Goal: Task Accomplishment & Management: Complete application form

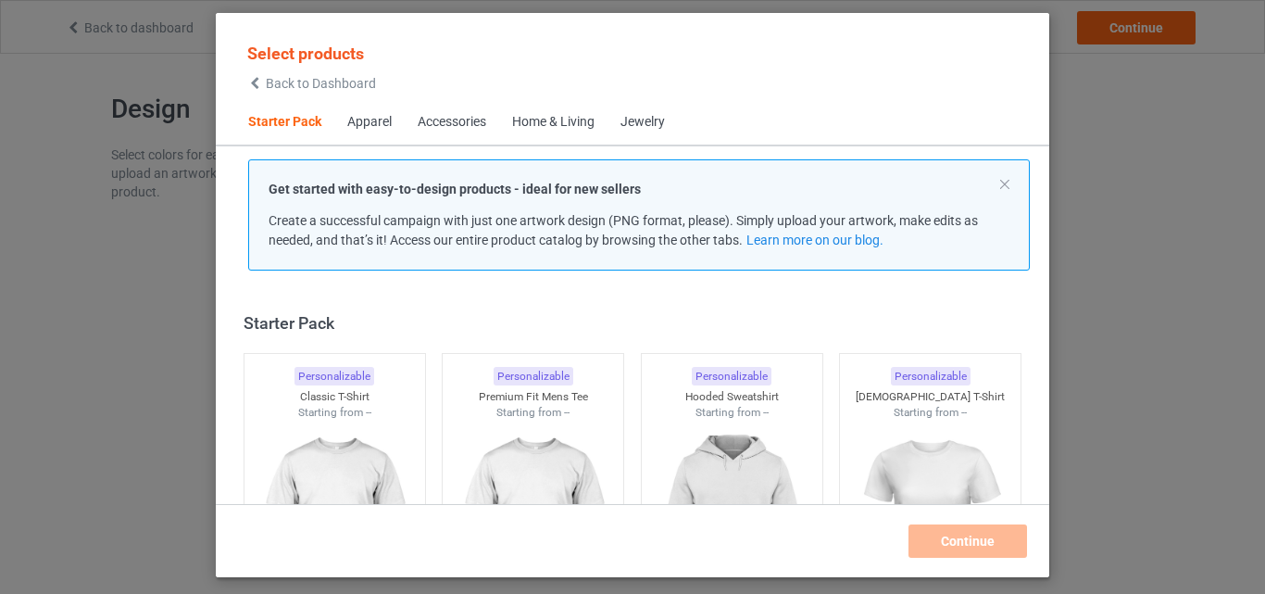
scroll to position [24, 0]
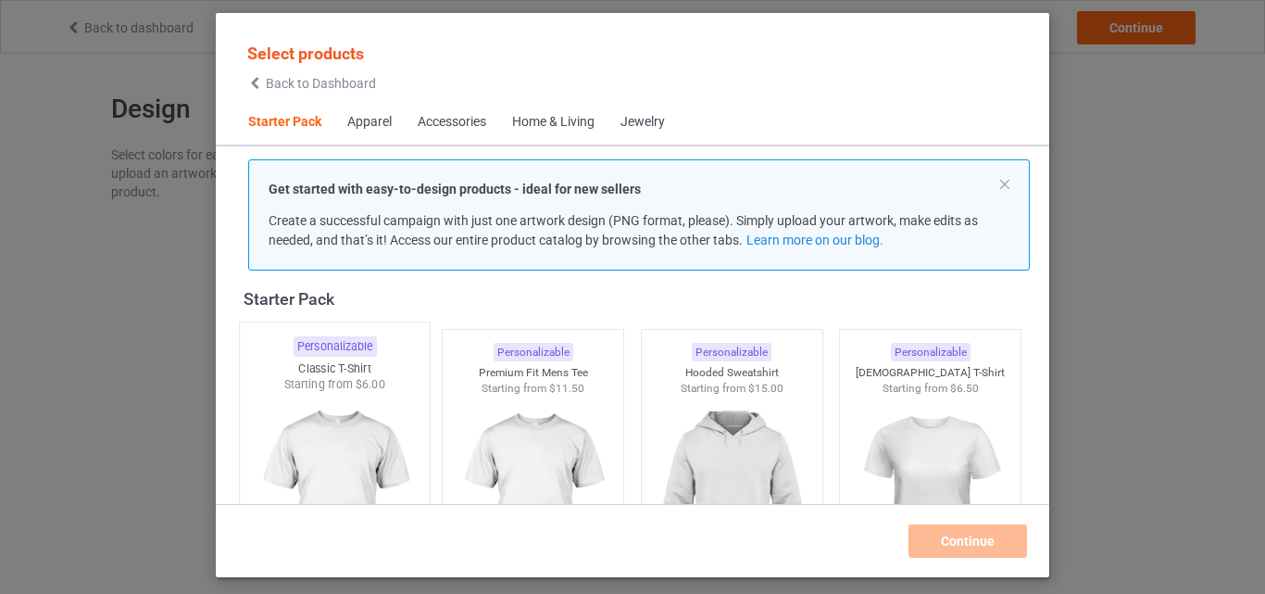
click at [315, 437] on img at bounding box center [334, 502] width 174 height 218
click at [495, 405] on img at bounding box center [533, 499] width 166 height 207
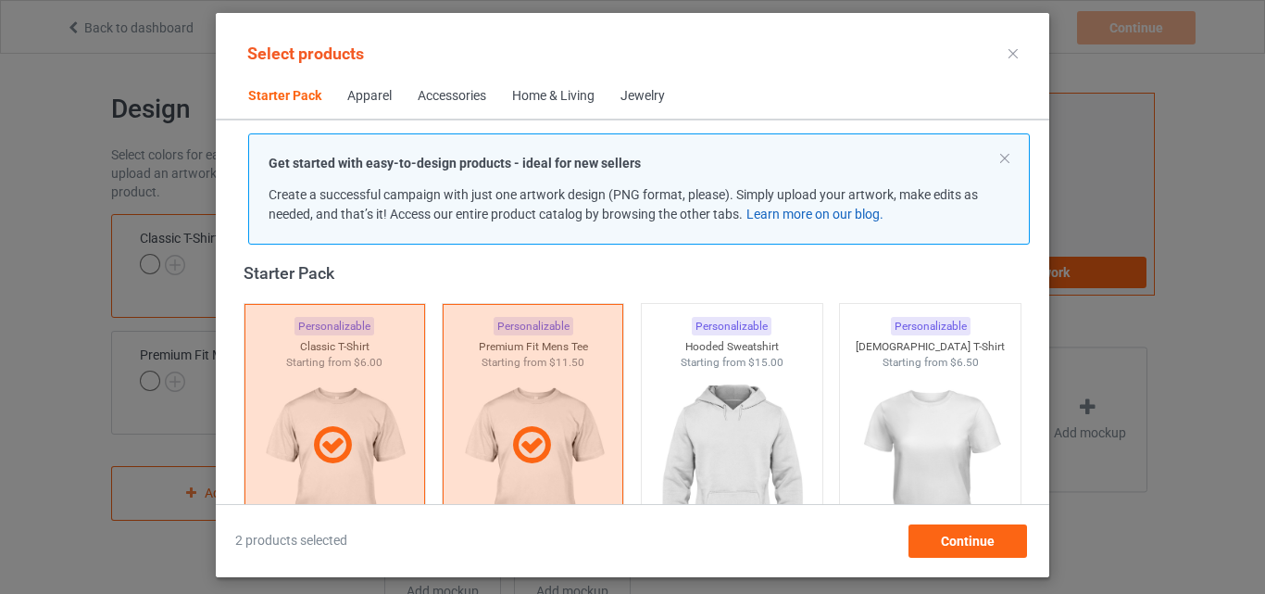
drag, startPoint x: 729, startPoint y: 414, endPoint x: 792, endPoint y: 221, distance: 202.6
click at [730, 414] on img at bounding box center [732, 473] width 166 height 207
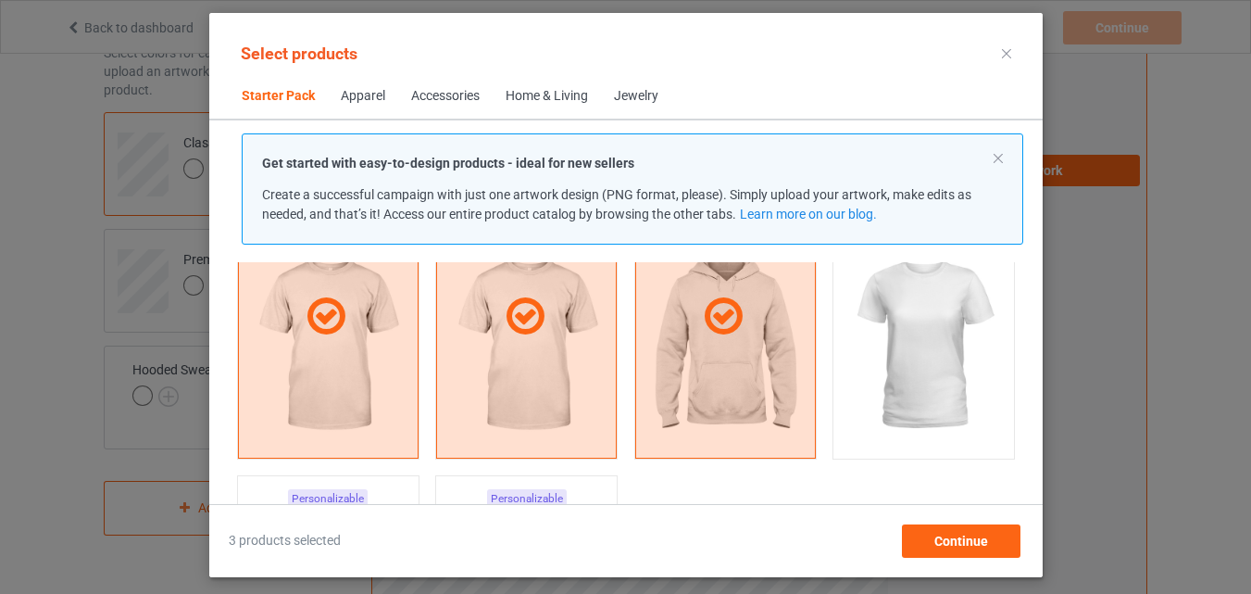
scroll to position [302, 0]
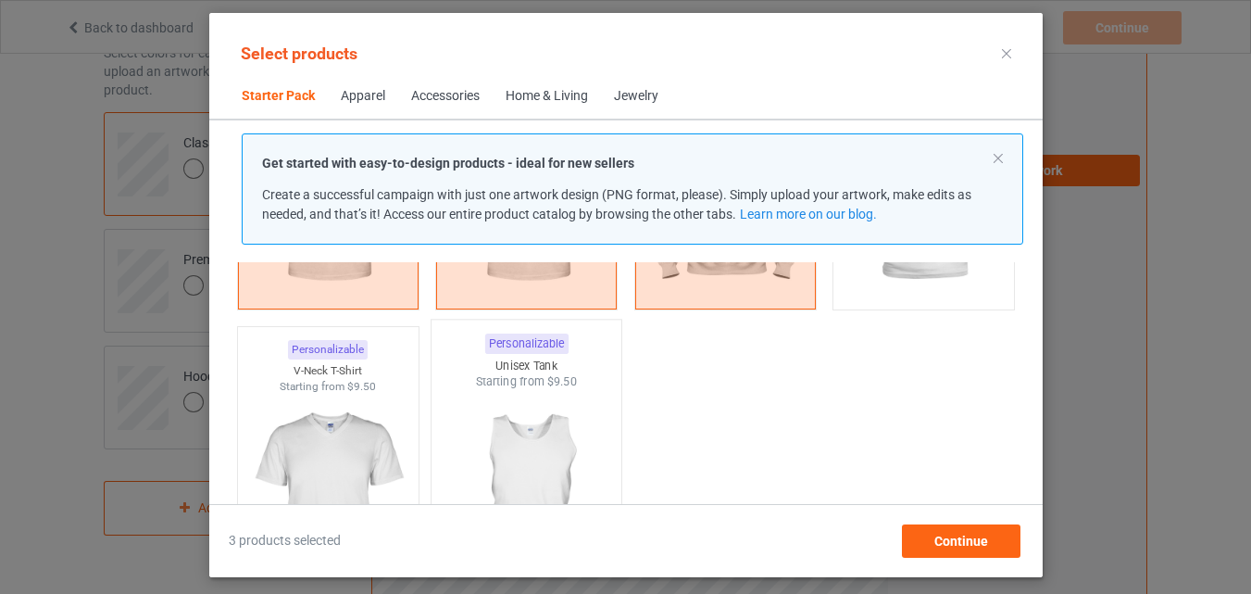
drag, startPoint x: 337, startPoint y: 445, endPoint x: 488, endPoint y: 424, distance: 152.4
click at [340, 446] on img at bounding box center [327, 497] width 166 height 207
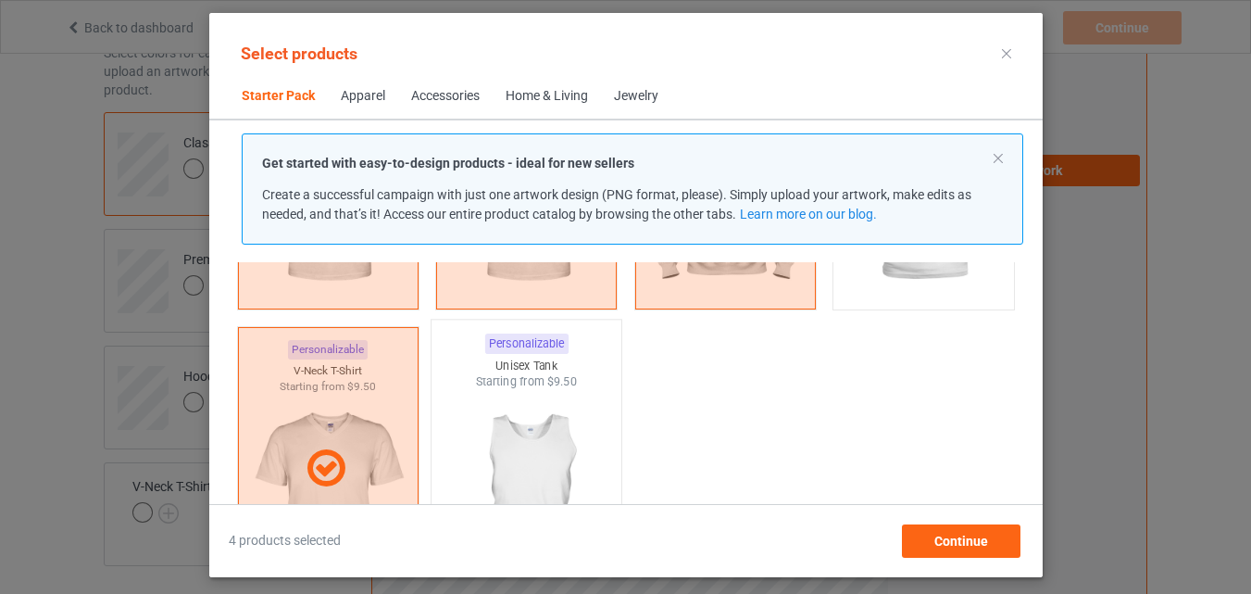
click at [488, 424] on img at bounding box center [526, 499] width 174 height 218
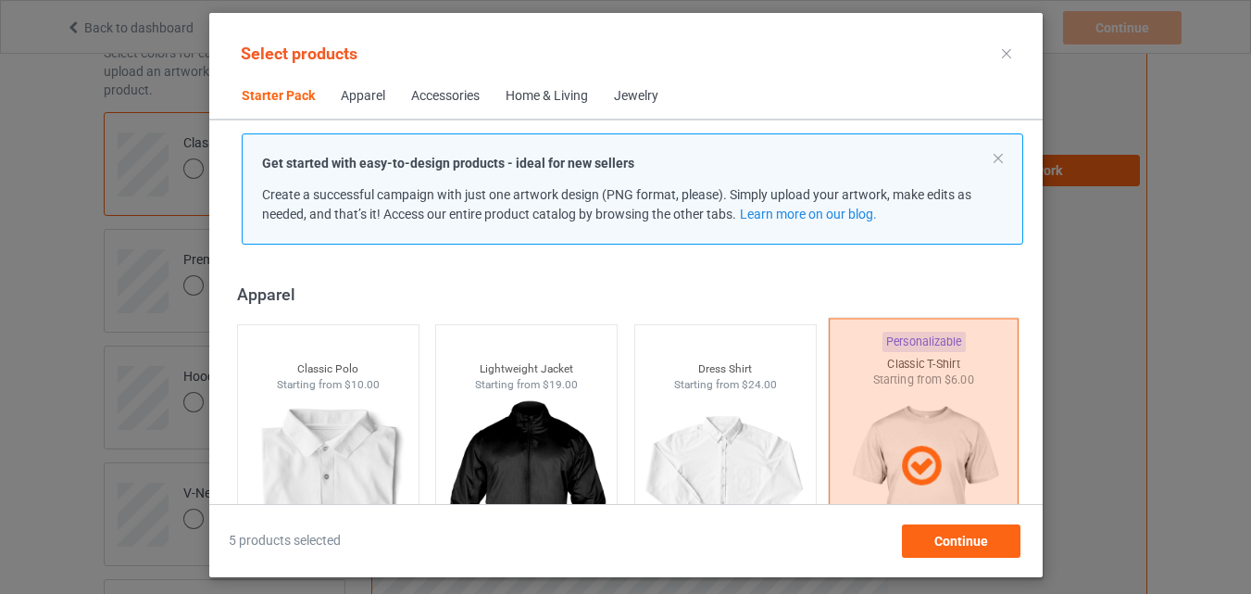
scroll to position [672, 0]
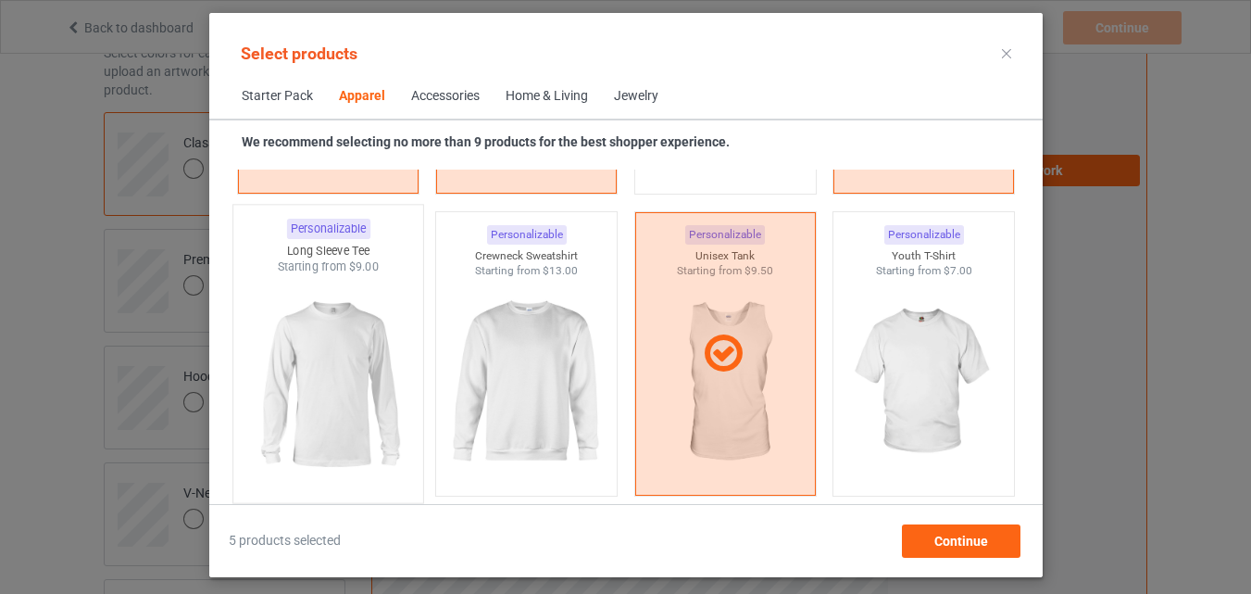
scroll to position [1320, 0]
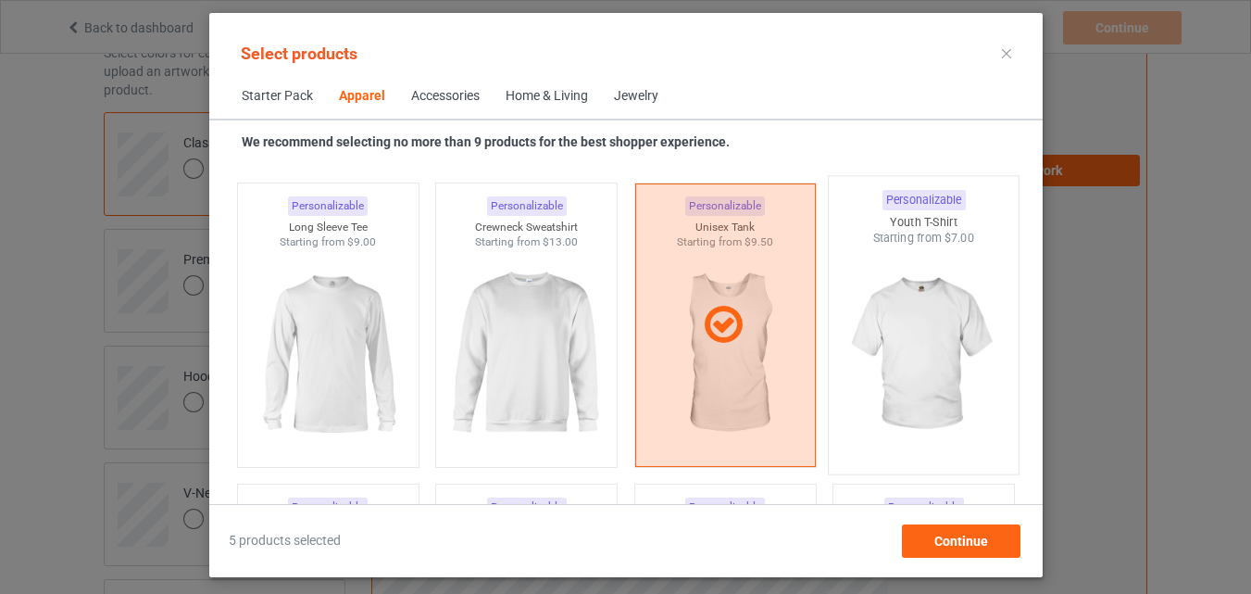
click at [878, 388] on img at bounding box center [923, 355] width 174 height 218
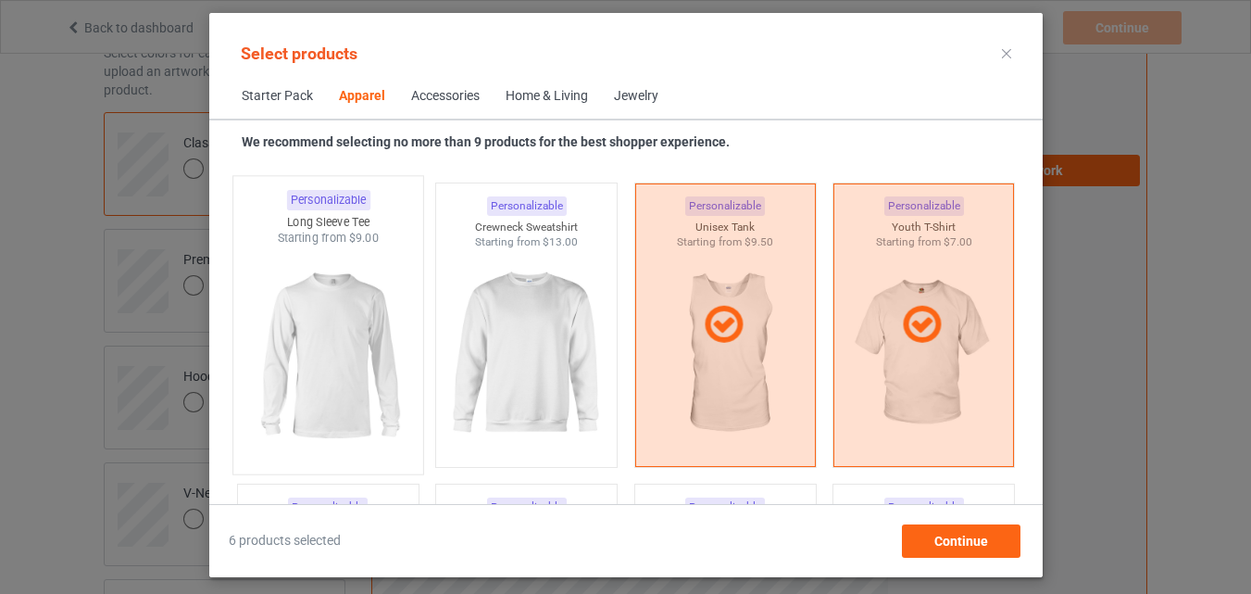
click at [344, 369] on img at bounding box center [328, 355] width 174 height 218
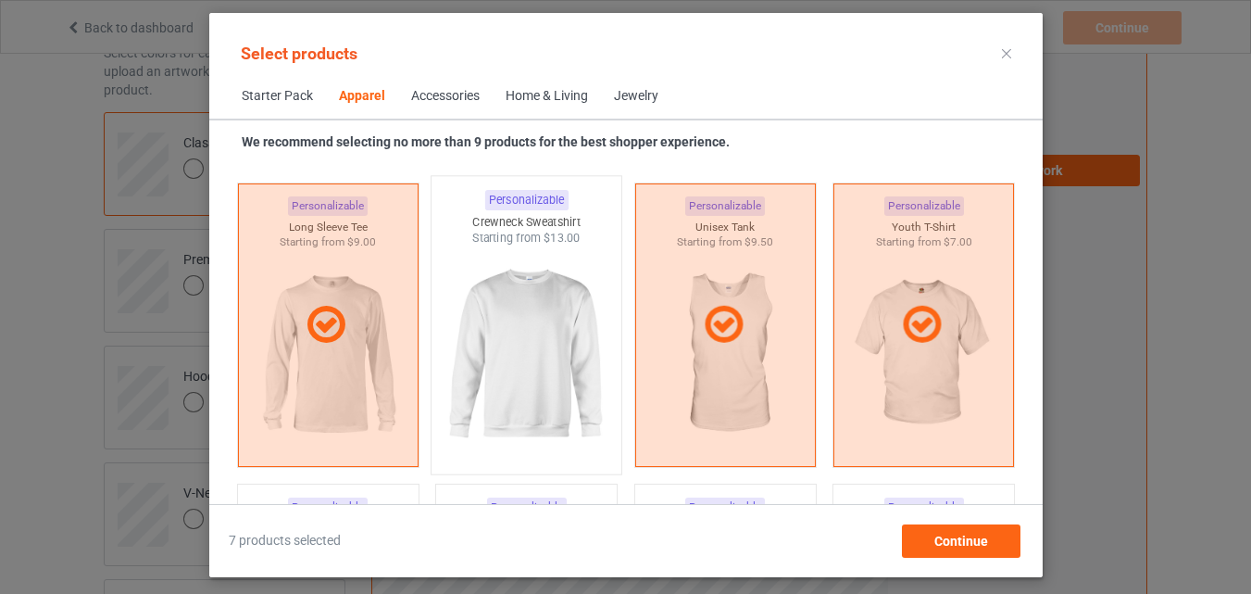
click at [513, 368] on img at bounding box center [526, 355] width 174 height 218
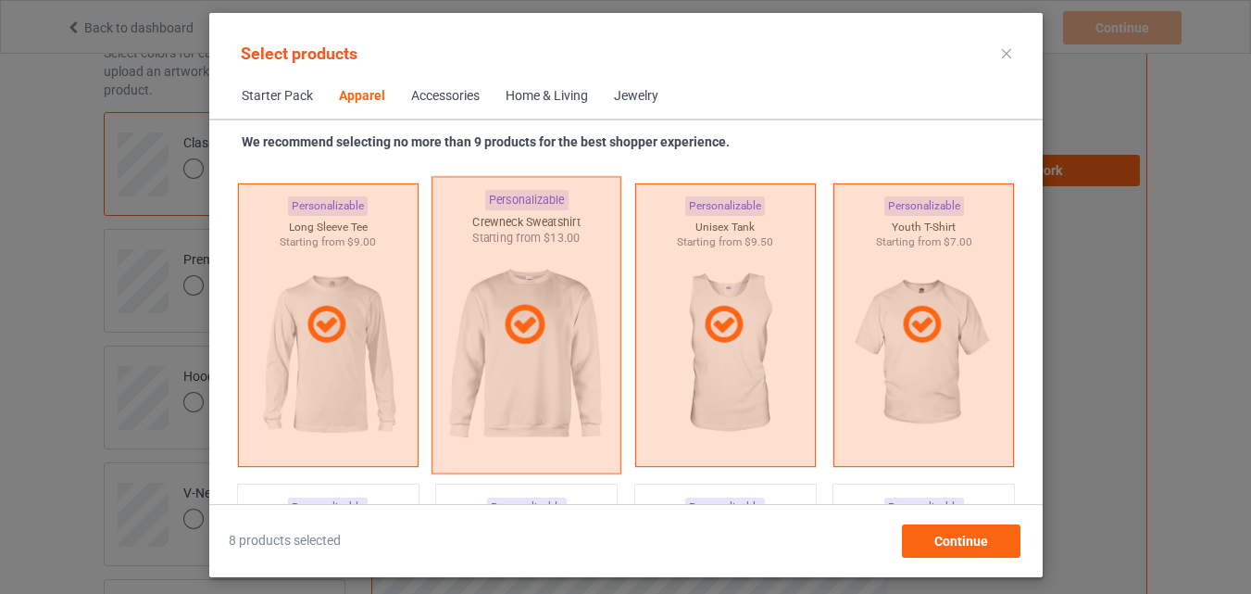
drag, startPoint x: 383, startPoint y: 489, endPoint x: 457, endPoint y: 420, distance: 100.2
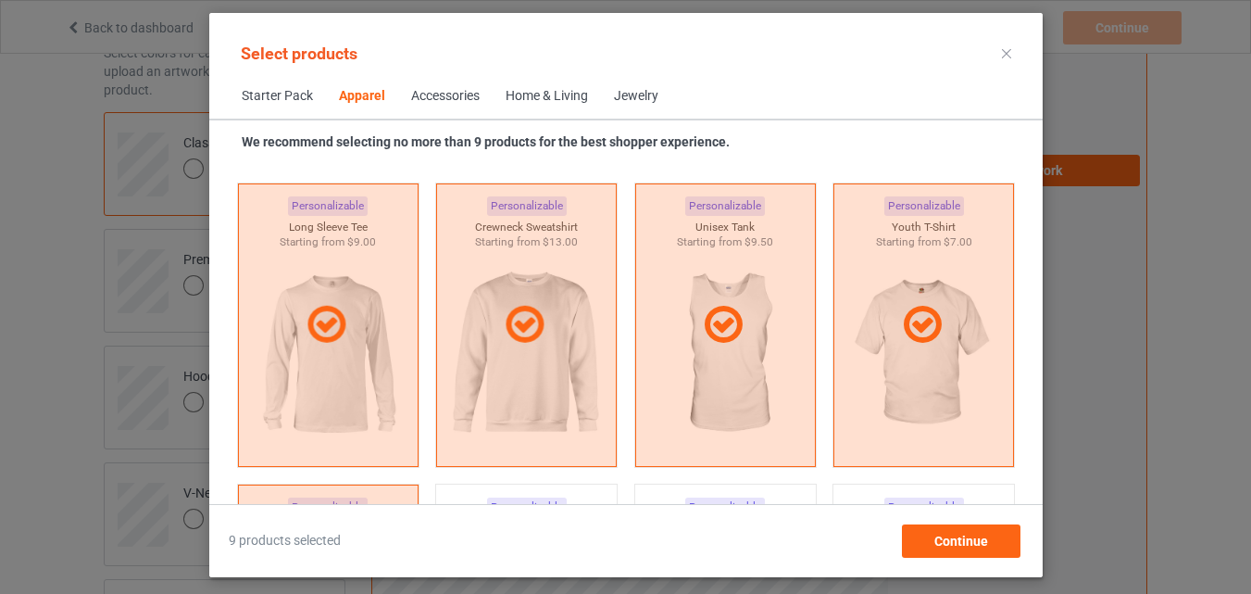
click at [561, 94] on div "Home & Living" at bounding box center [547, 96] width 82 height 19
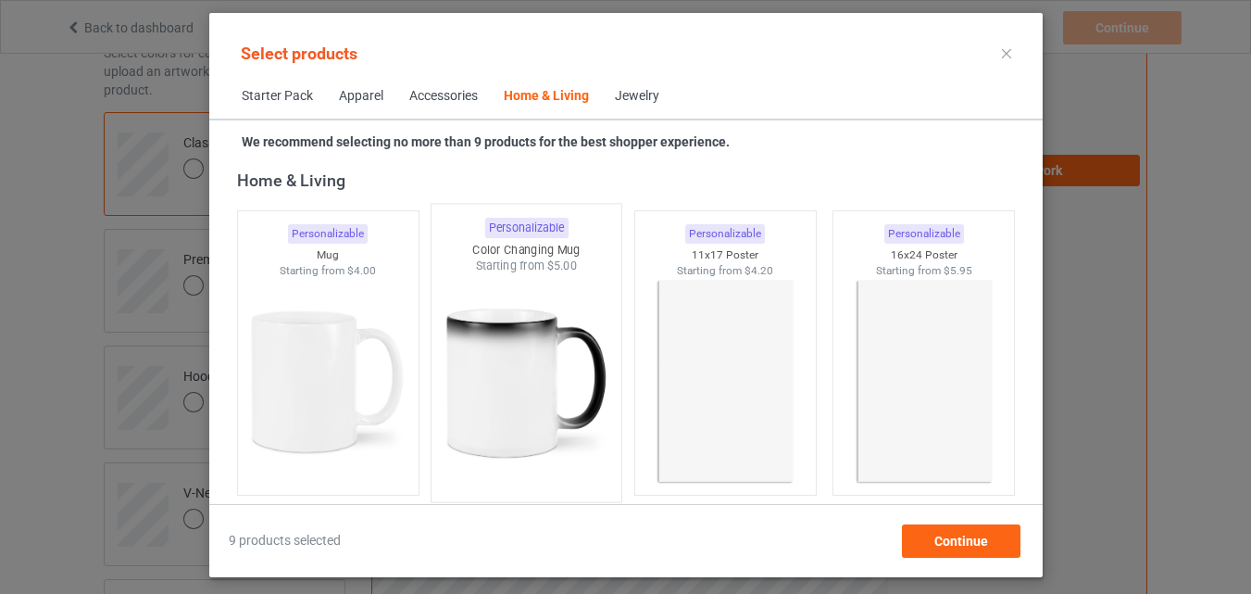
drag, startPoint x: 337, startPoint y: 398, endPoint x: 482, endPoint y: 381, distance: 145.5
click at [338, 398] on img at bounding box center [327, 381] width 166 height 207
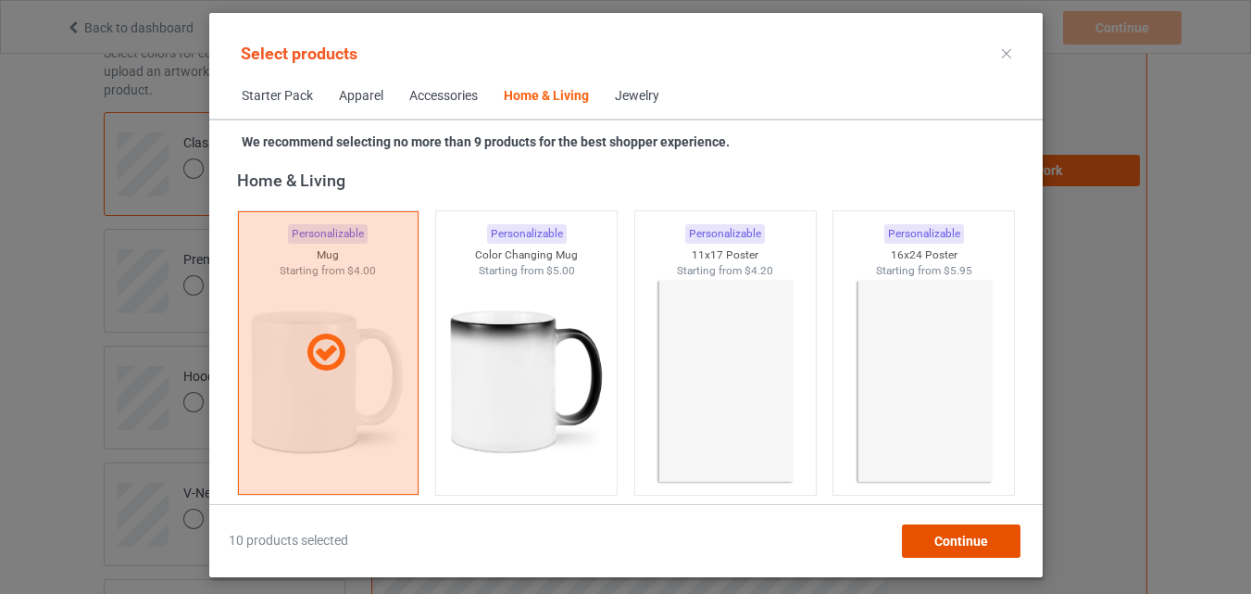
click at [929, 528] on div "Continue" at bounding box center [960, 540] width 119 height 33
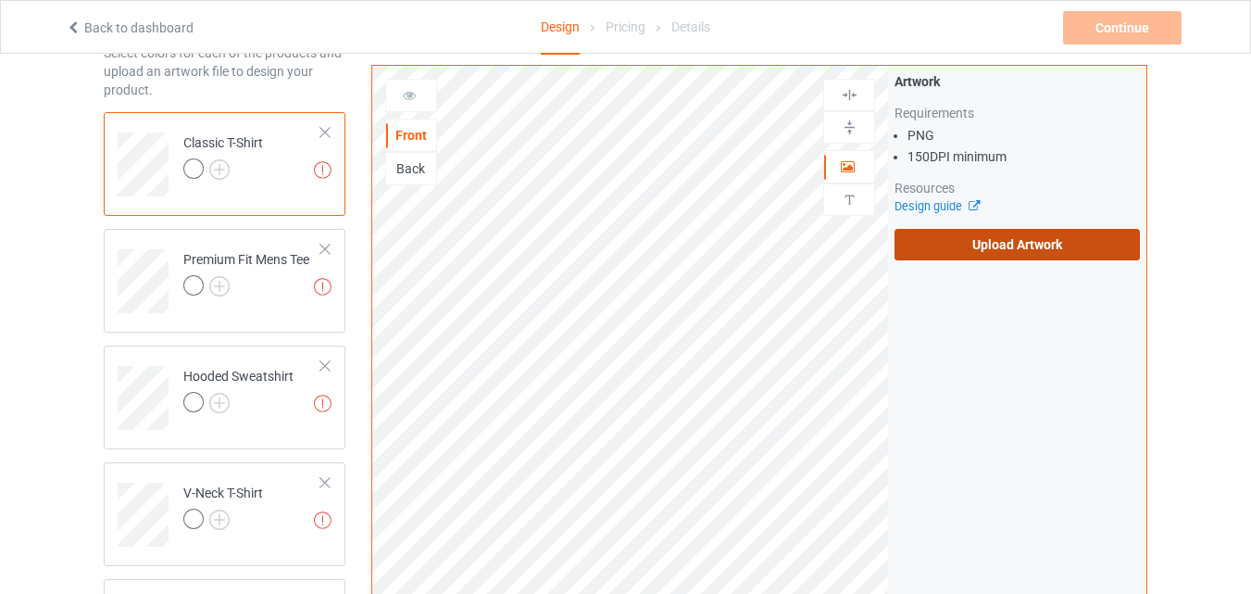
click at [957, 232] on label "Upload Artwork" at bounding box center [1017, 244] width 245 height 31
click at [0, 0] on input "Upload Artwork" at bounding box center [0, 0] width 0 height 0
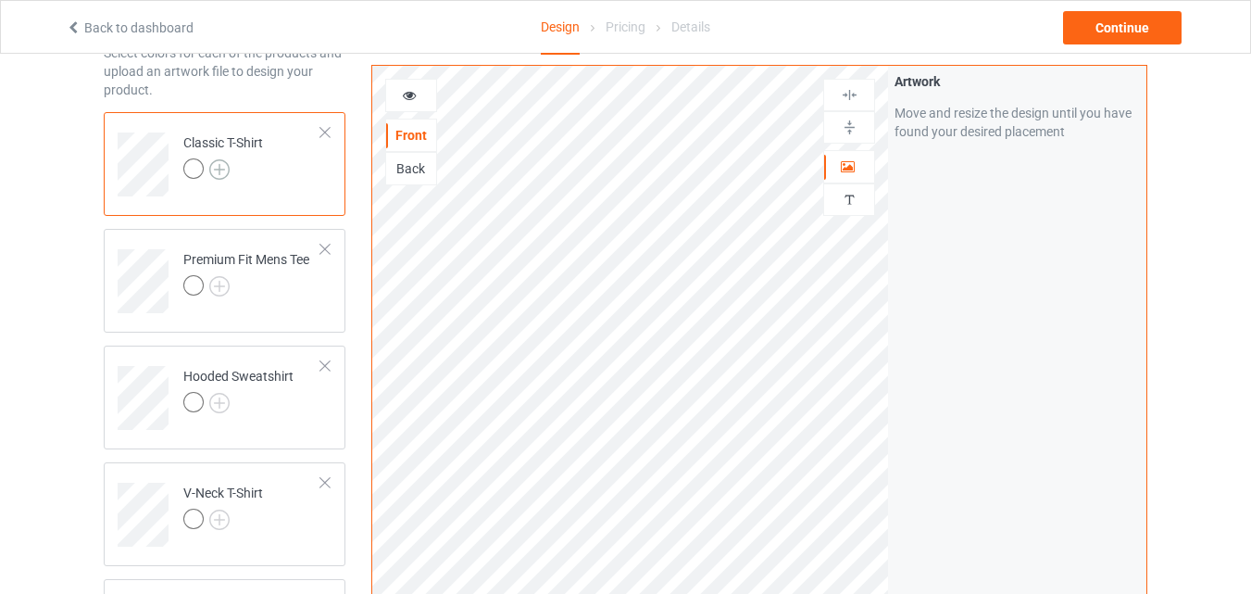
click at [215, 166] on img at bounding box center [219, 169] width 20 height 20
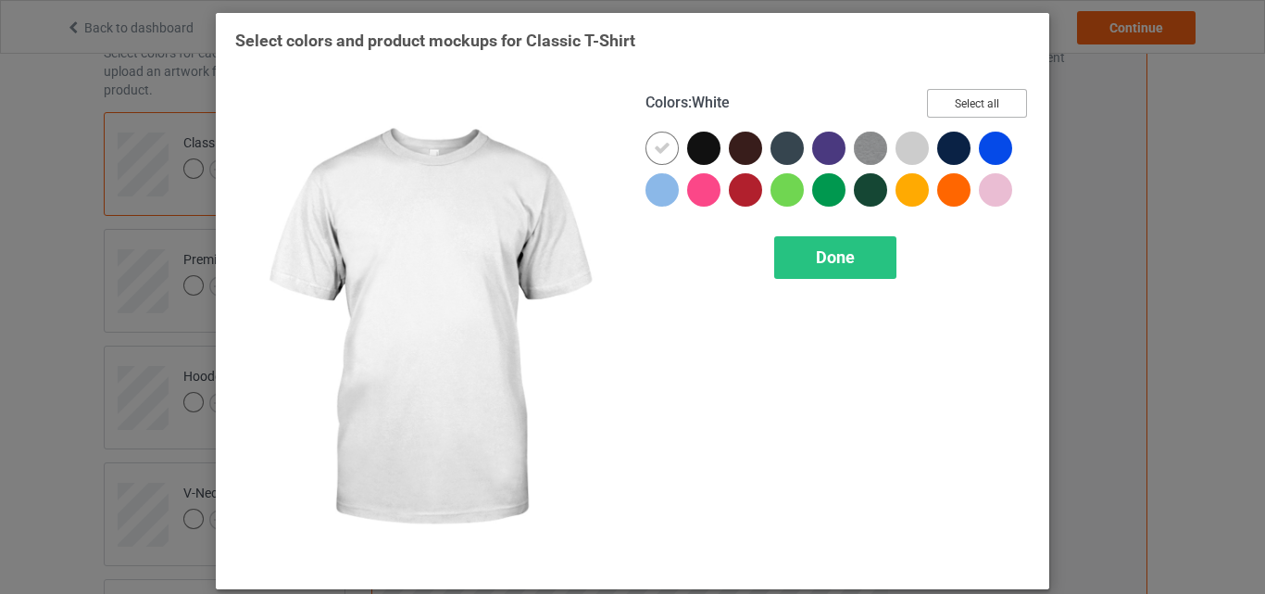
click at [943, 110] on button "Select all" at bounding box center [977, 103] width 100 height 29
click at [653, 161] on div at bounding box center [661, 147] width 33 height 33
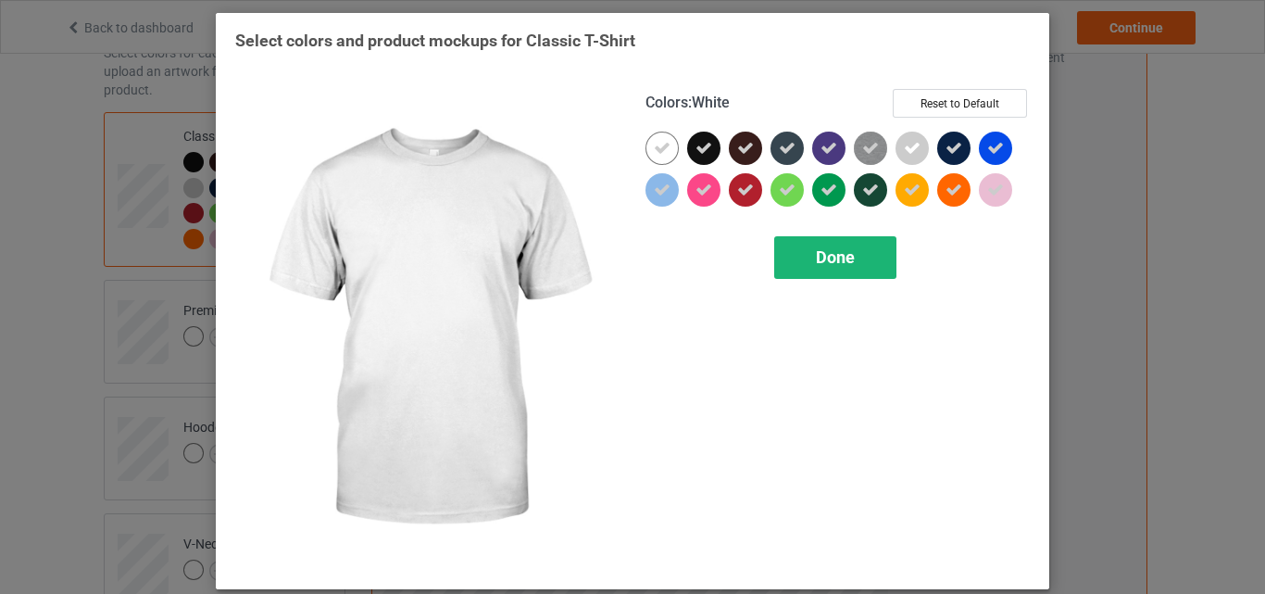
click at [807, 262] on div "Done" at bounding box center [835, 257] width 122 height 43
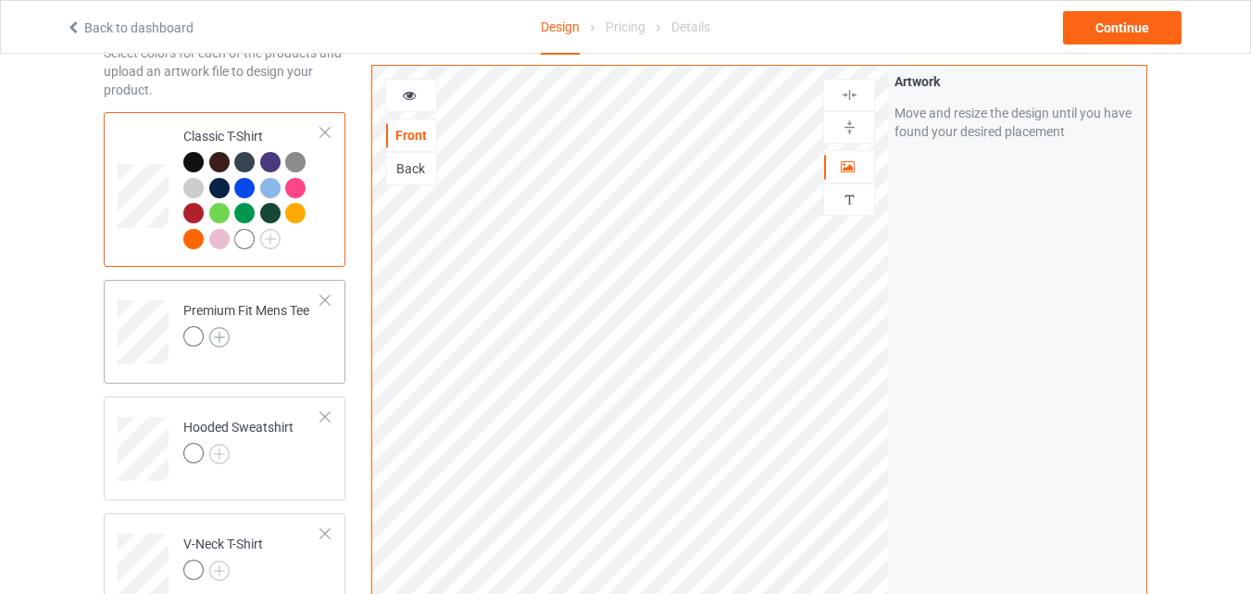
click at [227, 338] on img at bounding box center [219, 337] width 20 height 20
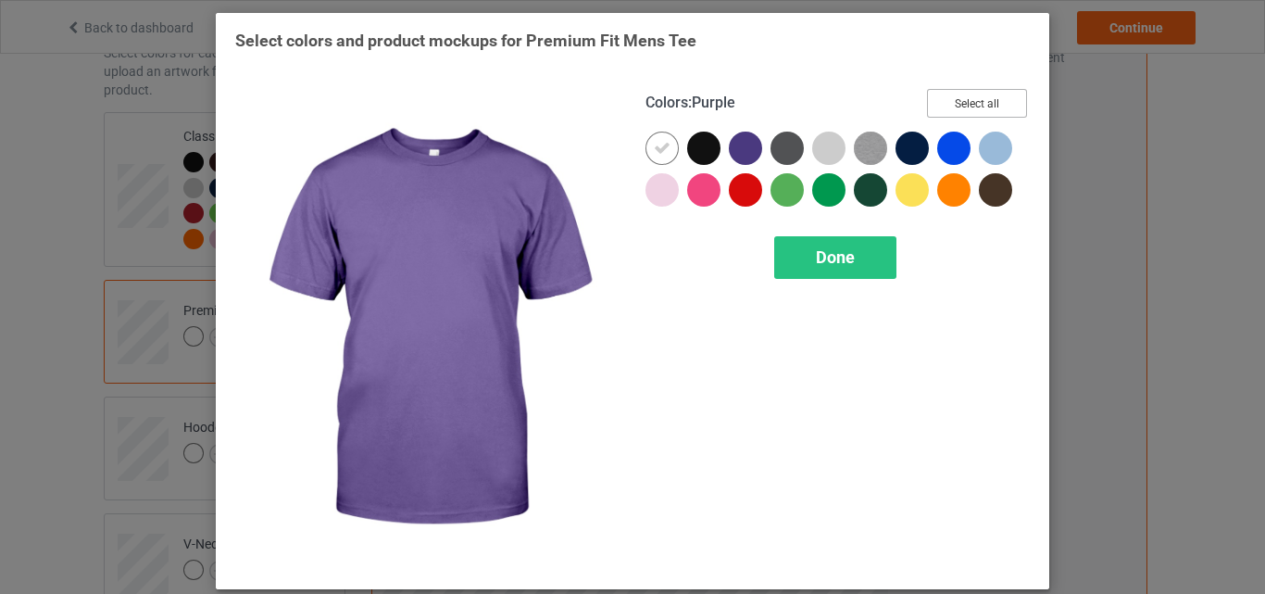
click at [968, 101] on button "Select all" at bounding box center [977, 103] width 100 height 29
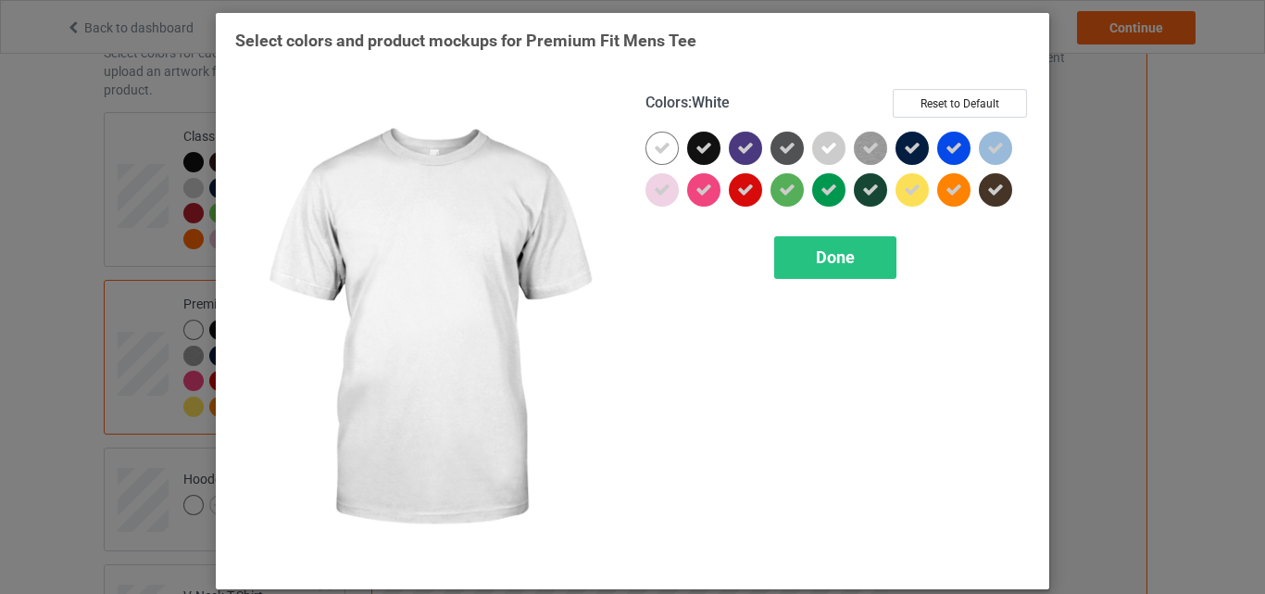
click at [657, 156] on icon at bounding box center [662, 148] width 17 height 17
click at [657, 156] on div at bounding box center [661, 147] width 33 height 33
click at [816, 263] on span "Done" at bounding box center [835, 256] width 39 height 19
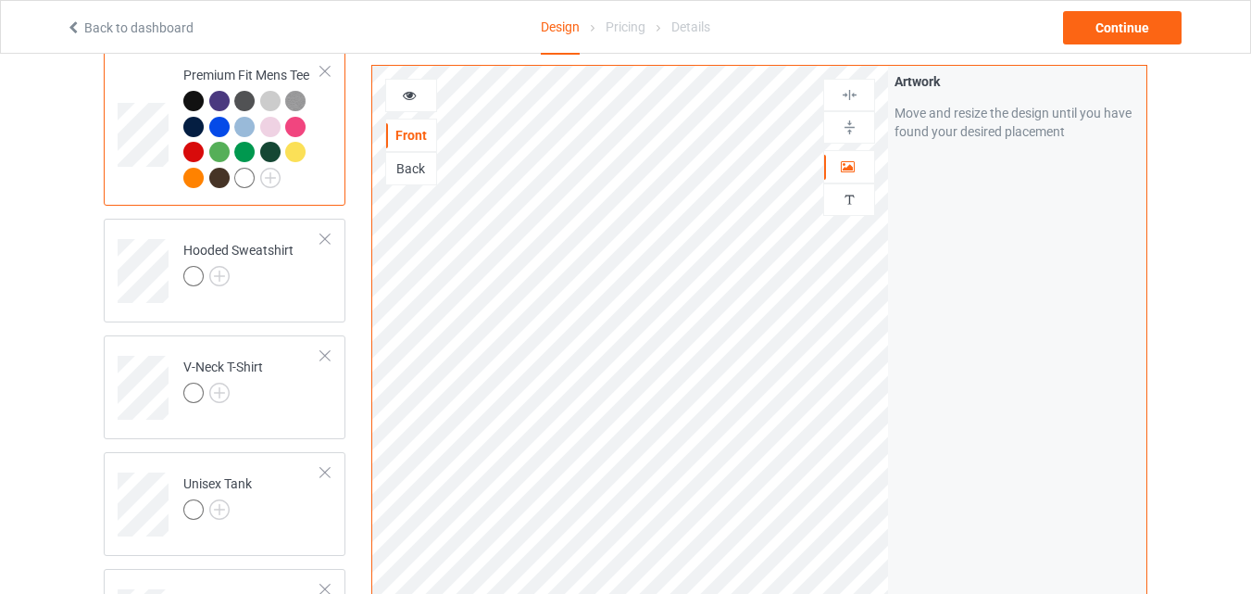
scroll to position [472, 0]
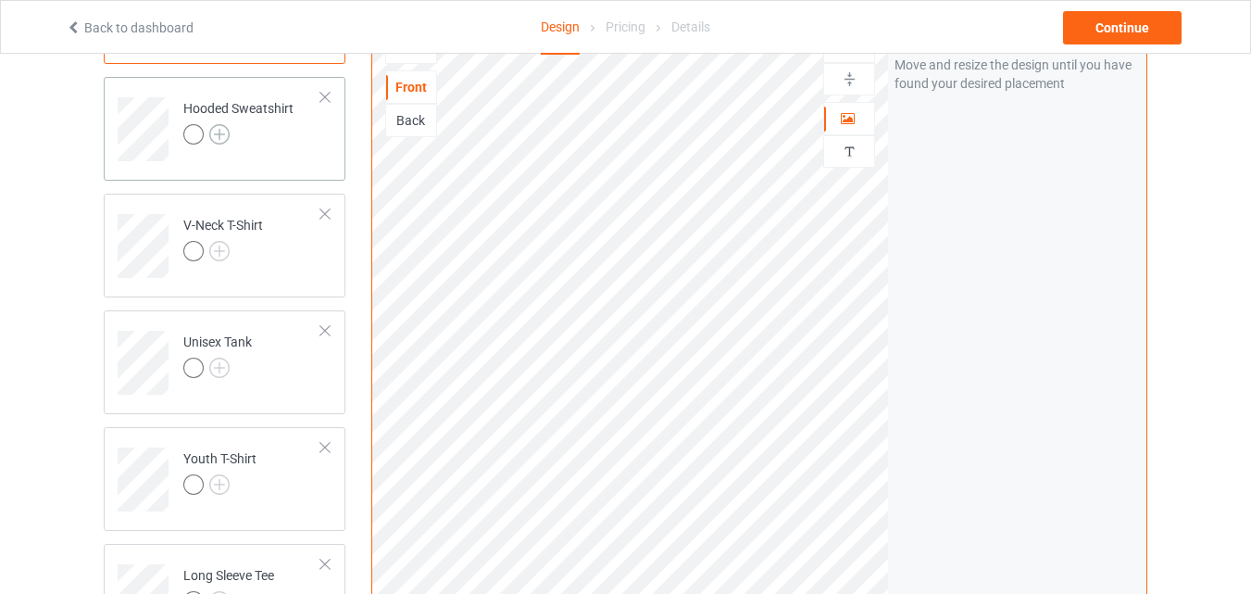
click at [218, 139] on img at bounding box center [219, 134] width 20 height 20
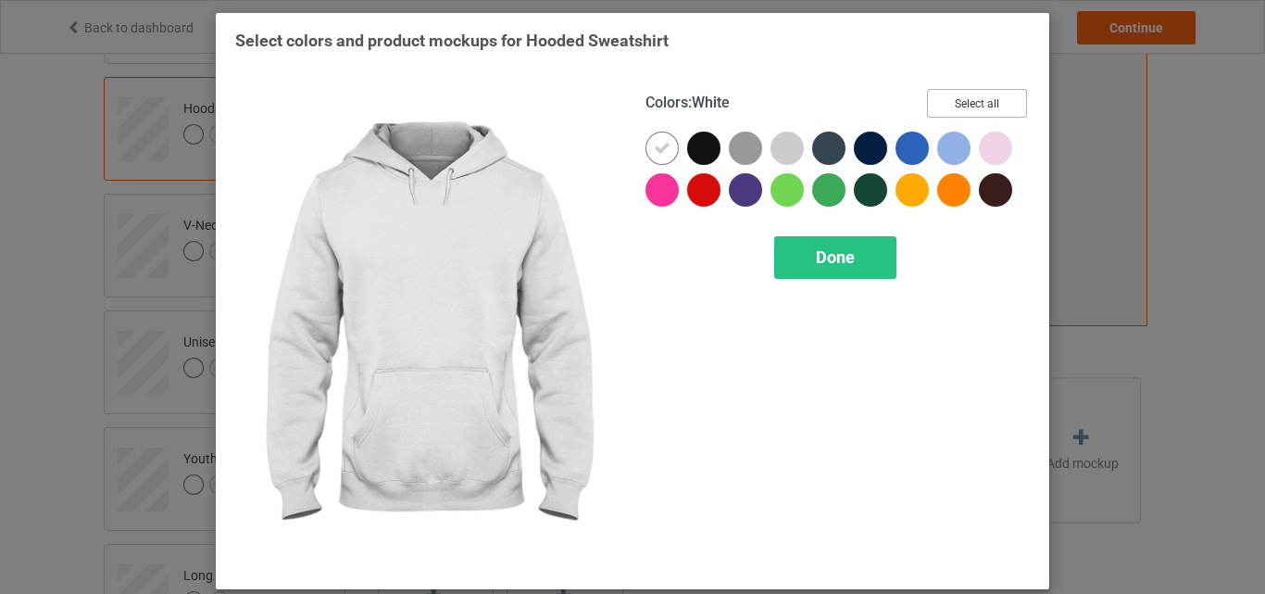
click at [945, 105] on button "Select all" at bounding box center [977, 103] width 100 height 29
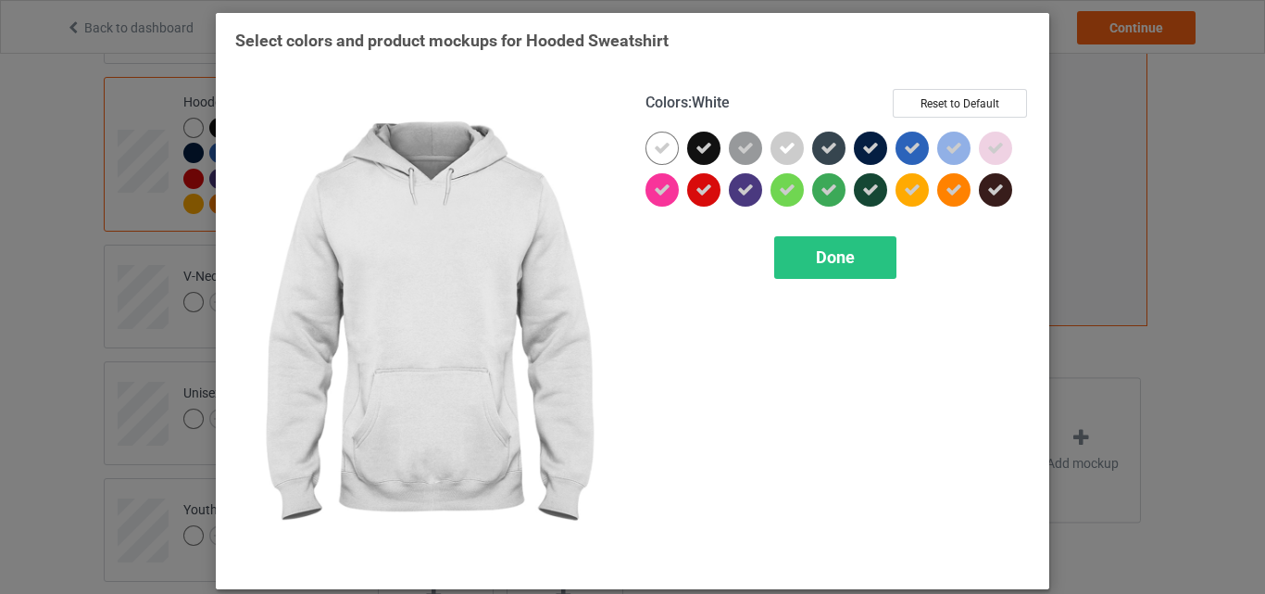
click at [651, 138] on div at bounding box center [661, 147] width 33 height 33
click at [856, 255] on div "Done" at bounding box center [835, 257] width 122 height 43
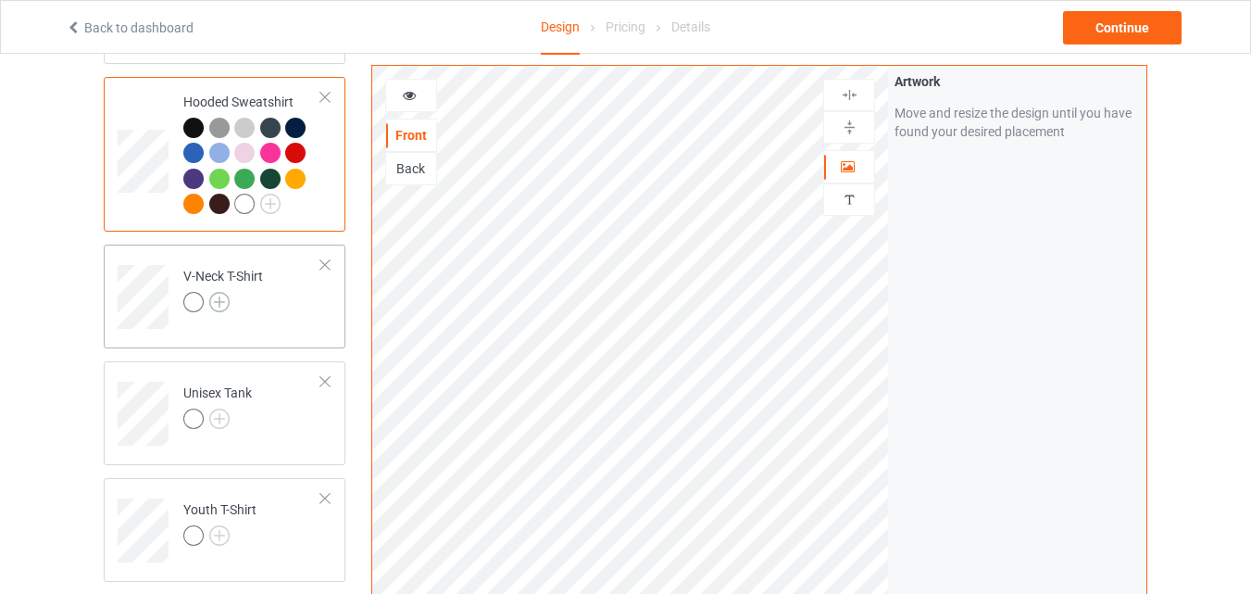
click at [225, 304] on img at bounding box center [219, 302] width 20 height 20
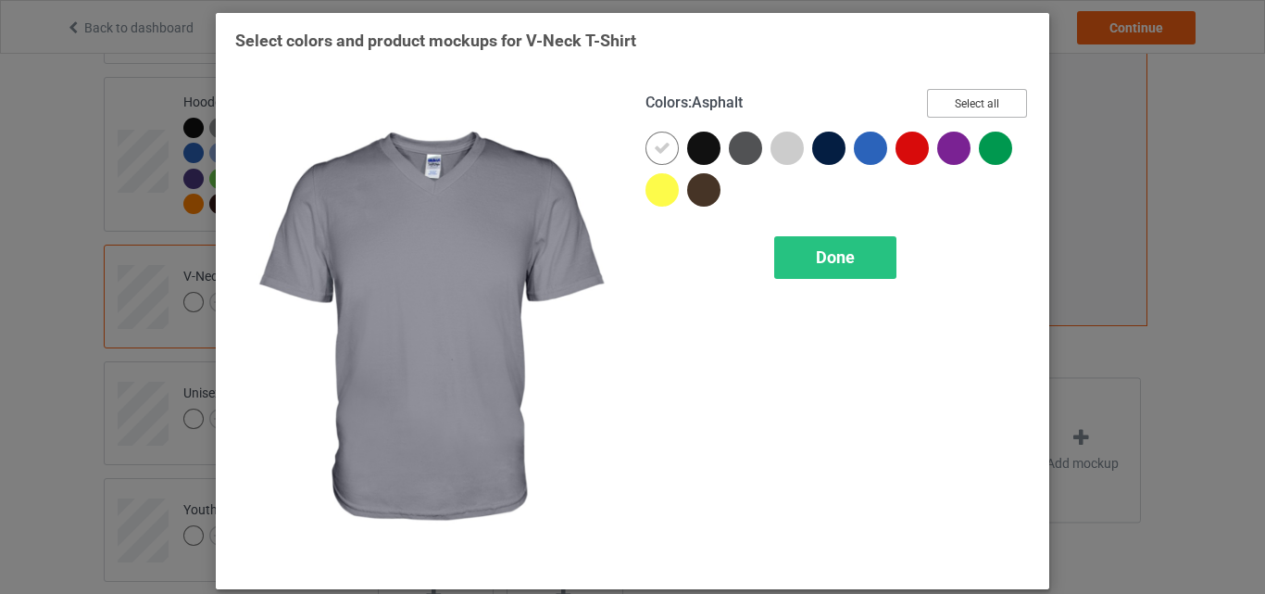
click at [962, 106] on button "Select all" at bounding box center [977, 103] width 100 height 29
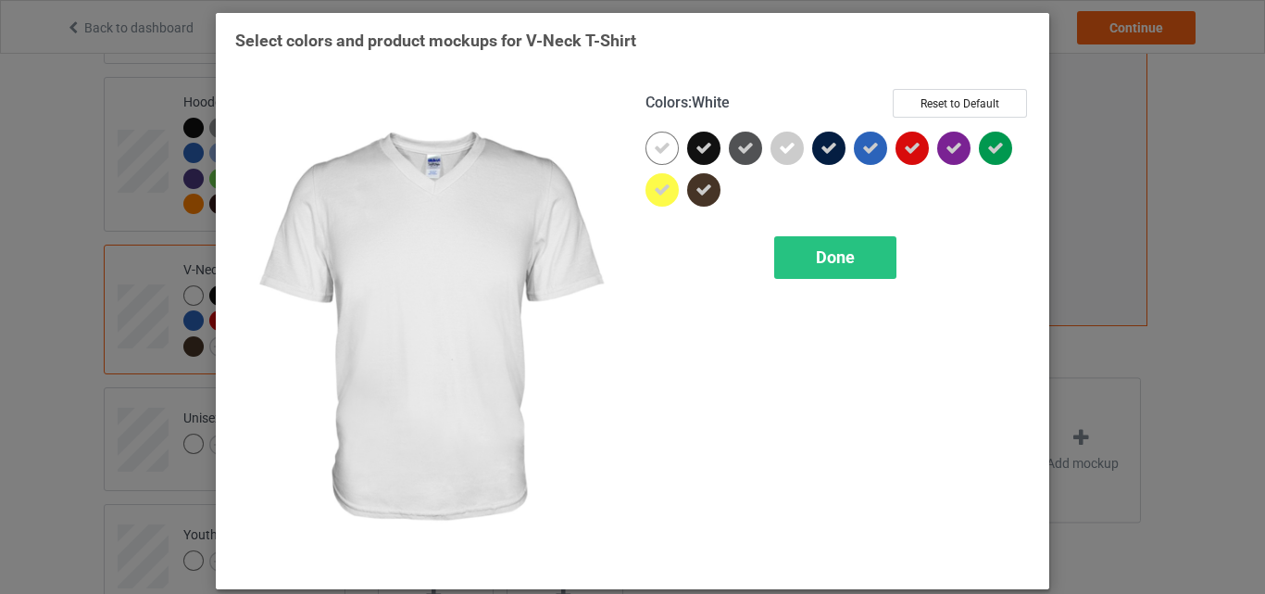
click at [637, 148] on div "Colors : White Reset to Default Done" at bounding box center [837, 329] width 410 height 507
click at [657, 156] on icon at bounding box center [662, 148] width 17 height 17
click at [657, 156] on div at bounding box center [661, 147] width 33 height 33
click at [795, 253] on div "Done" at bounding box center [835, 257] width 122 height 43
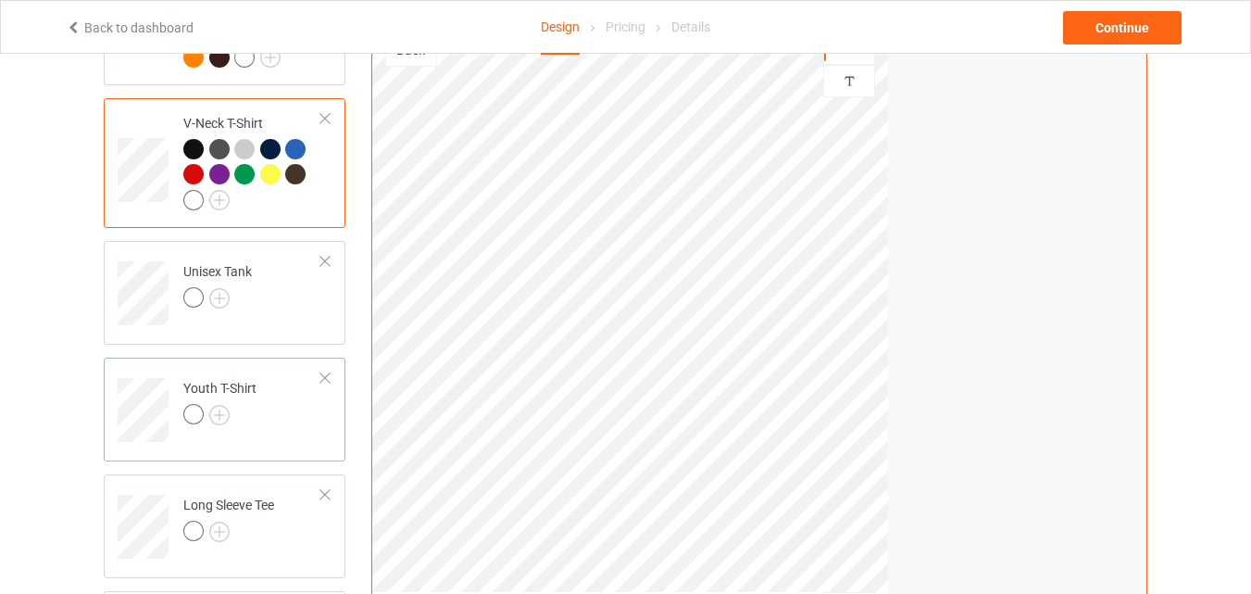
scroll to position [565, 0]
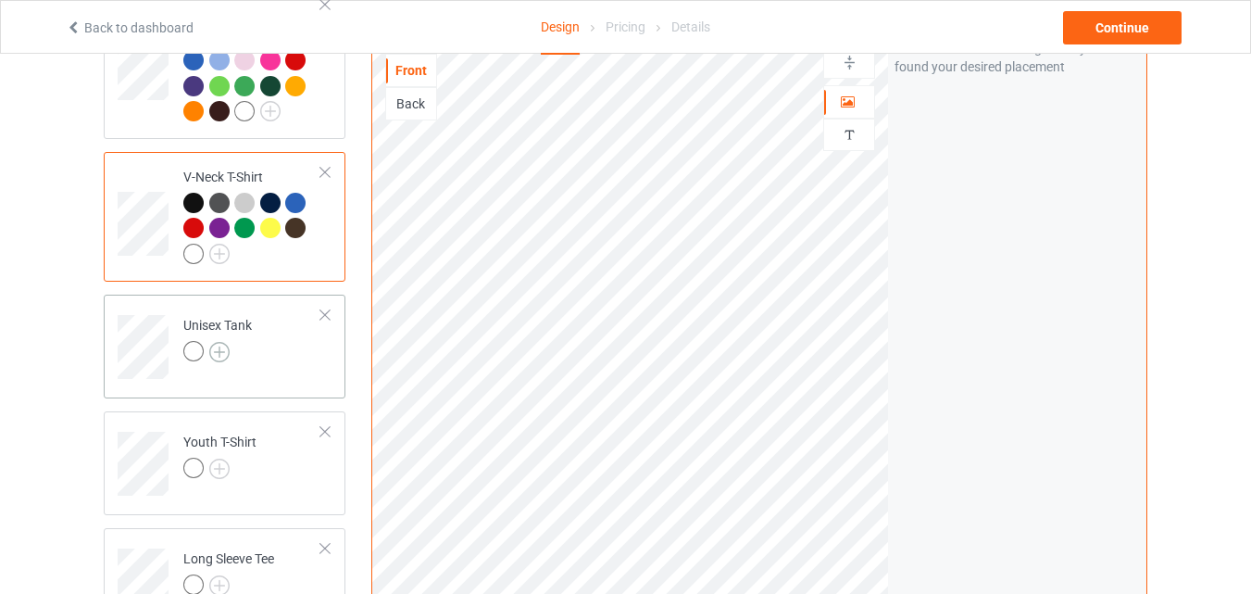
click at [219, 357] on img at bounding box center [219, 352] width 20 height 20
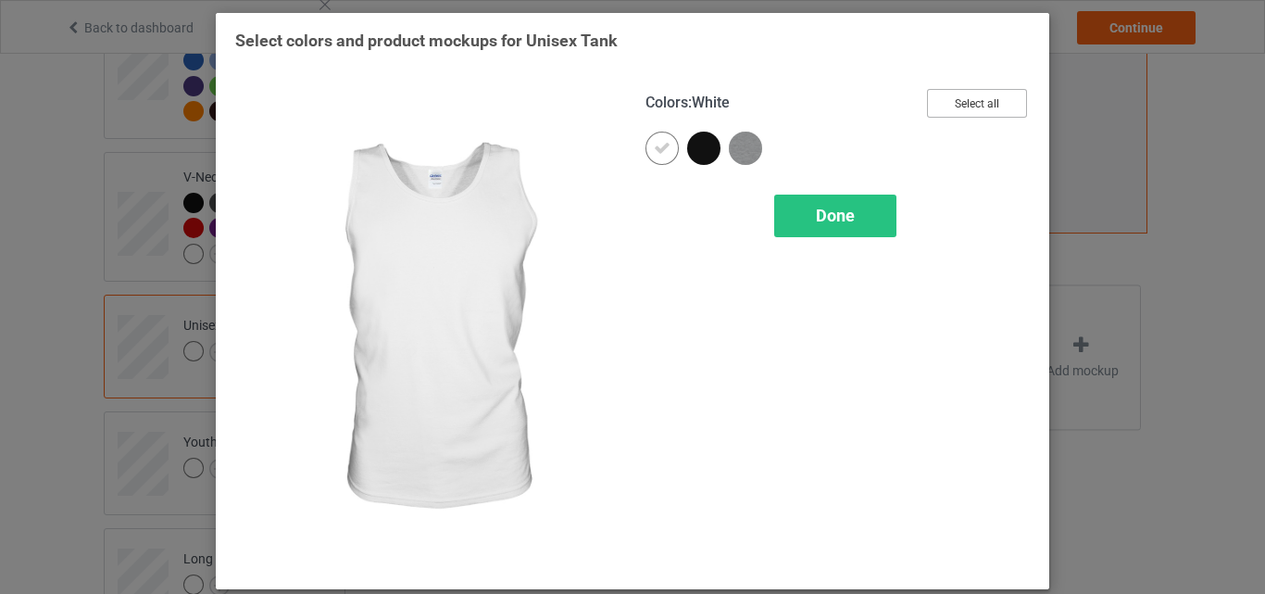
click at [975, 102] on button "Select all" at bounding box center [977, 103] width 100 height 29
click at [657, 155] on icon at bounding box center [662, 148] width 17 height 17
click at [657, 155] on div at bounding box center [661, 147] width 33 height 33
click at [803, 217] on div "Done" at bounding box center [835, 215] width 122 height 43
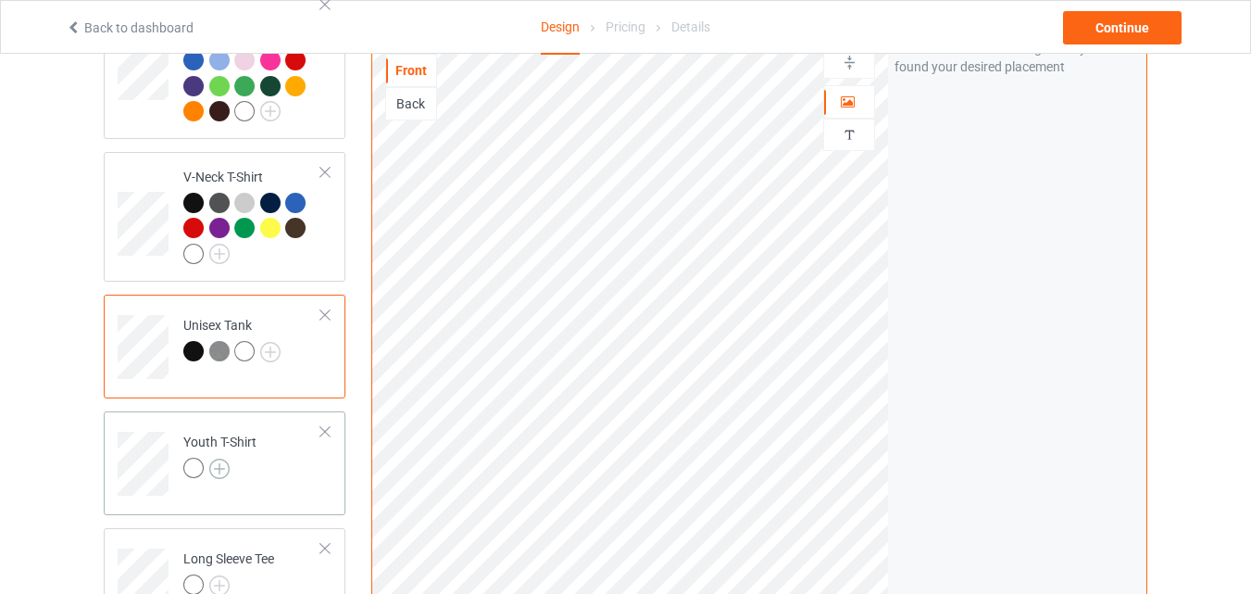
click at [223, 471] on img at bounding box center [219, 468] width 20 height 20
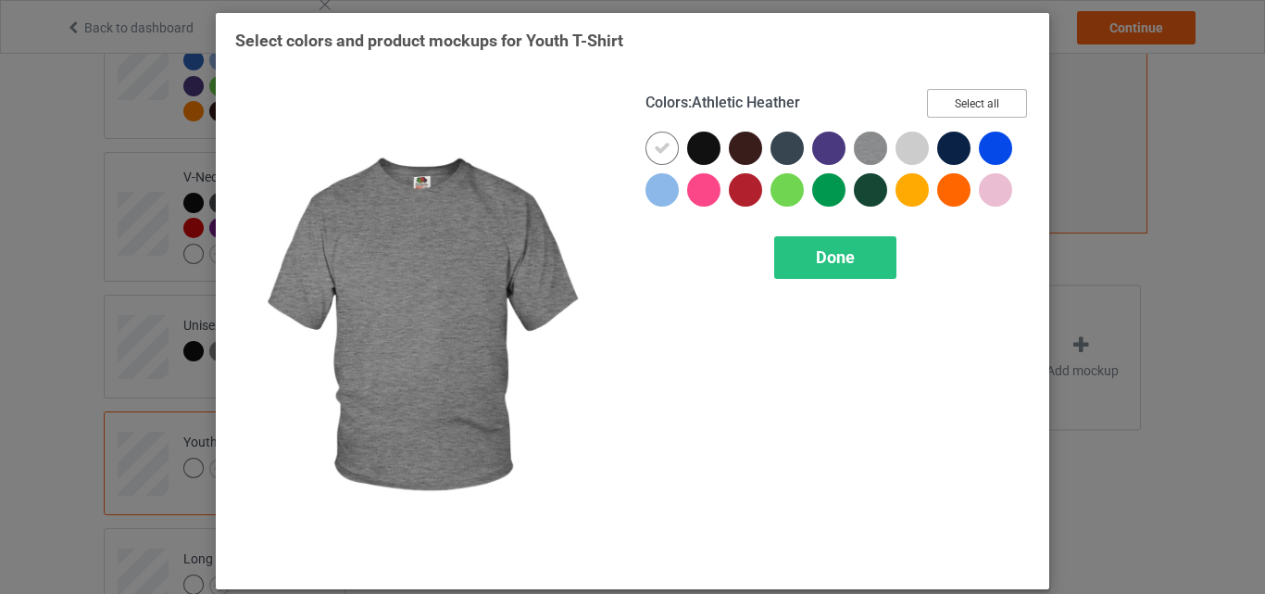
click at [941, 93] on button "Select all" at bounding box center [977, 103] width 100 height 29
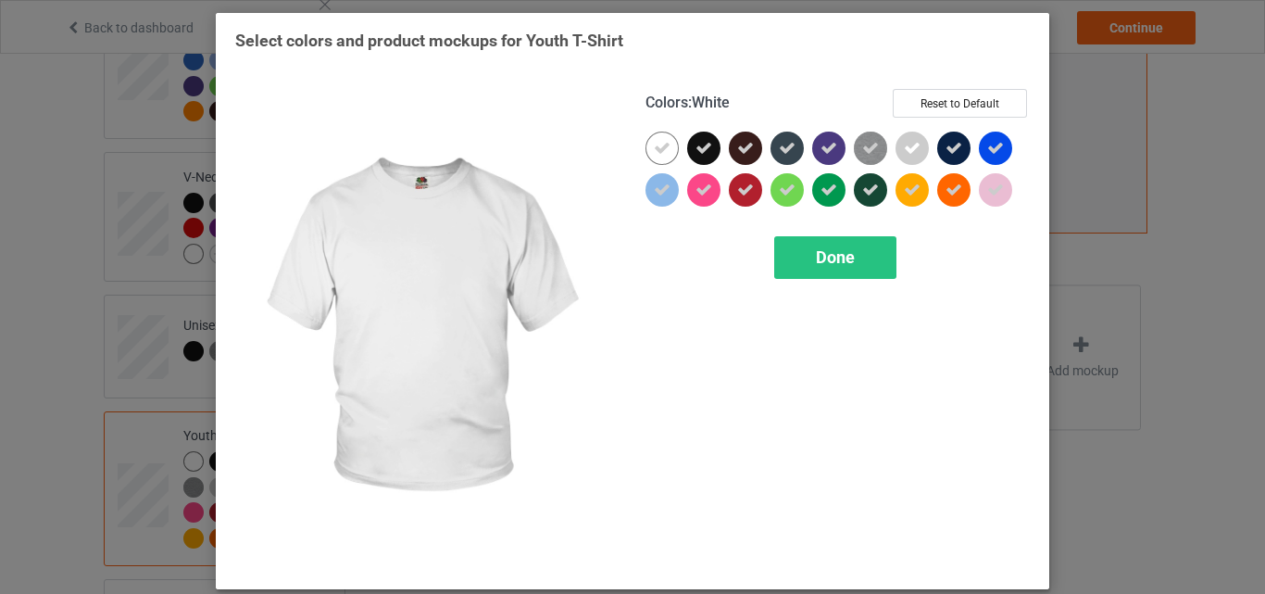
click at [654, 147] on icon at bounding box center [662, 148] width 17 height 17
click at [653, 147] on div at bounding box center [661, 147] width 33 height 33
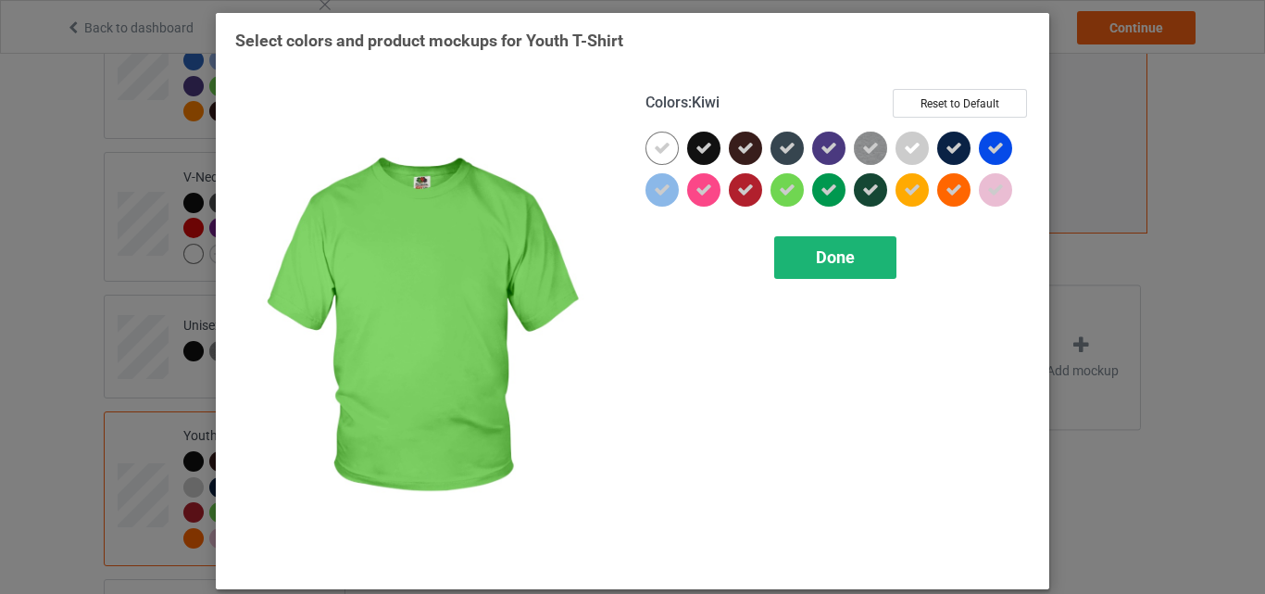
click at [810, 270] on div "Done" at bounding box center [835, 257] width 122 height 43
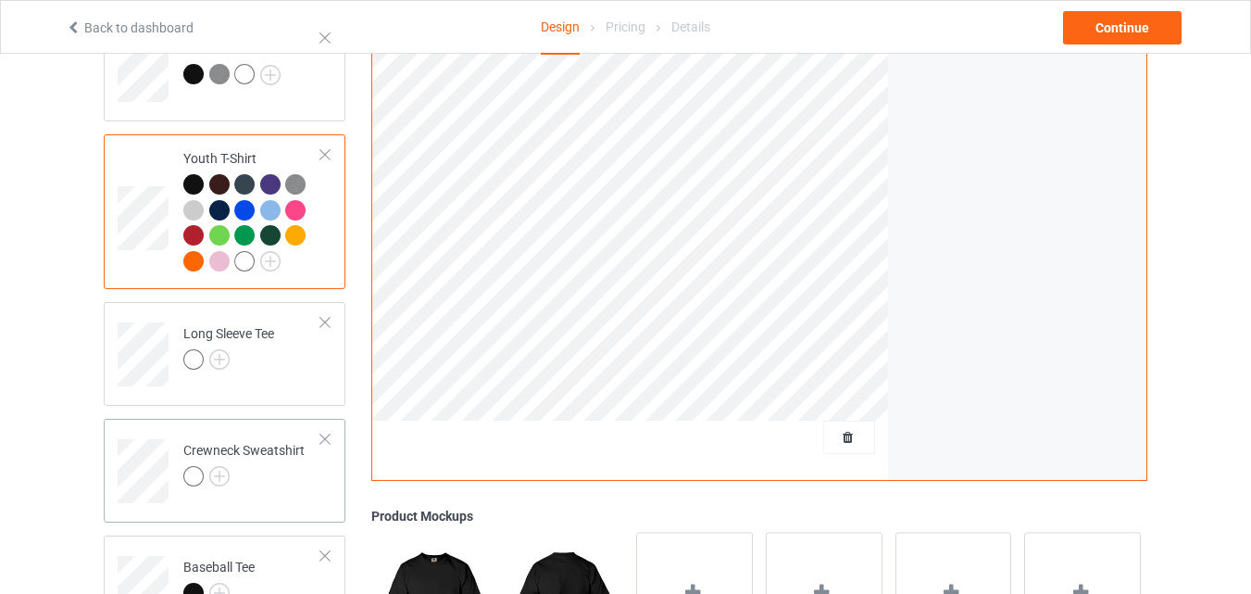
scroll to position [843, 0]
click at [219, 365] on img at bounding box center [219, 358] width 20 height 20
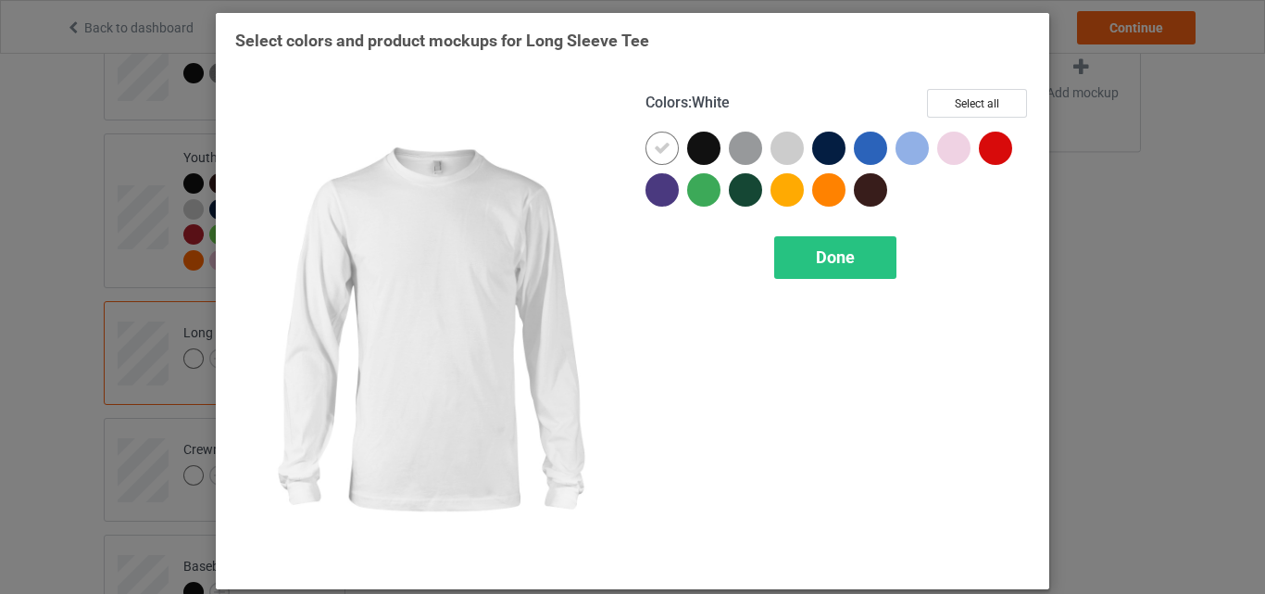
click at [657, 136] on div at bounding box center [661, 147] width 33 height 33
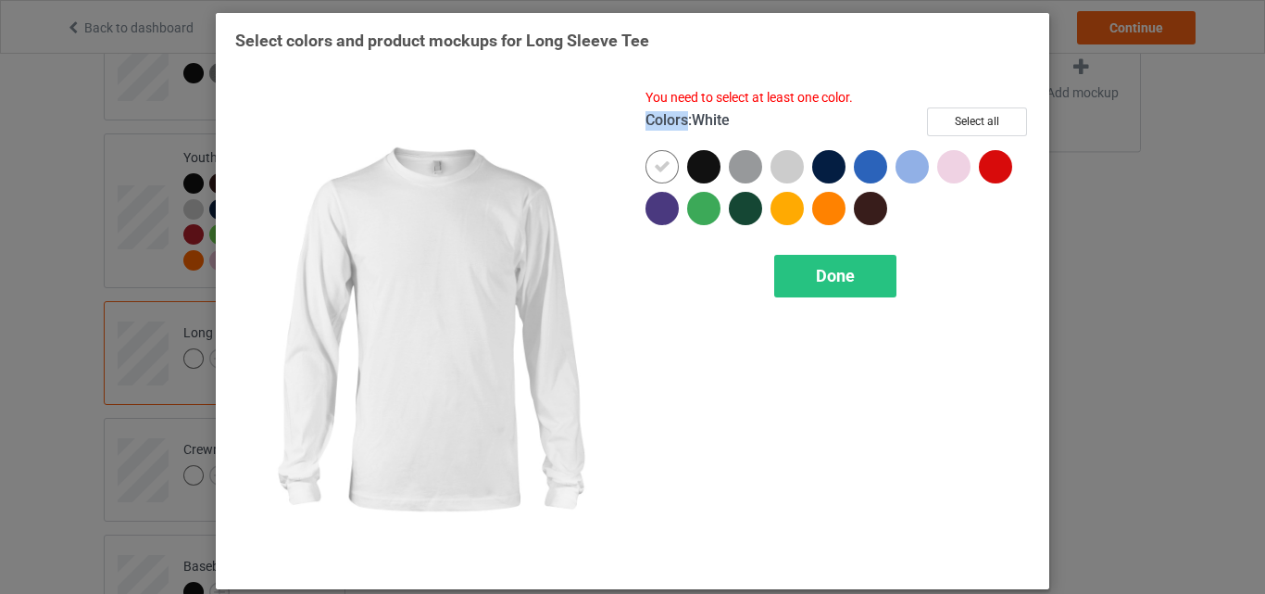
click at [657, 136] on div "Colors : White Select all" at bounding box center [837, 128] width 384 height 43
click at [660, 167] on icon at bounding box center [662, 166] width 17 height 17
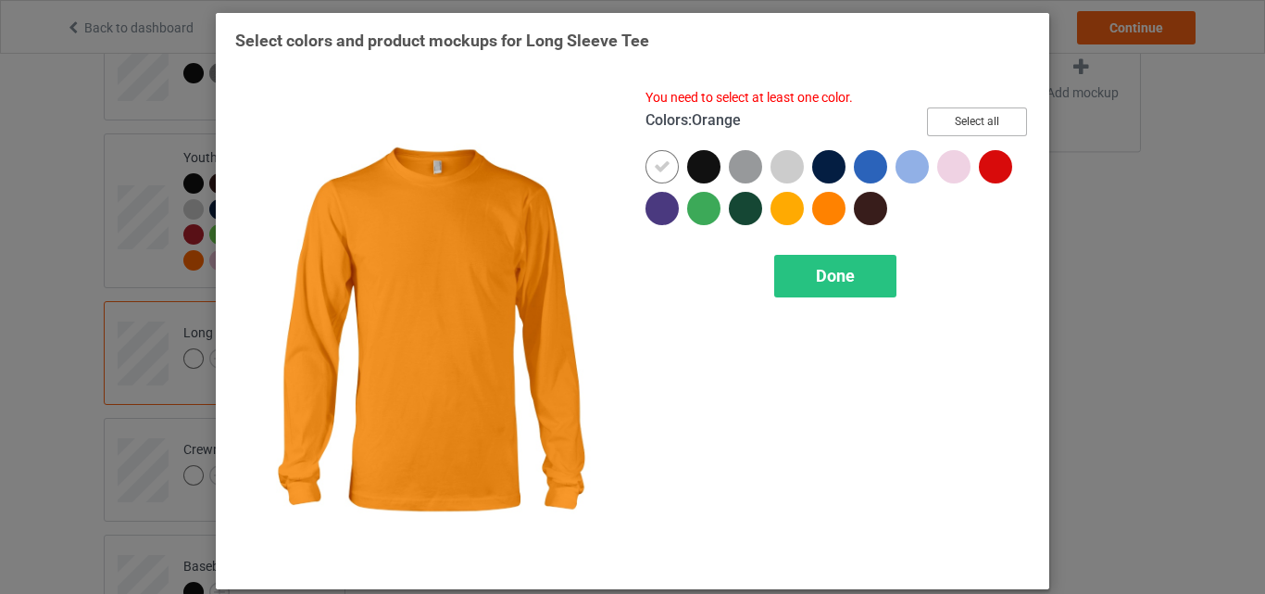
click at [960, 128] on button "Select all" at bounding box center [977, 121] width 100 height 29
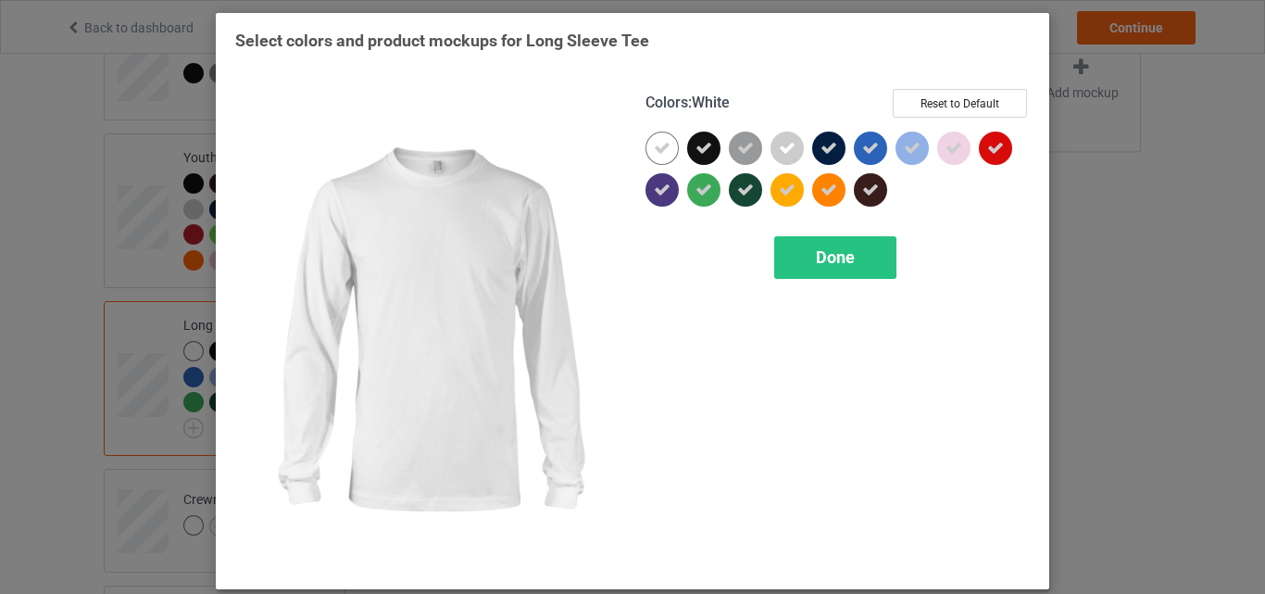
click at [654, 145] on icon at bounding box center [662, 148] width 17 height 17
click at [647, 145] on div at bounding box center [661, 147] width 33 height 33
click at [808, 243] on div "Done" at bounding box center [835, 257] width 122 height 43
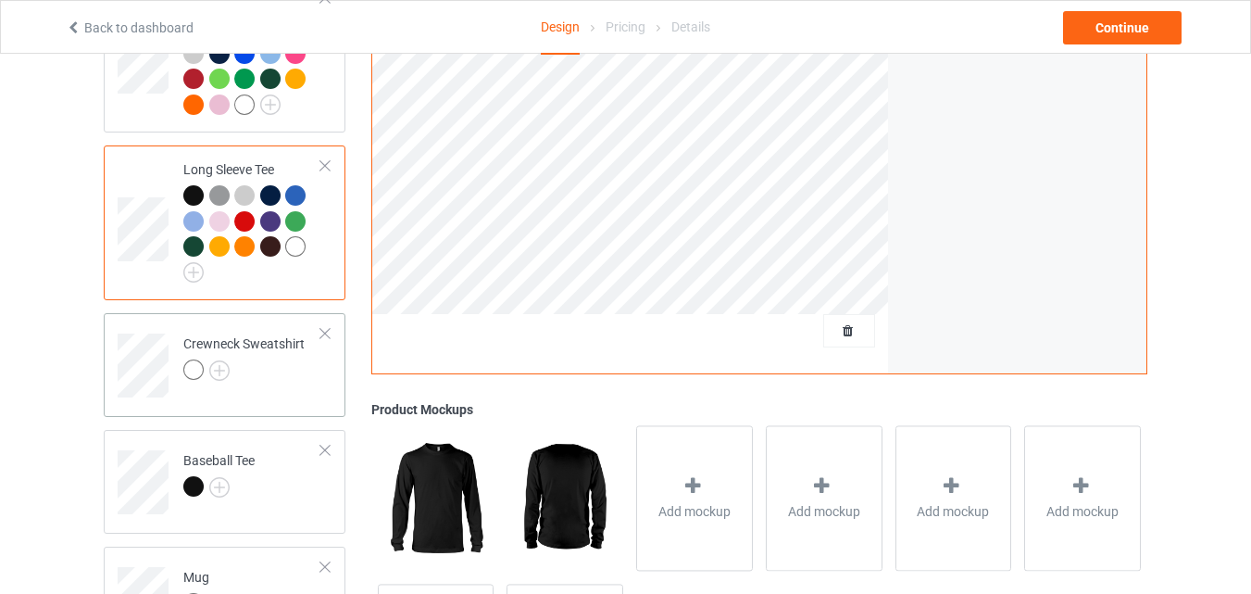
scroll to position [1028, 0]
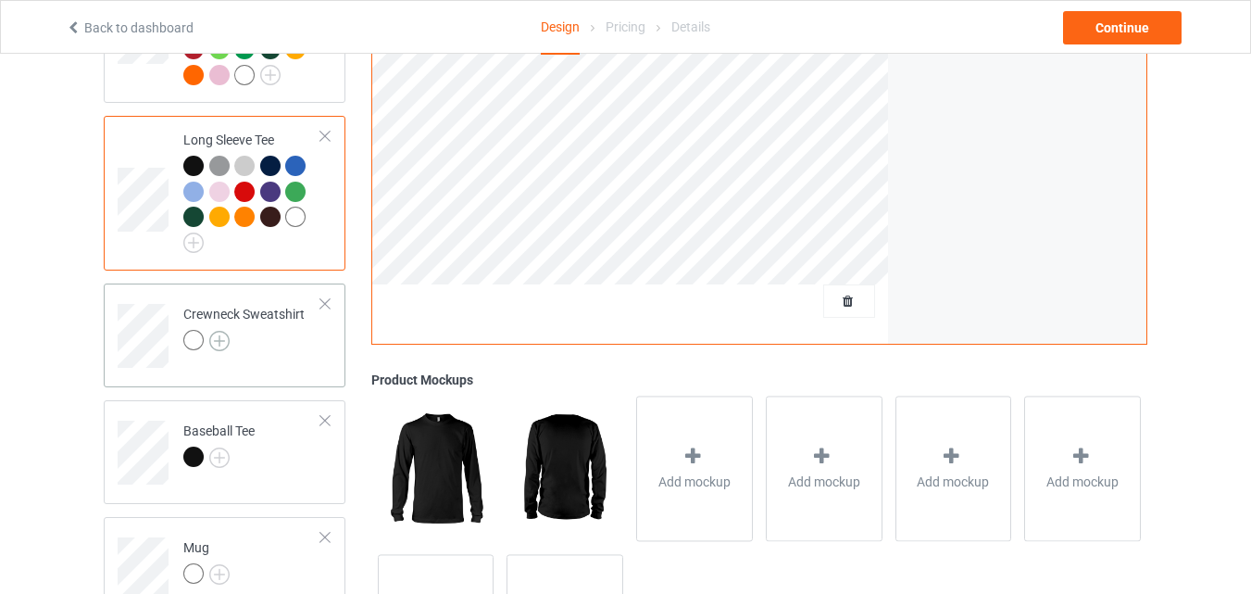
click at [218, 344] on img at bounding box center [219, 341] width 20 height 20
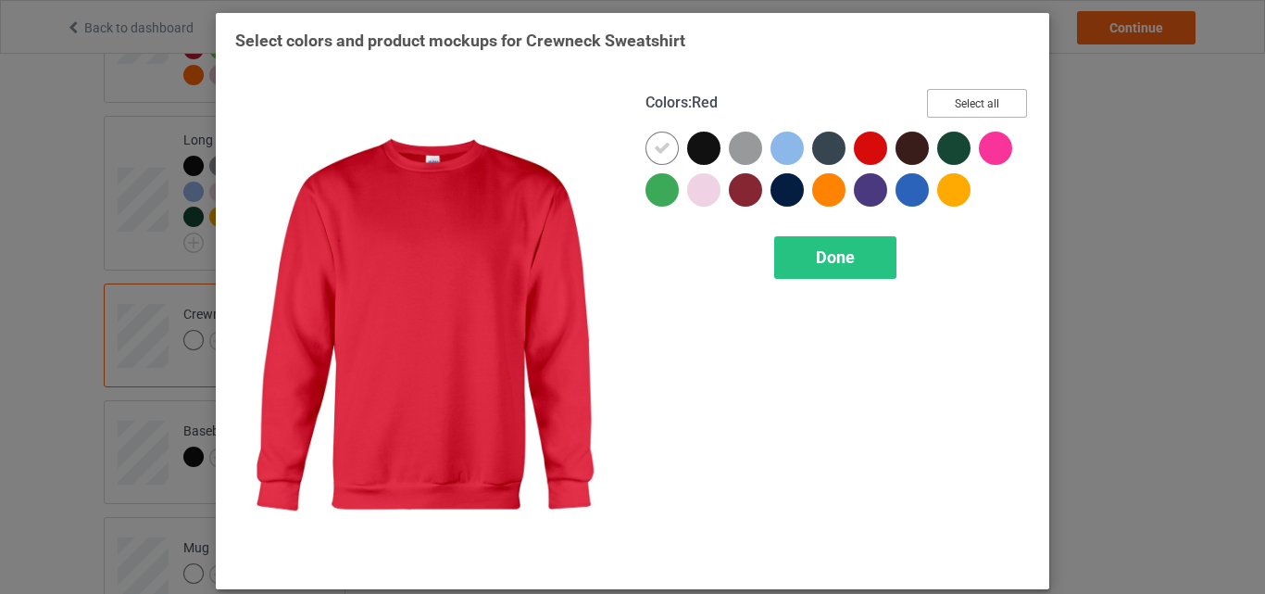
click at [951, 110] on button "Select all" at bounding box center [977, 103] width 100 height 29
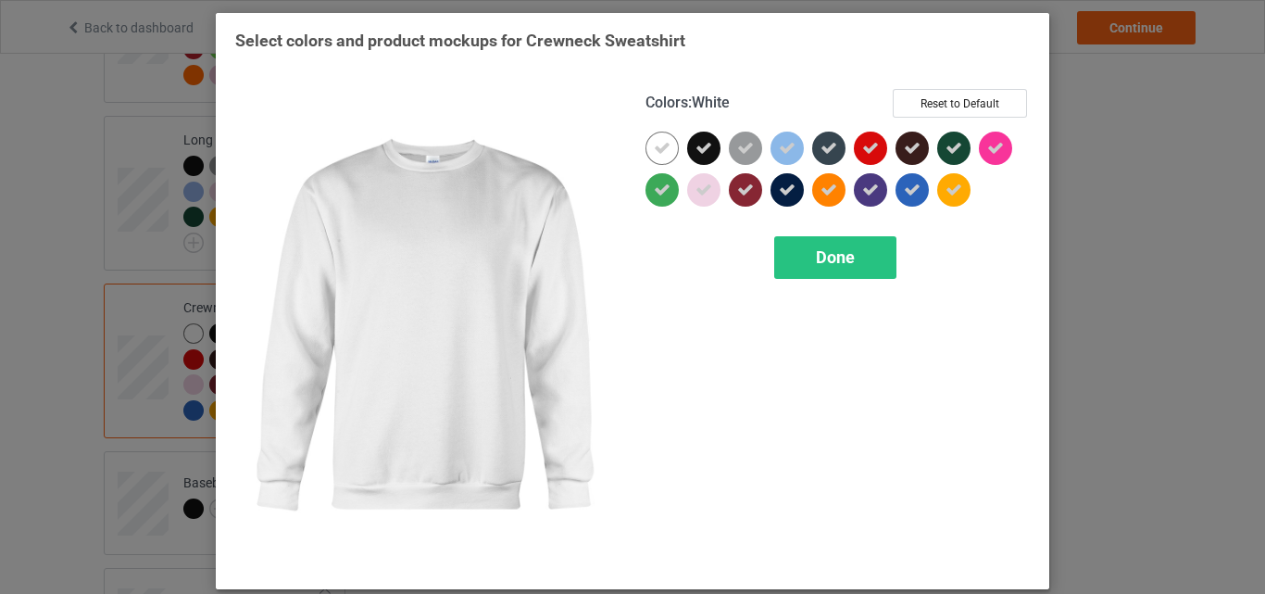
click at [655, 154] on icon at bounding box center [662, 148] width 17 height 17
click at [655, 154] on div at bounding box center [661, 147] width 33 height 33
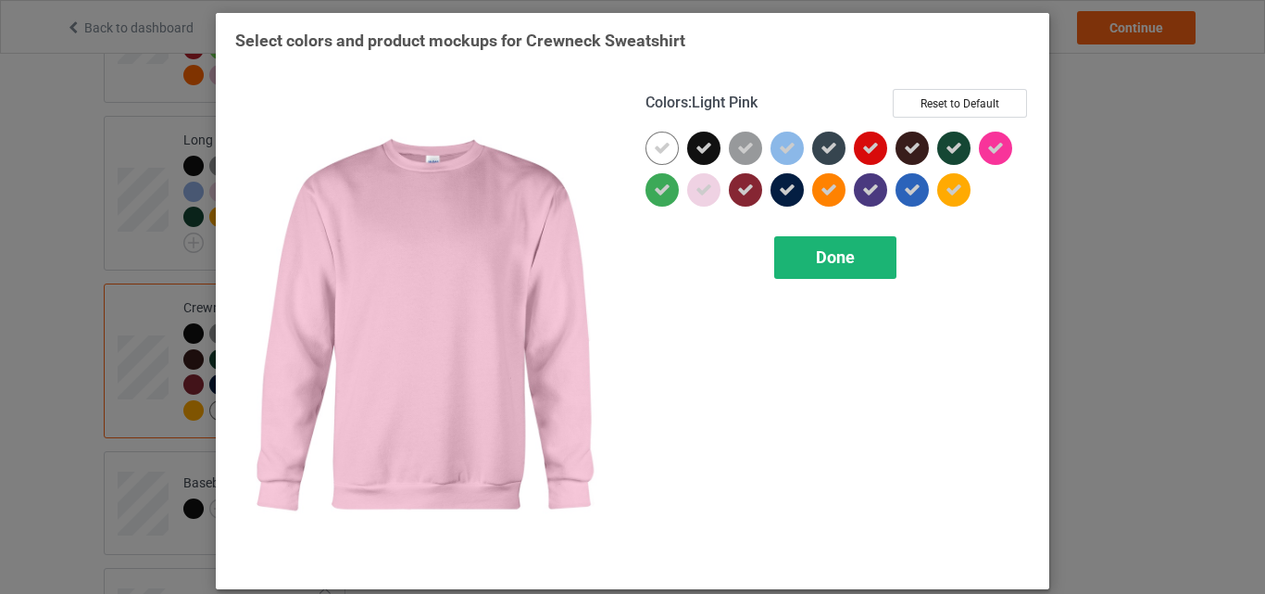
click at [784, 257] on div "Done" at bounding box center [835, 257] width 122 height 43
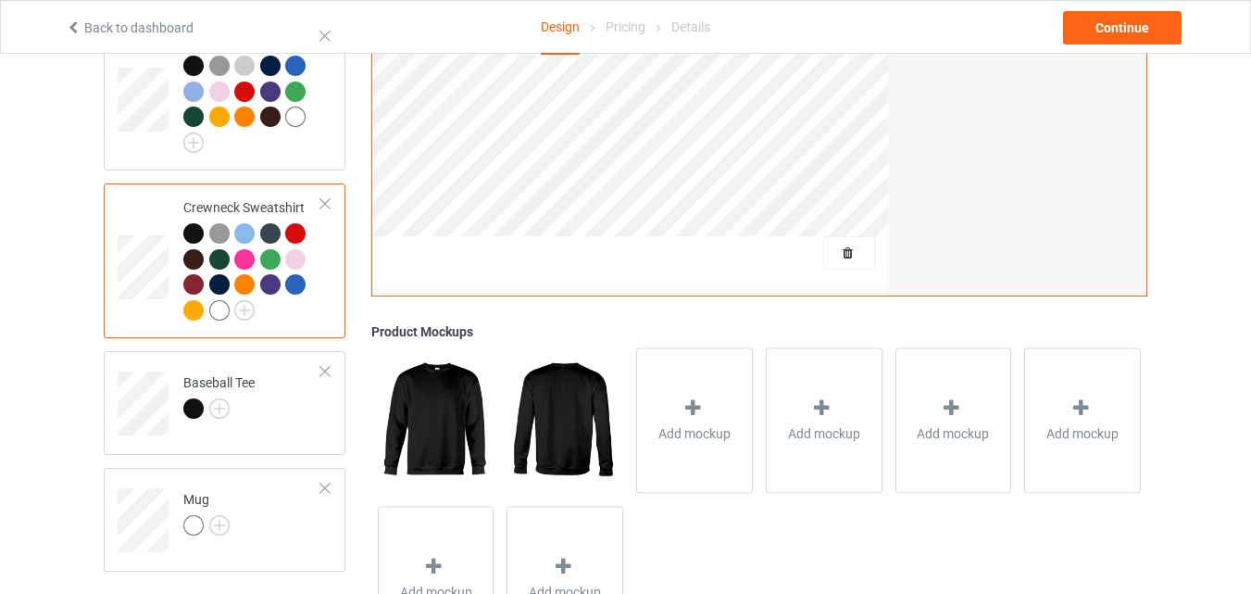
scroll to position [1213, 0]
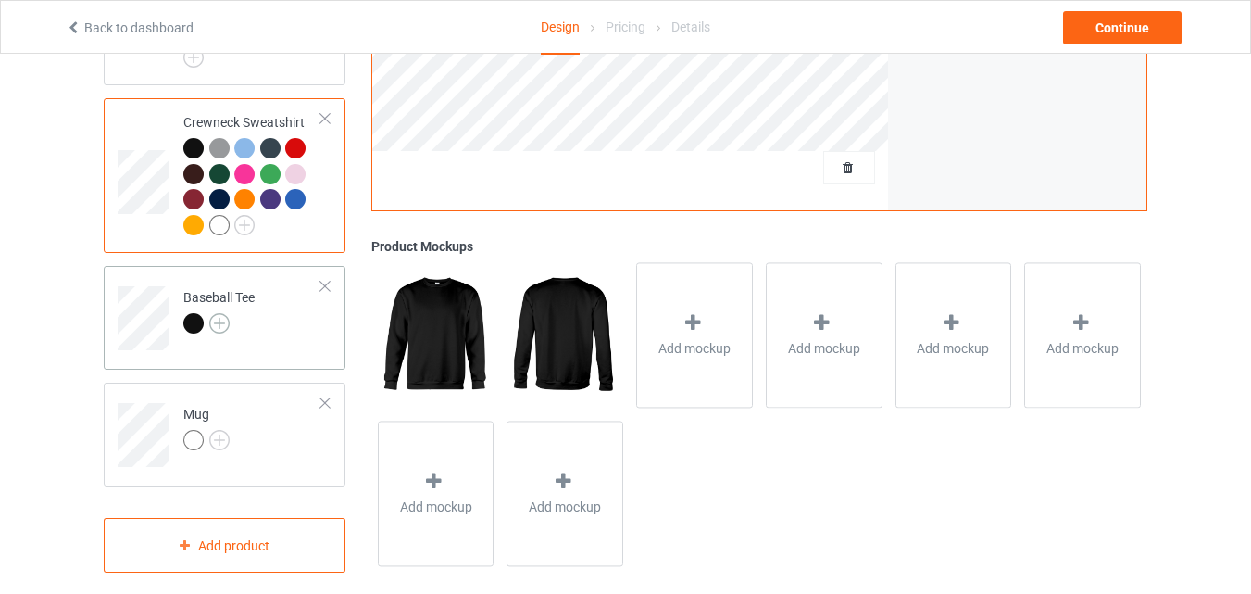
click at [218, 326] on img at bounding box center [219, 323] width 20 height 20
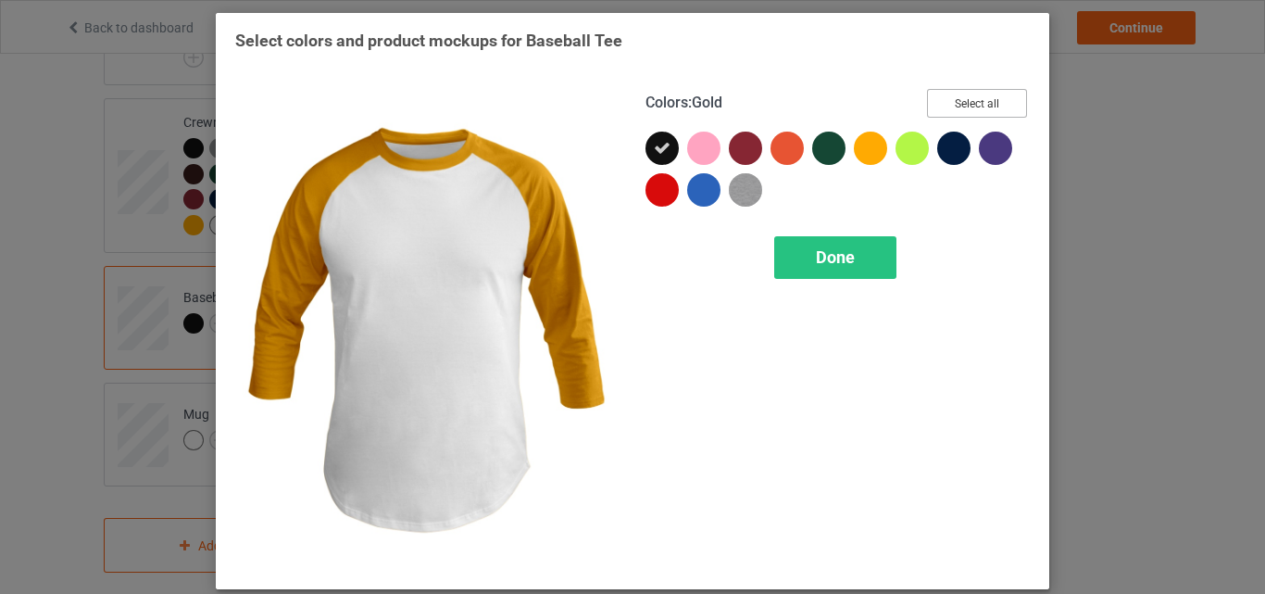
click at [970, 113] on button "Select all" at bounding box center [977, 103] width 100 height 29
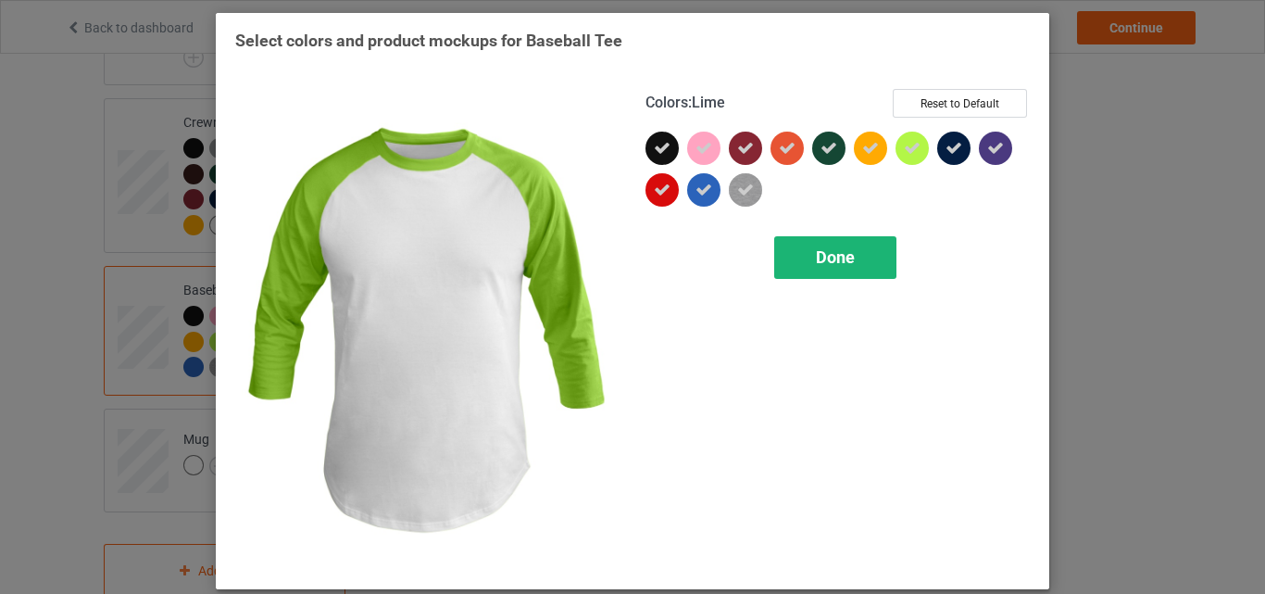
click at [816, 259] on span "Done" at bounding box center [835, 256] width 39 height 19
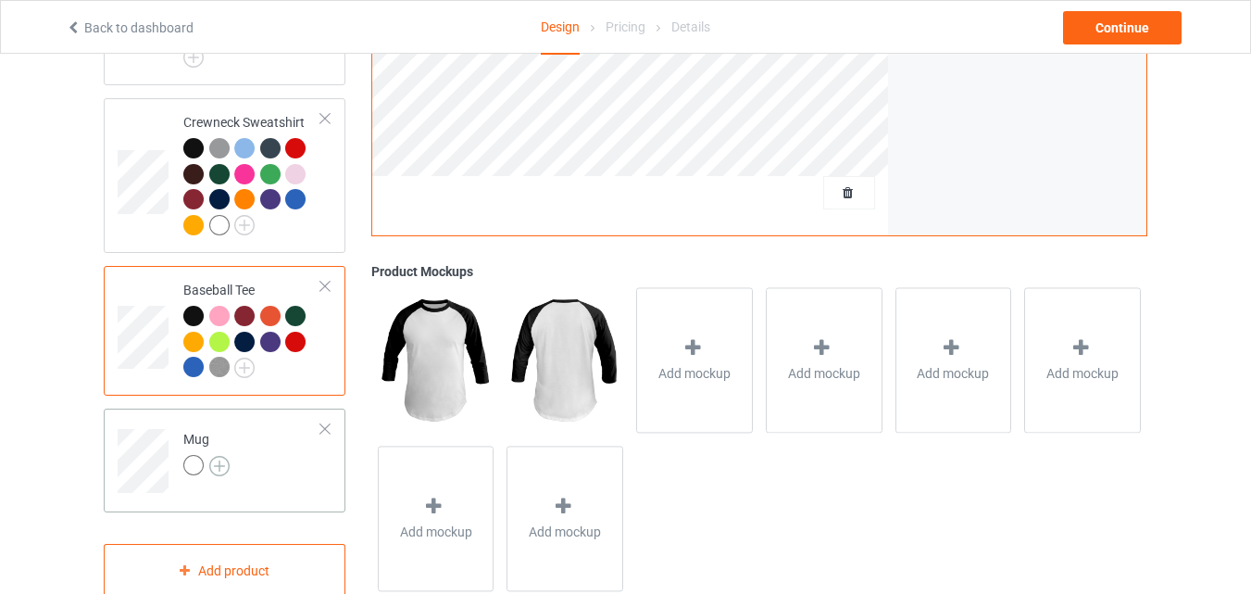
click at [222, 470] on img at bounding box center [219, 466] width 20 height 20
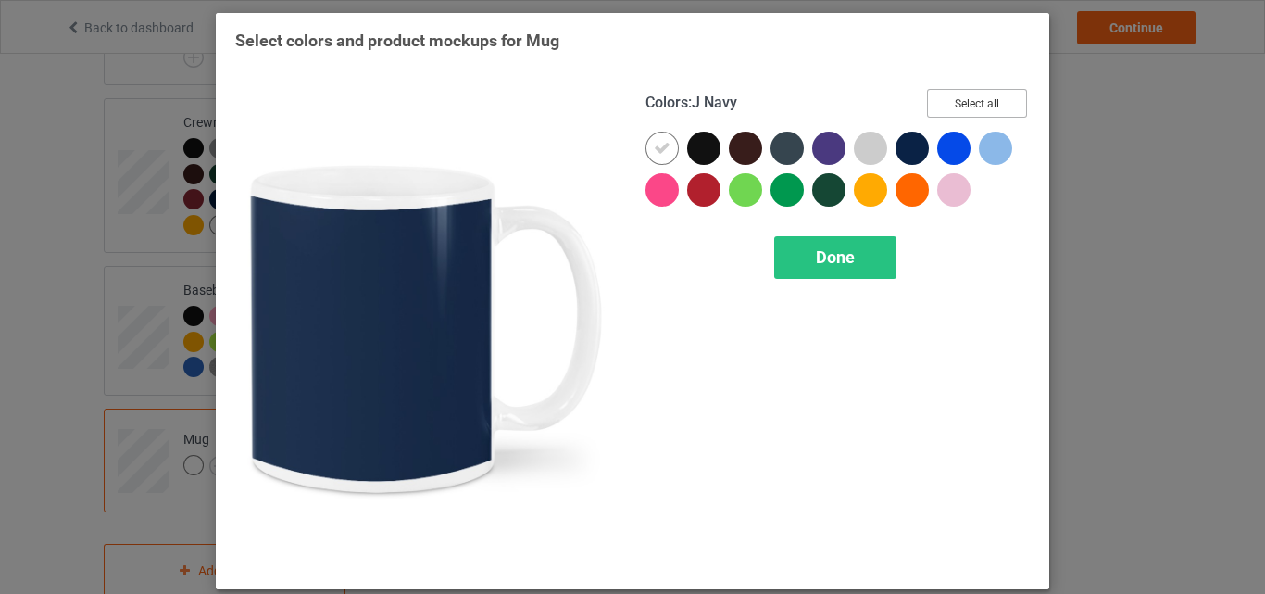
click at [947, 113] on button "Select all" at bounding box center [977, 103] width 100 height 29
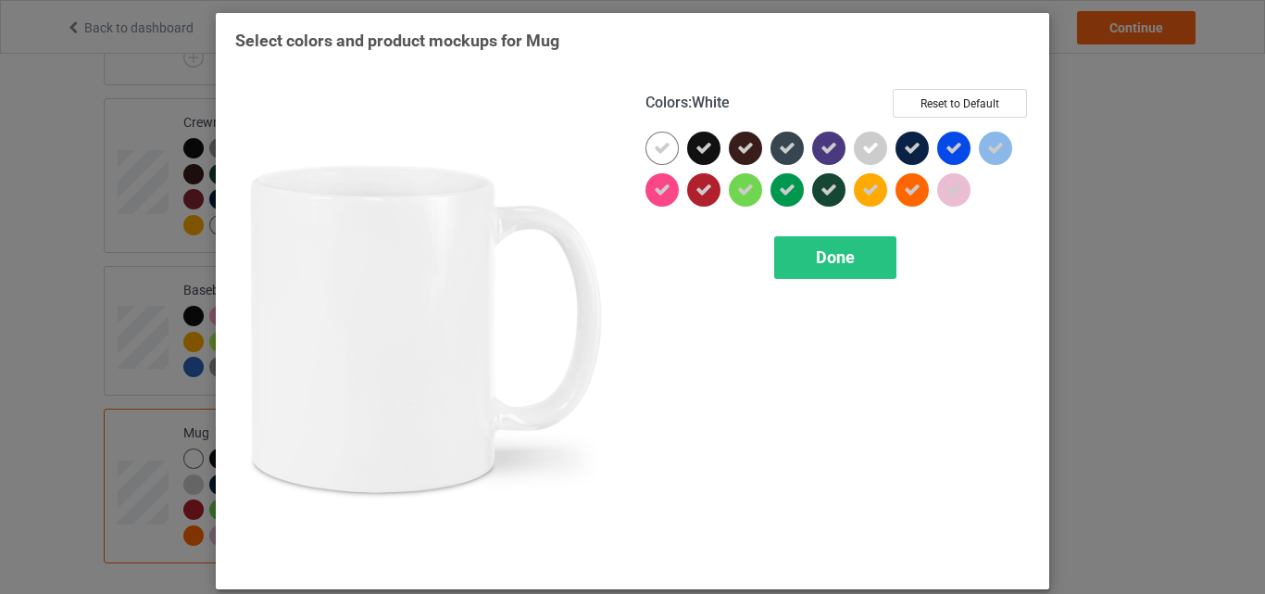
click at [658, 159] on div at bounding box center [661, 147] width 33 height 33
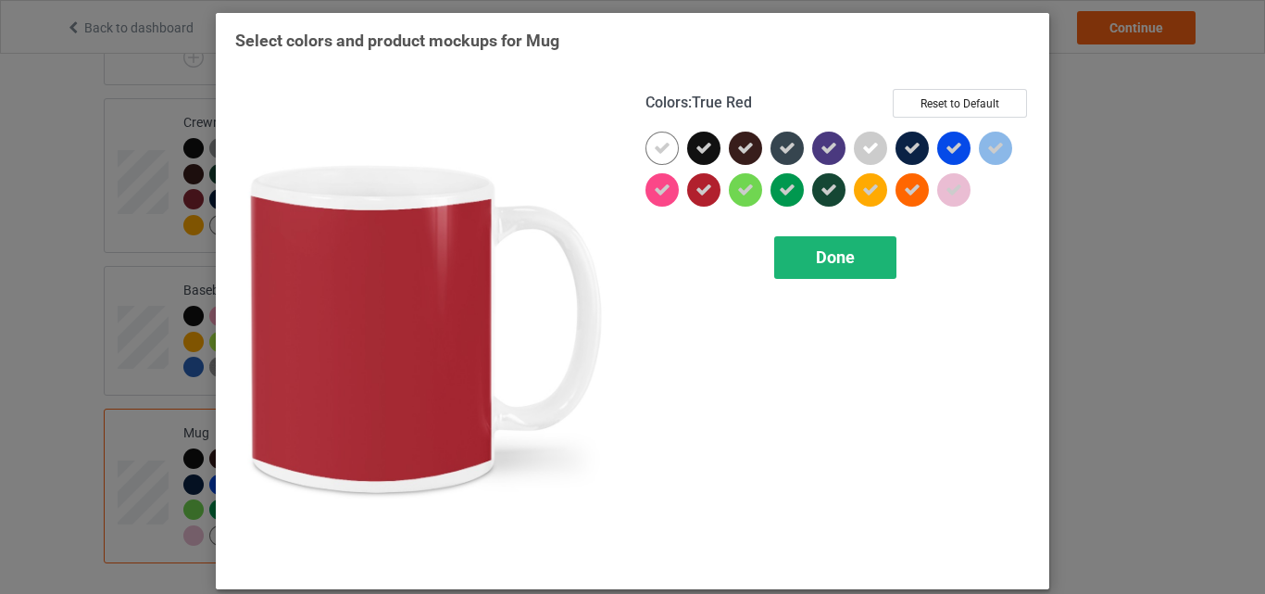
click at [833, 264] on span "Done" at bounding box center [835, 256] width 39 height 19
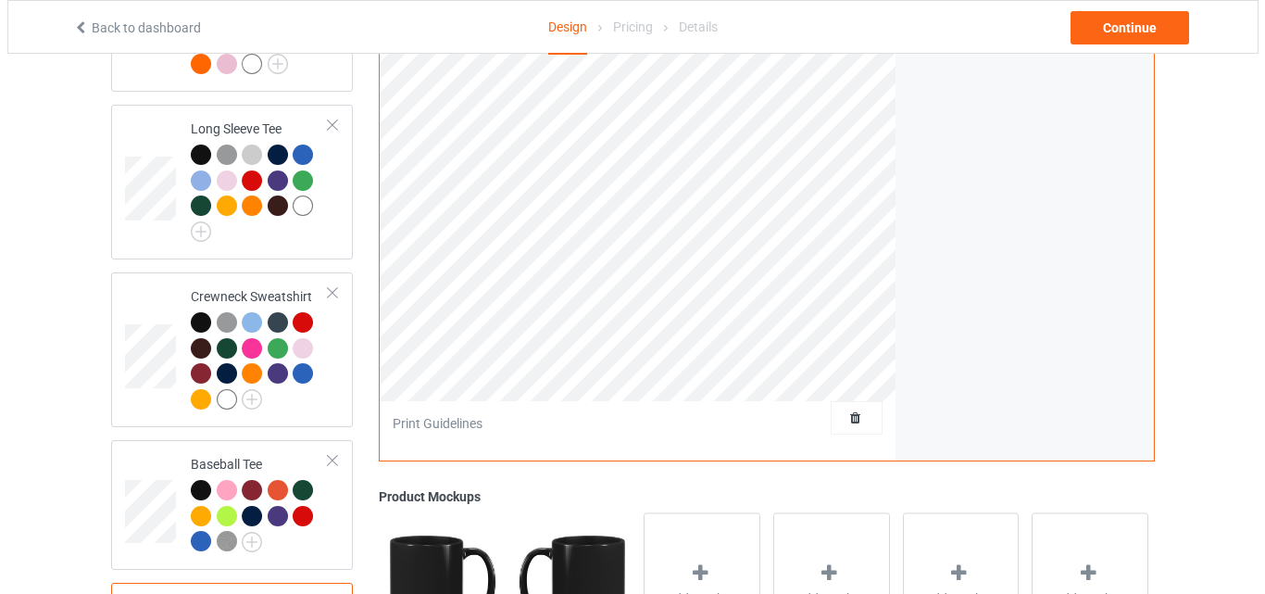
scroll to position [1317, 0]
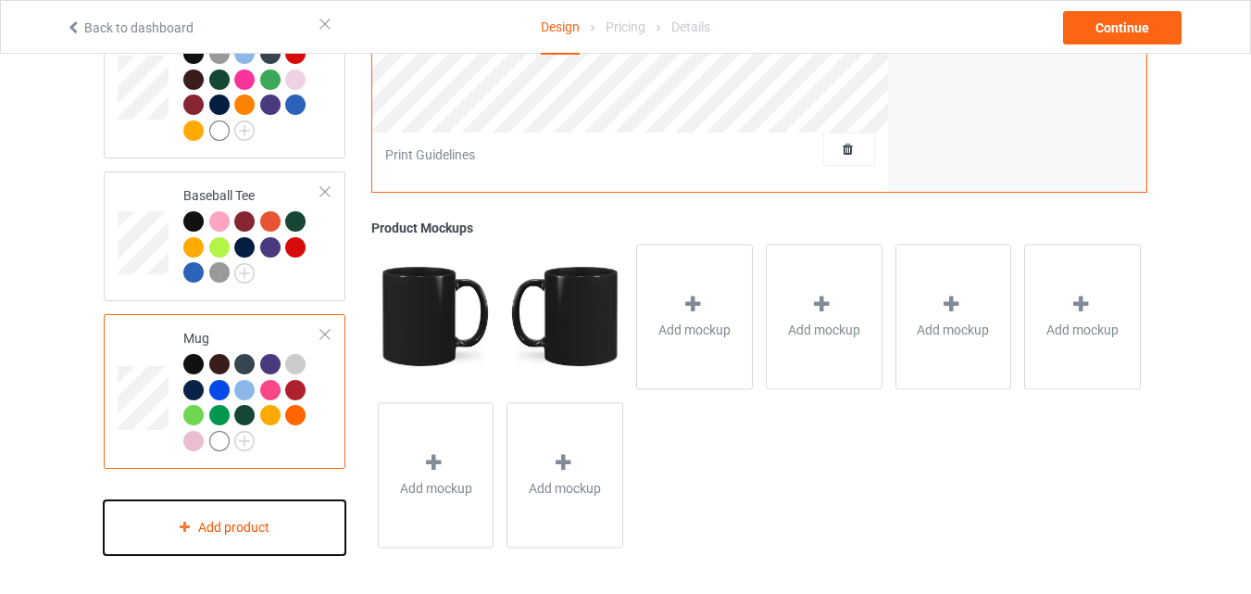
click at [293, 508] on div "Add product" at bounding box center [225, 527] width 242 height 55
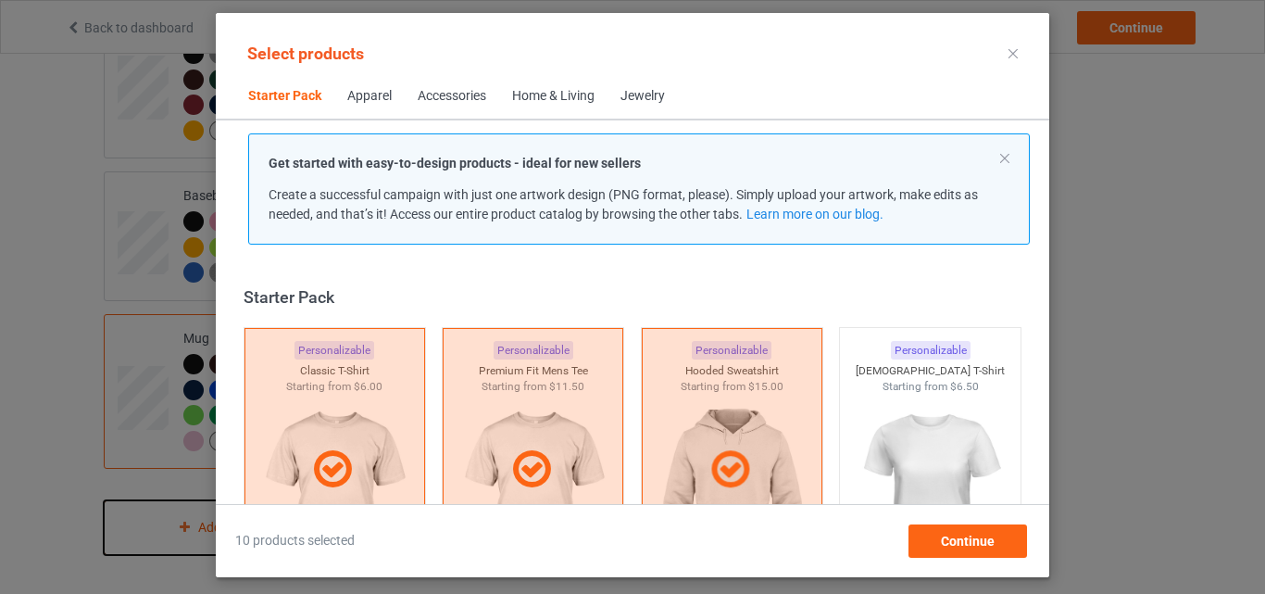
scroll to position [24, 0]
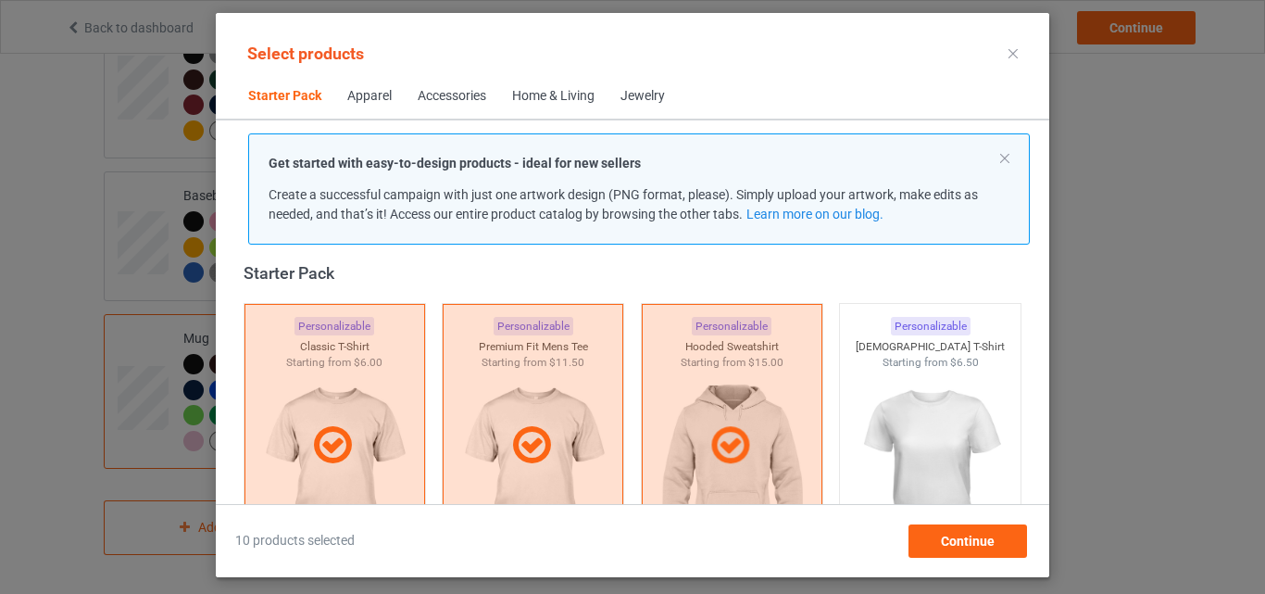
click at [549, 95] on div "Home & Living" at bounding box center [553, 96] width 82 height 19
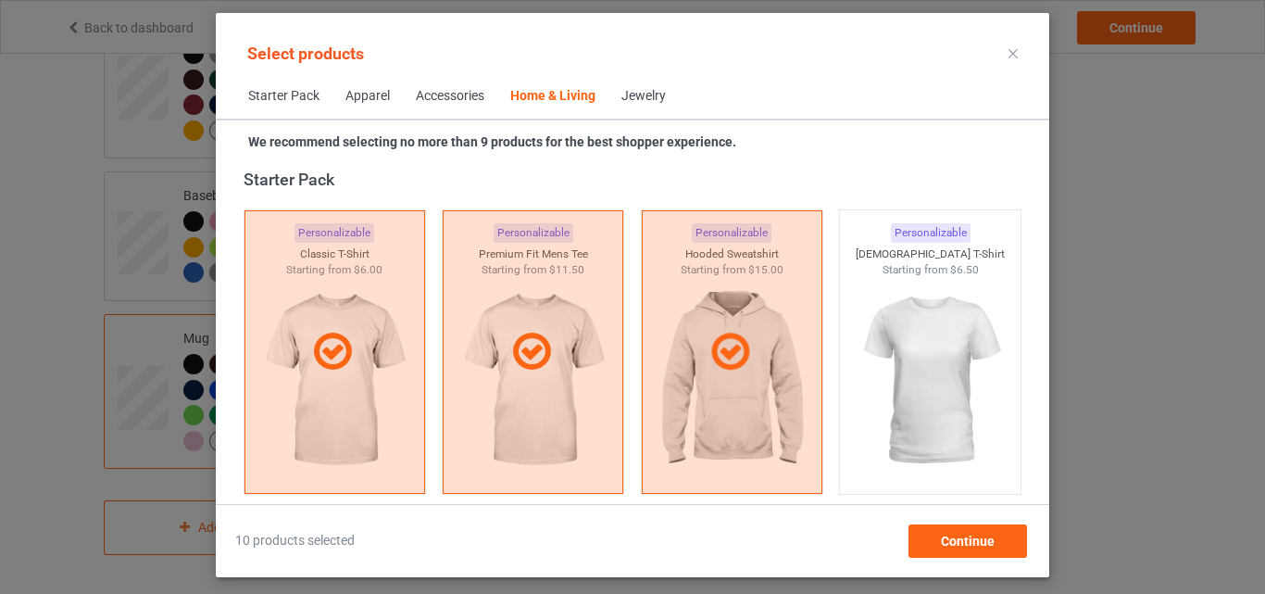
scroll to position [8353, 0]
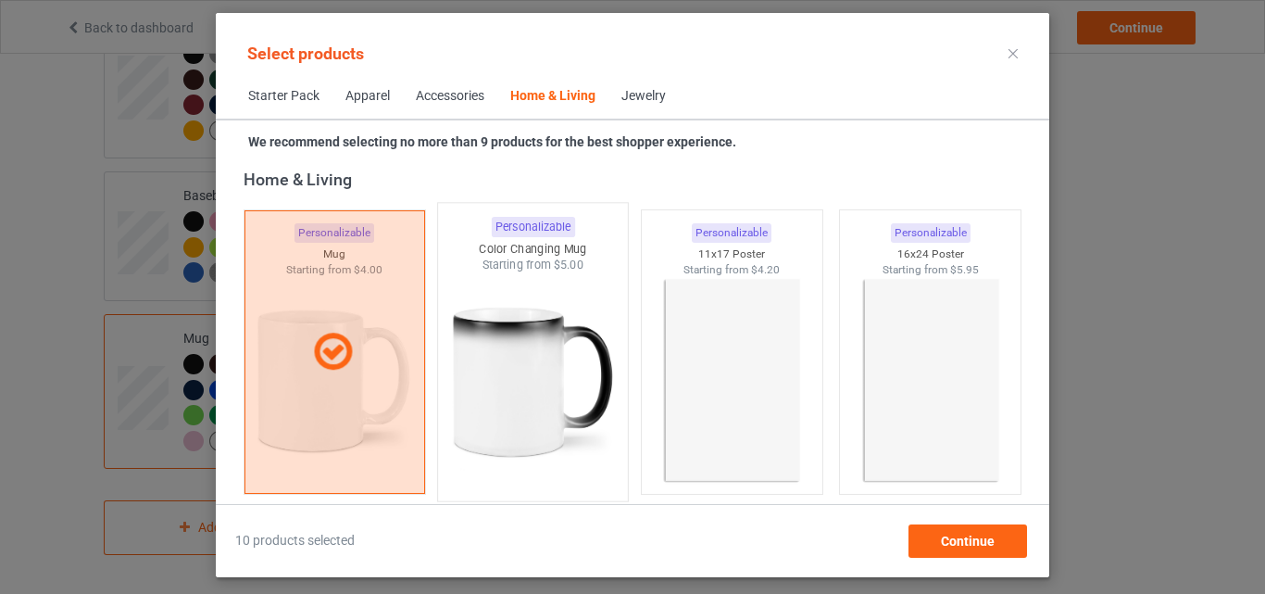
click at [466, 466] on img at bounding box center [533, 382] width 174 height 218
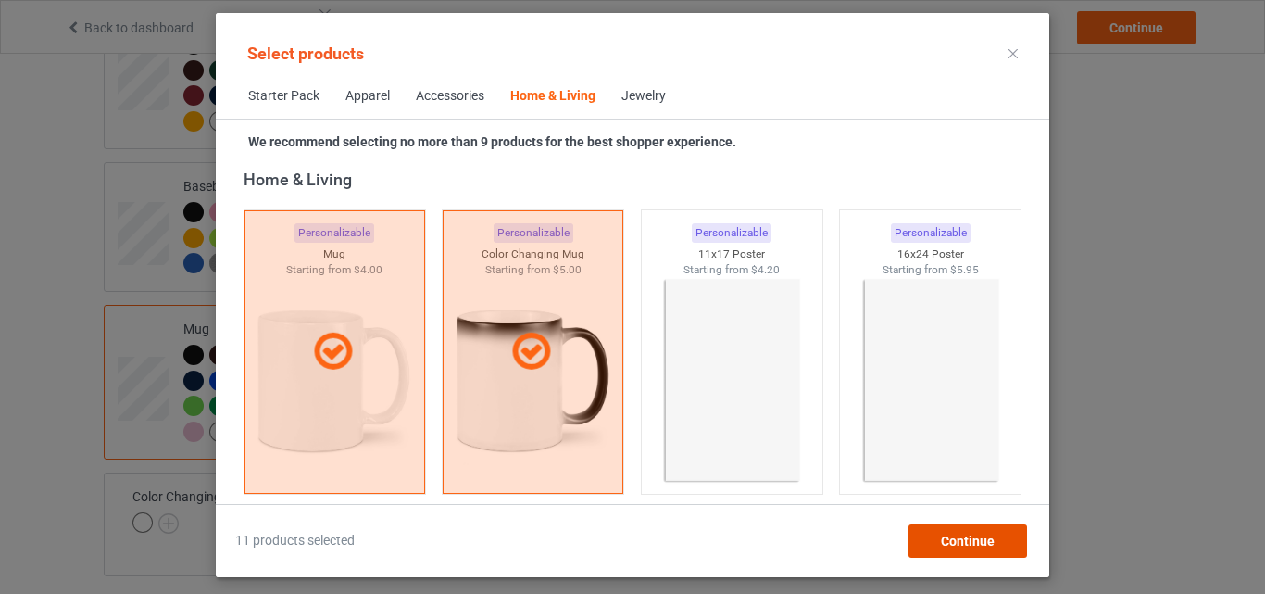
click at [971, 536] on span "Continue" at bounding box center [968, 540] width 54 height 15
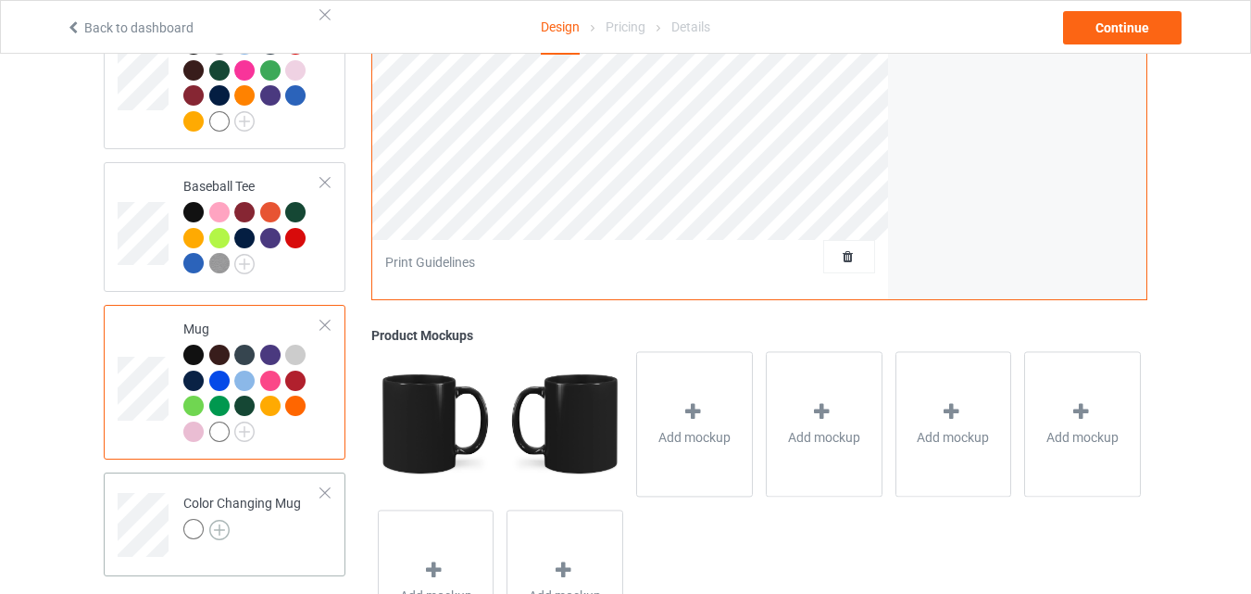
click at [228, 539] on img at bounding box center [219, 529] width 20 height 20
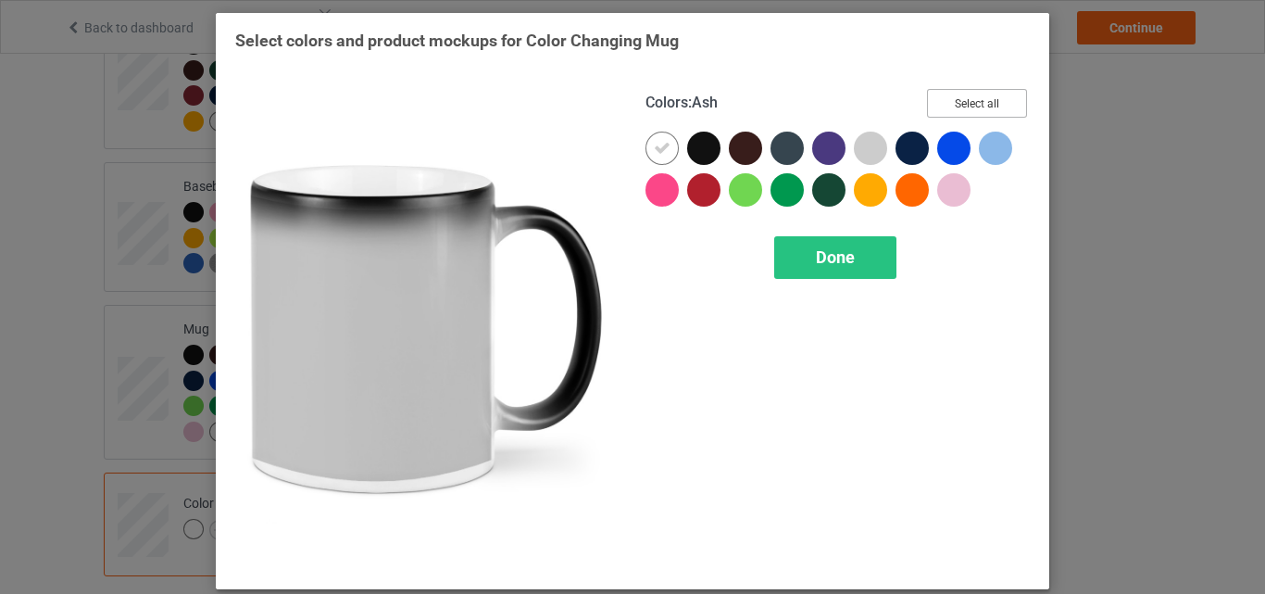
click at [982, 100] on button "Select all" at bounding box center [977, 103] width 100 height 29
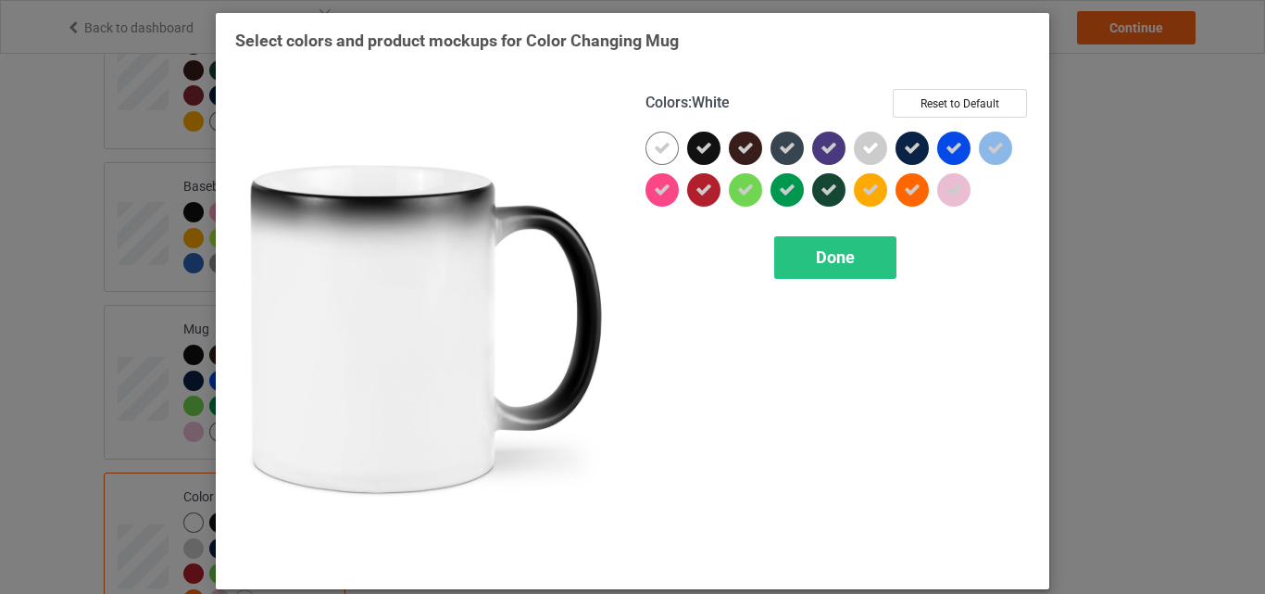
click at [661, 146] on icon at bounding box center [662, 148] width 17 height 17
click at [661, 152] on div at bounding box center [661, 147] width 33 height 33
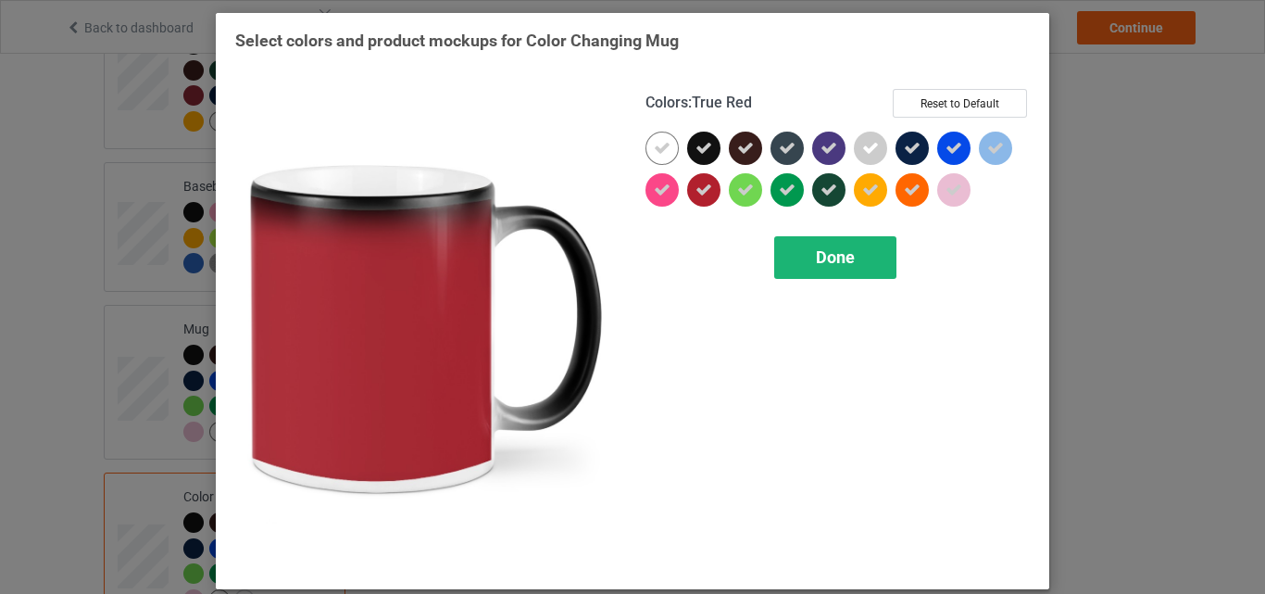
click at [857, 264] on div "Done" at bounding box center [835, 257] width 122 height 43
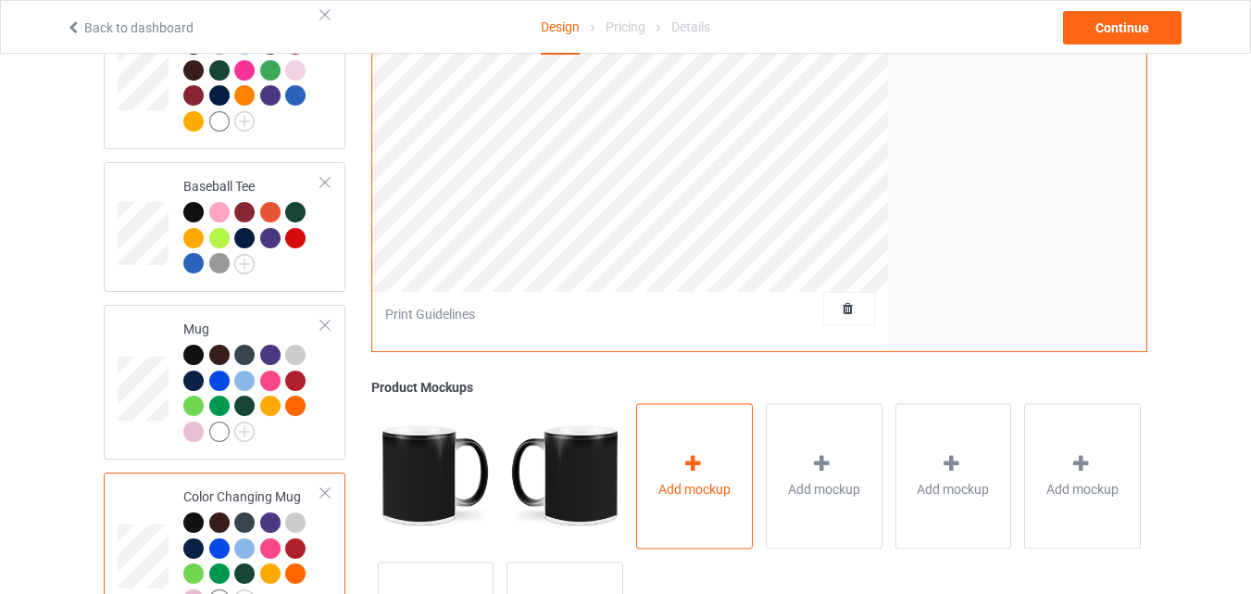
click at [719, 455] on div "Add mockup" at bounding box center [694, 475] width 117 height 145
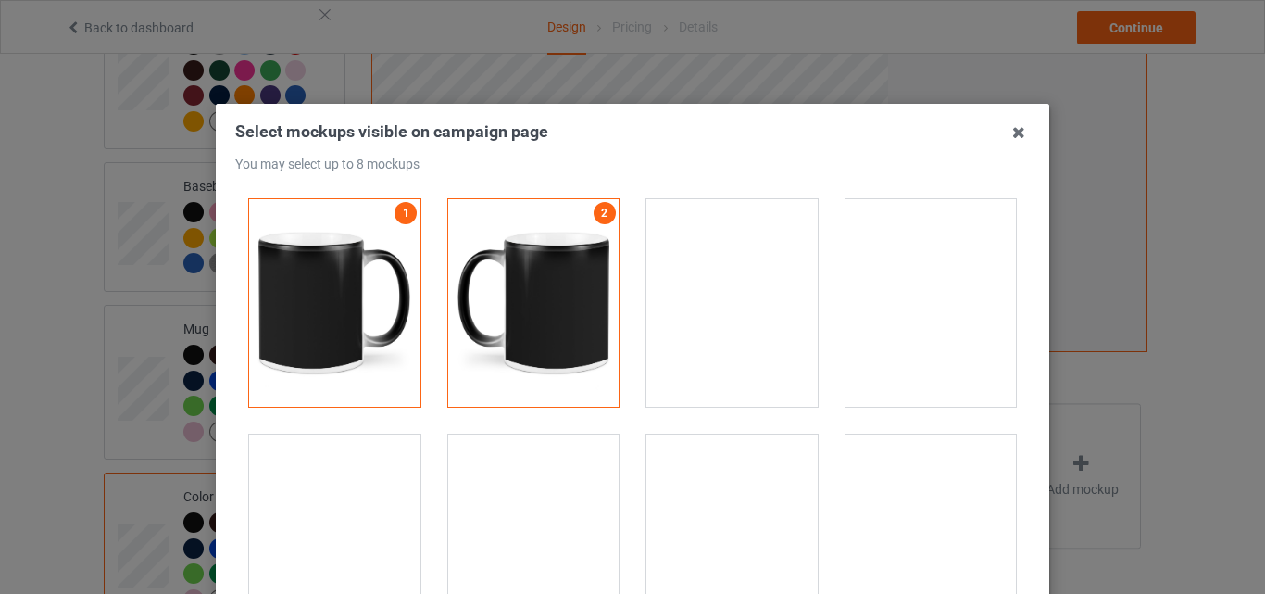
scroll to position [2963, 0]
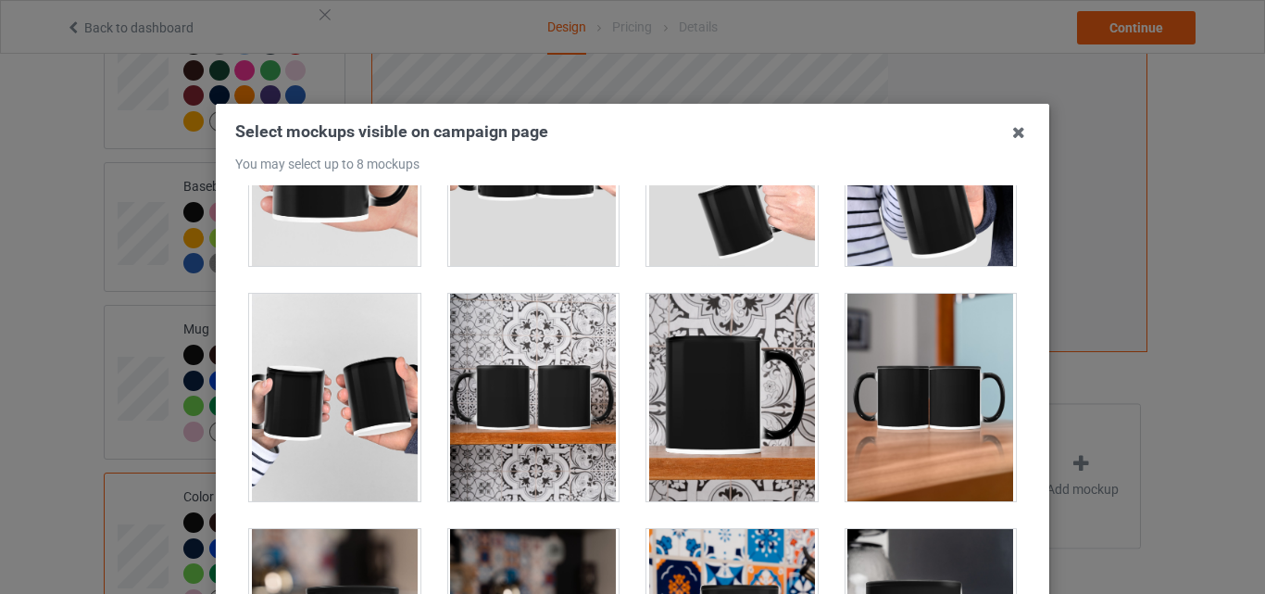
drag, startPoint x: 837, startPoint y: 550, endPoint x: 966, endPoint y: 497, distance: 139.1
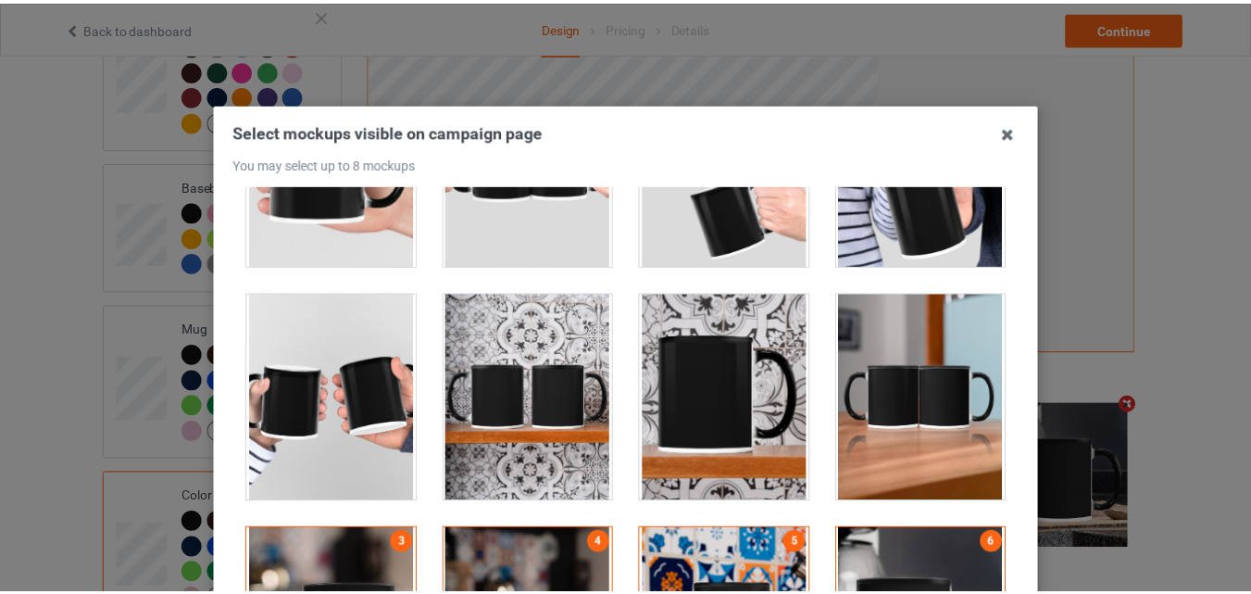
scroll to position [255, 0]
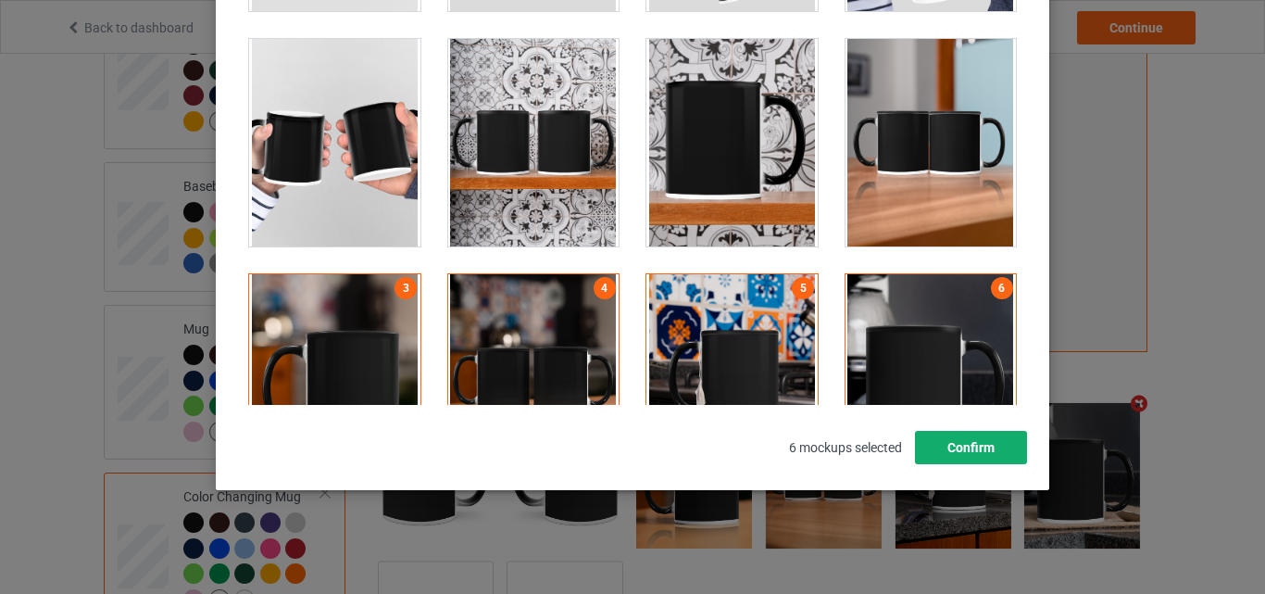
click at [954, 443] on button "Confirm" at bounding box center [971, 447] width 112 height 33
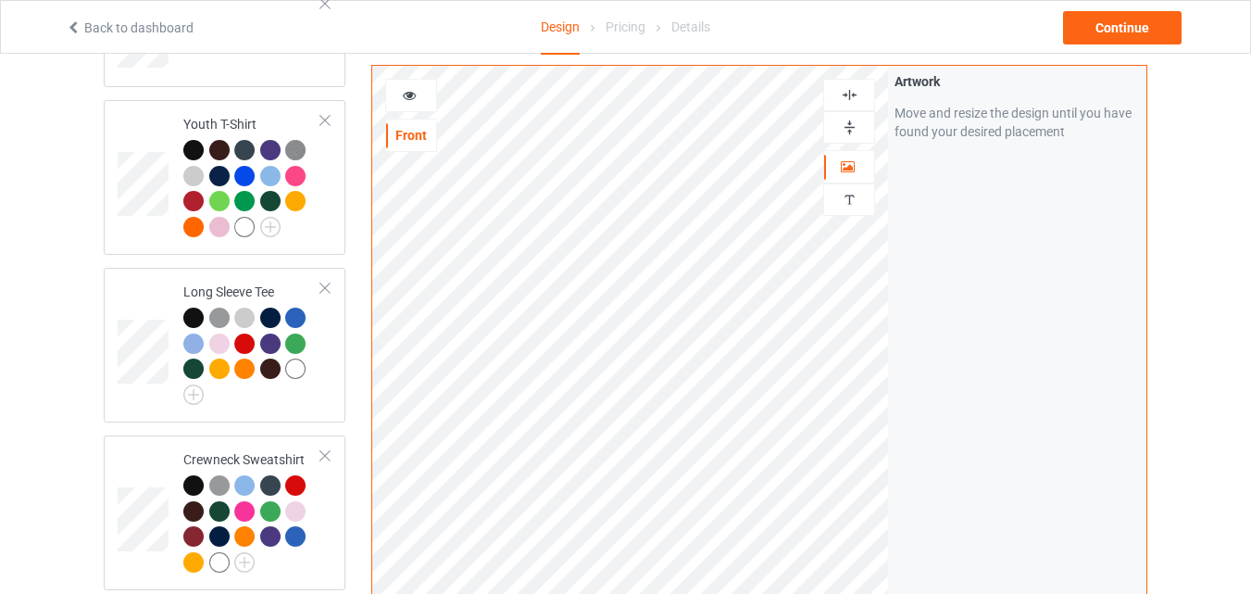
scroll to position [669, 0]
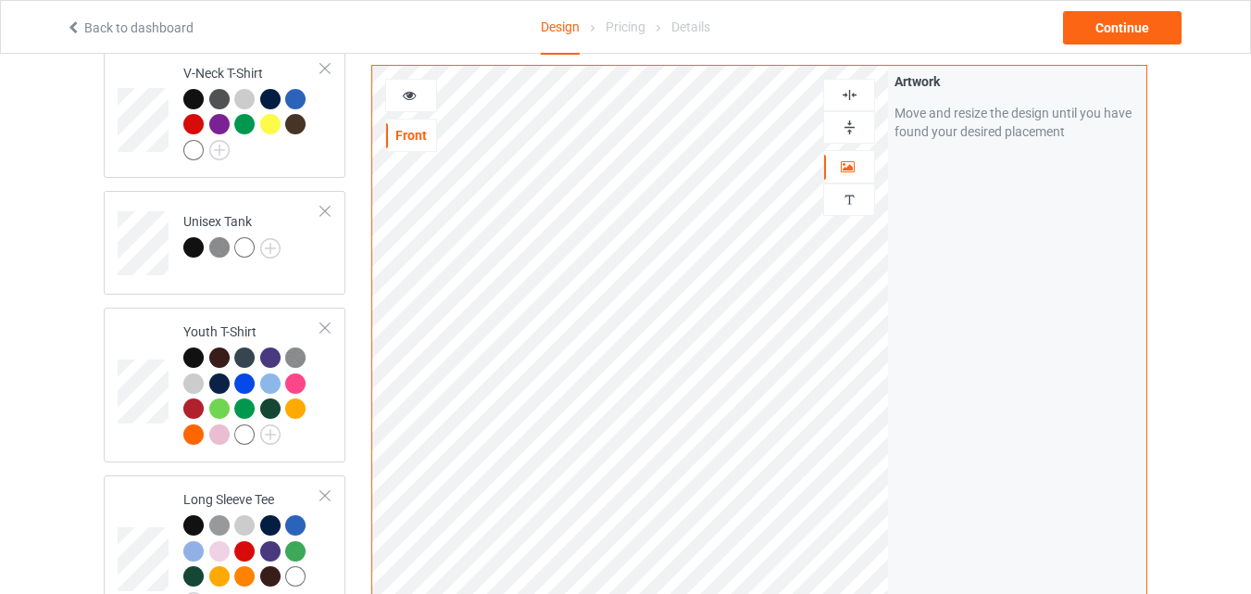
click at [854, 127] on img at bounding box center [850, 128] width 18 height 18
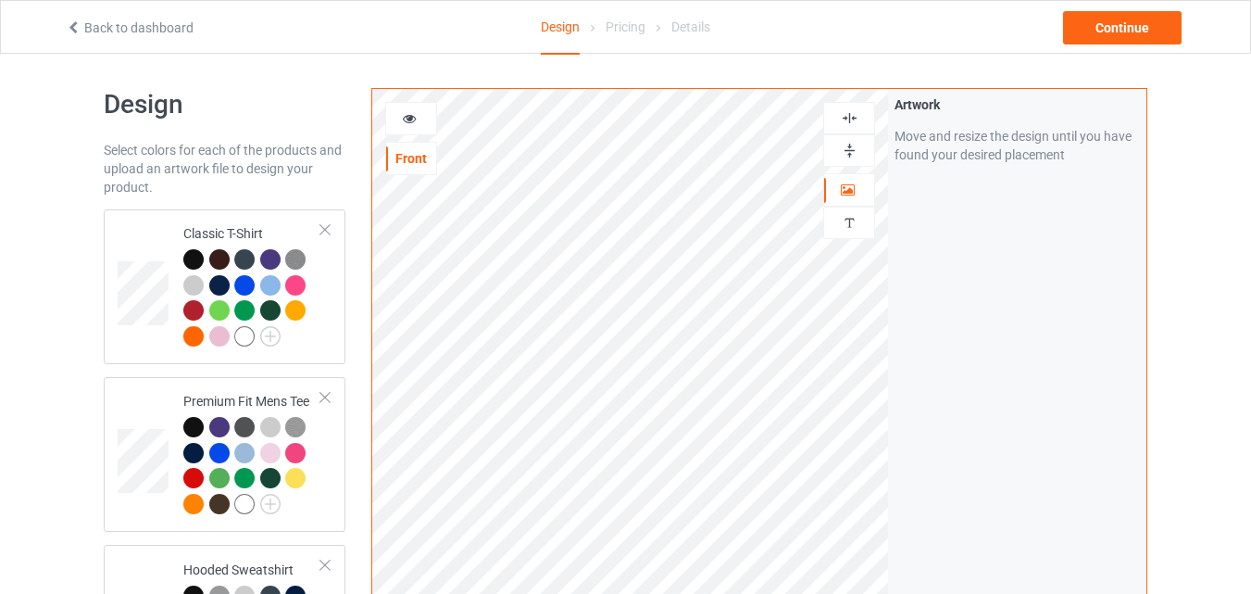
scroll to position [0, 0]
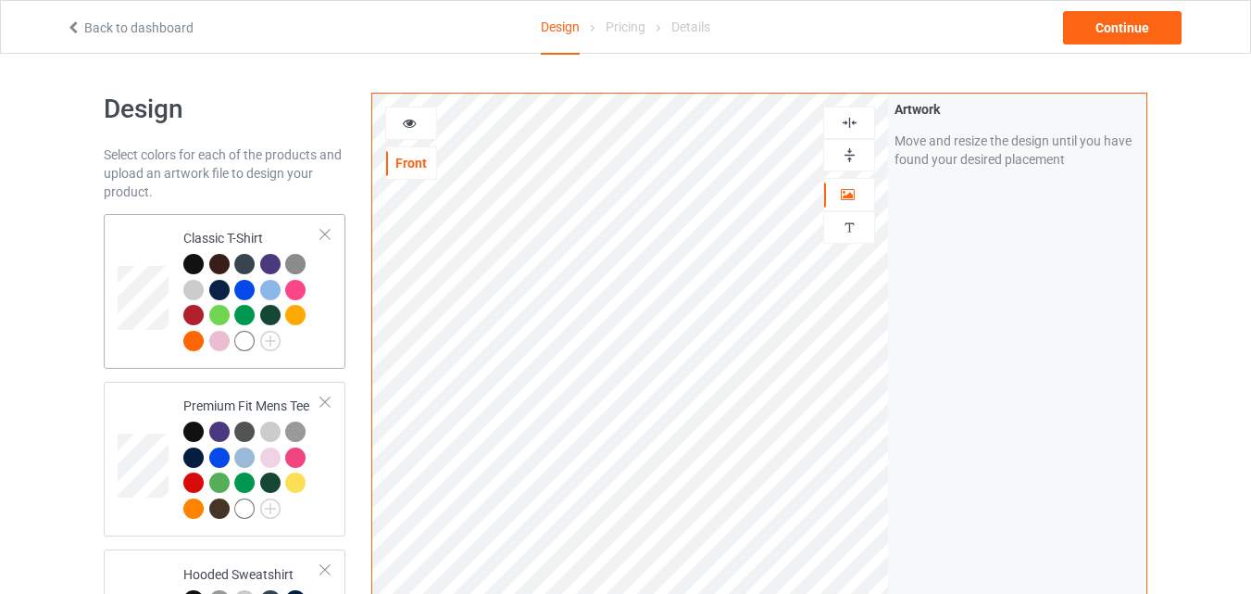
click at [171, 227] on td at bounding box center [146, 291] width 56 height 140
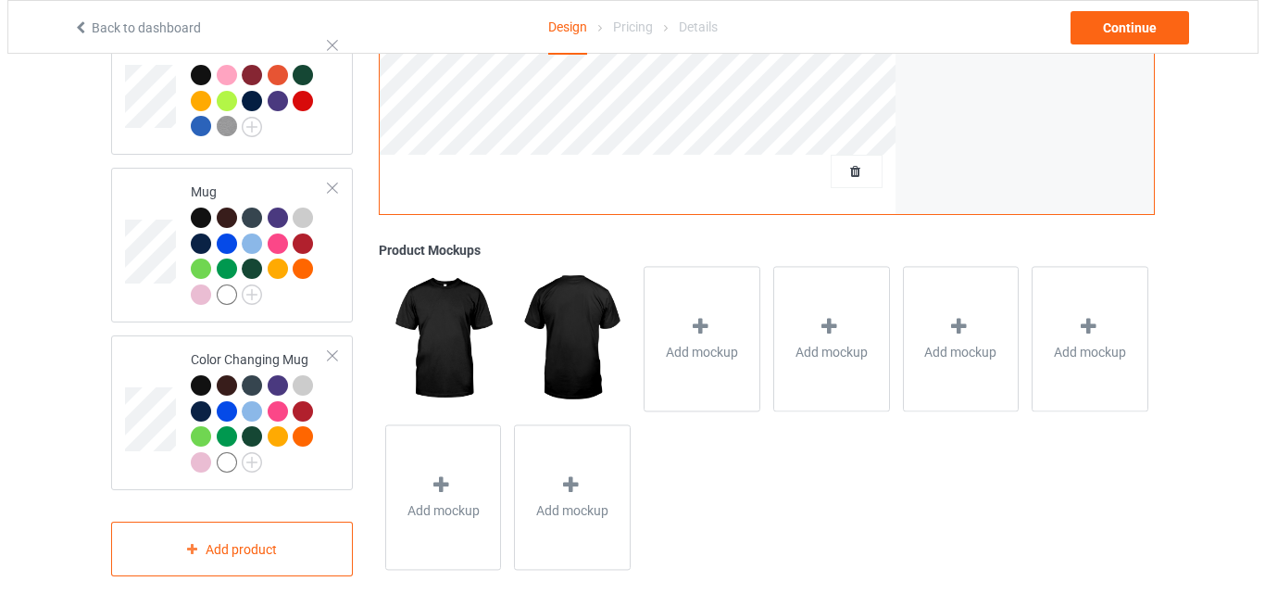
scroll to position [1485, 0]
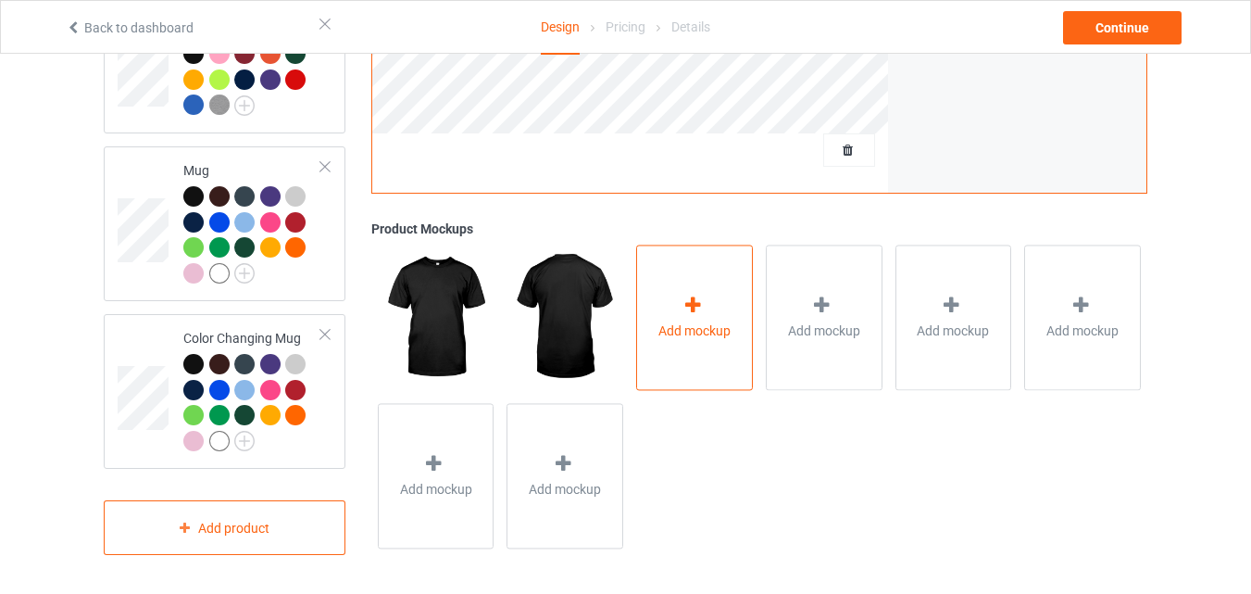
click at [699, 285] on div "Add mockup" at bounding box center [694, 316] width 117 height 145
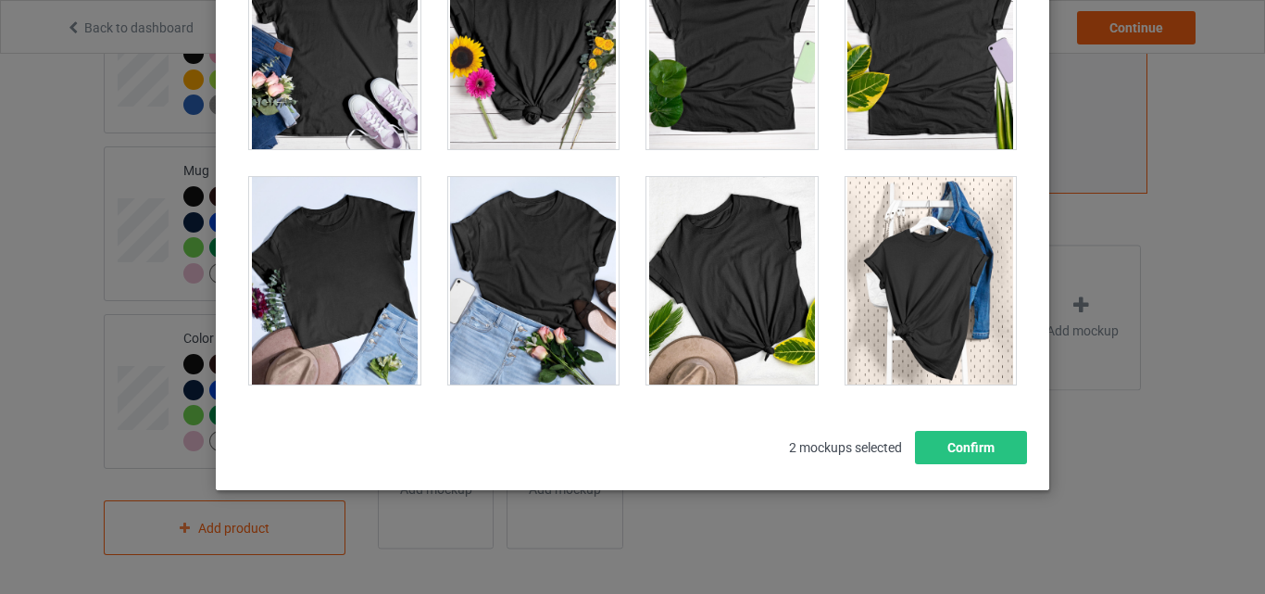
scroll to position [25648, 0]
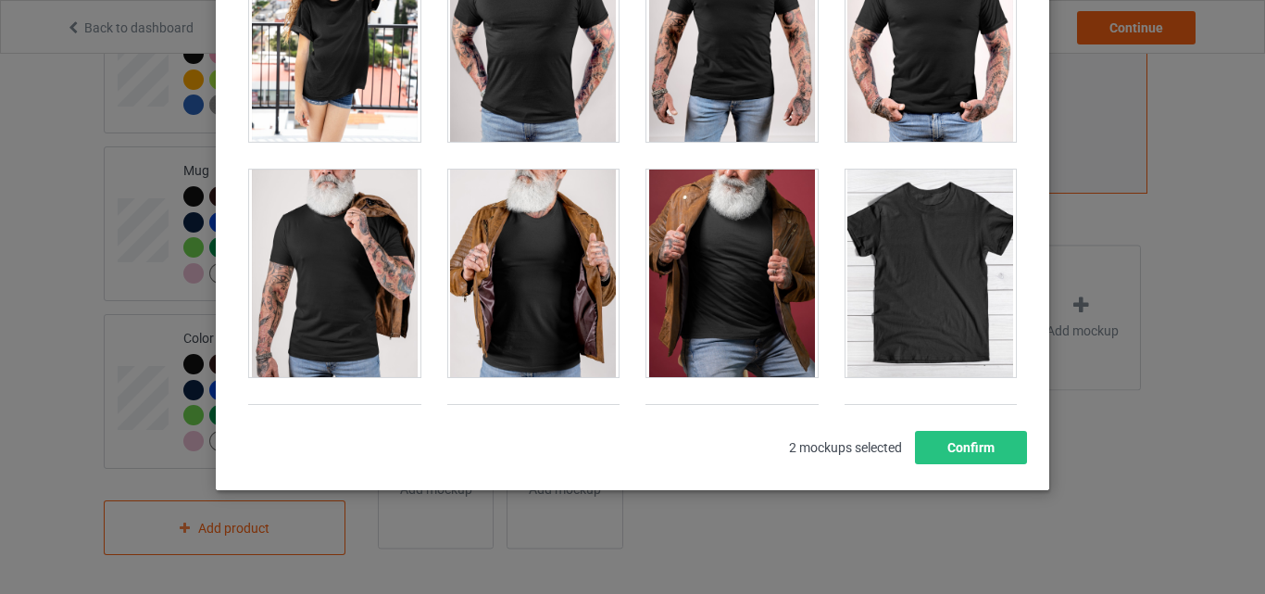
click at [936, 313] on div at bounding box center [930, 272] width 171 height 207
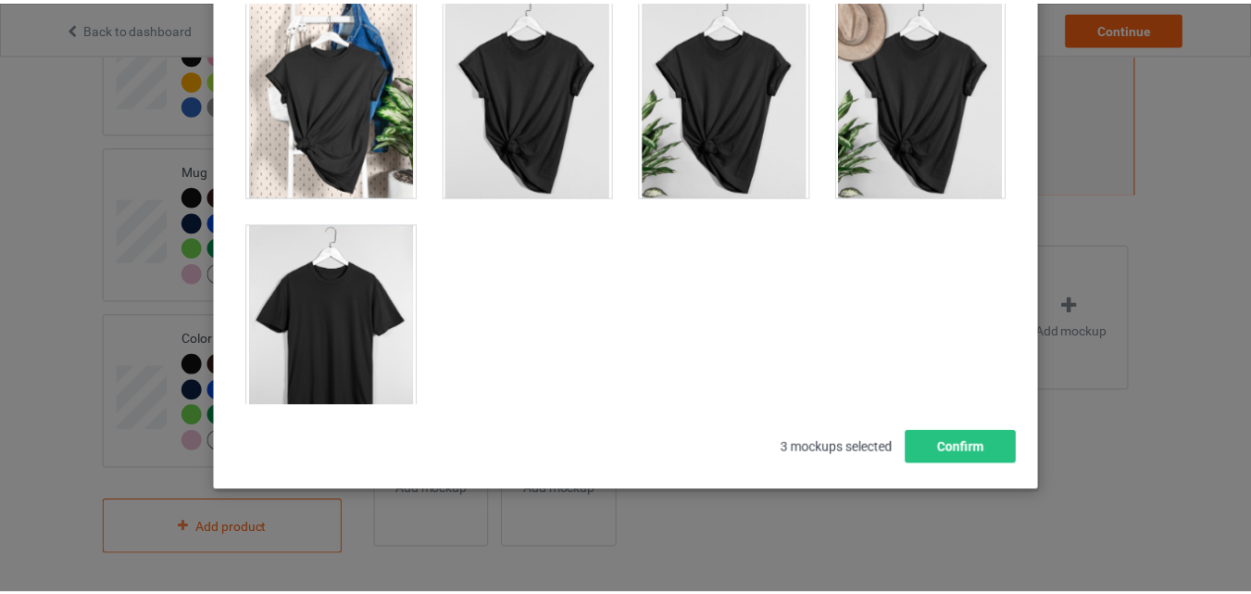
scroll to position [26574, 0]
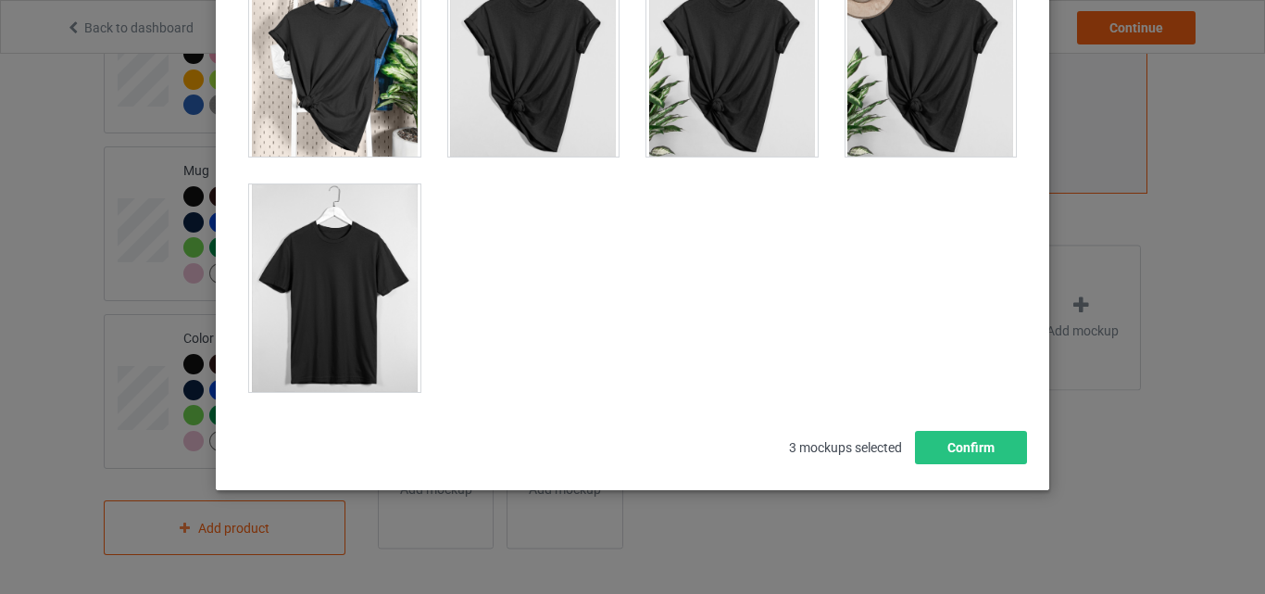
click at [345, 326] on div at bounding box center [334, 287] width 171 height 207
click at [953, 445] on button "Confirm" at bounding box center [971, 447] width 112 height 33
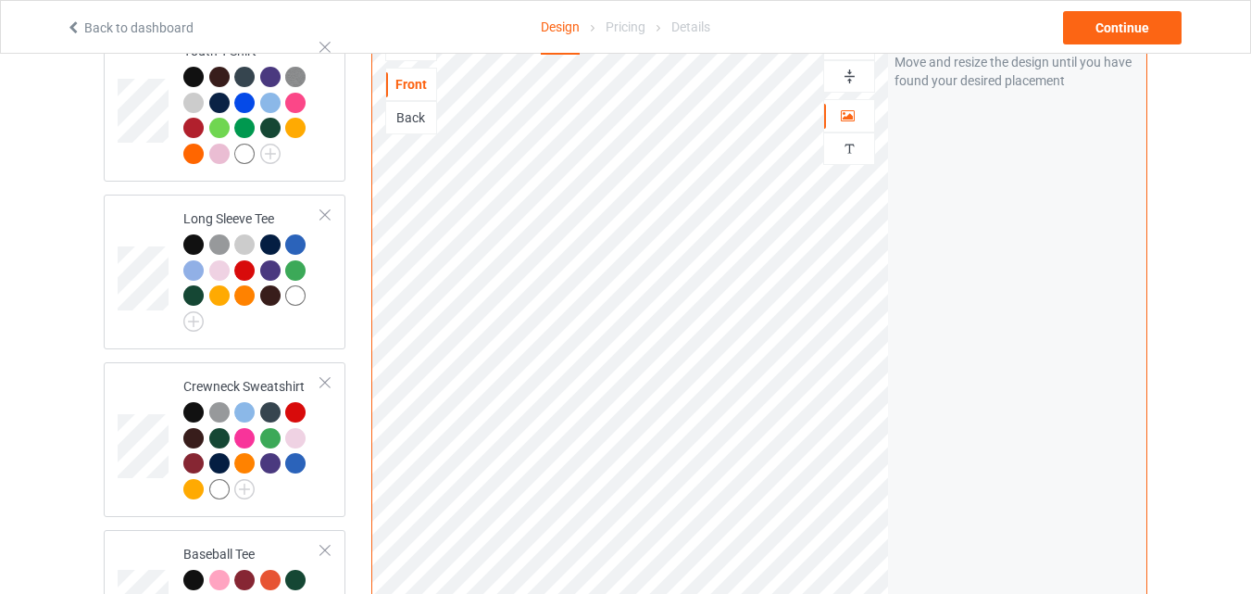
scroll to position [930, 0]
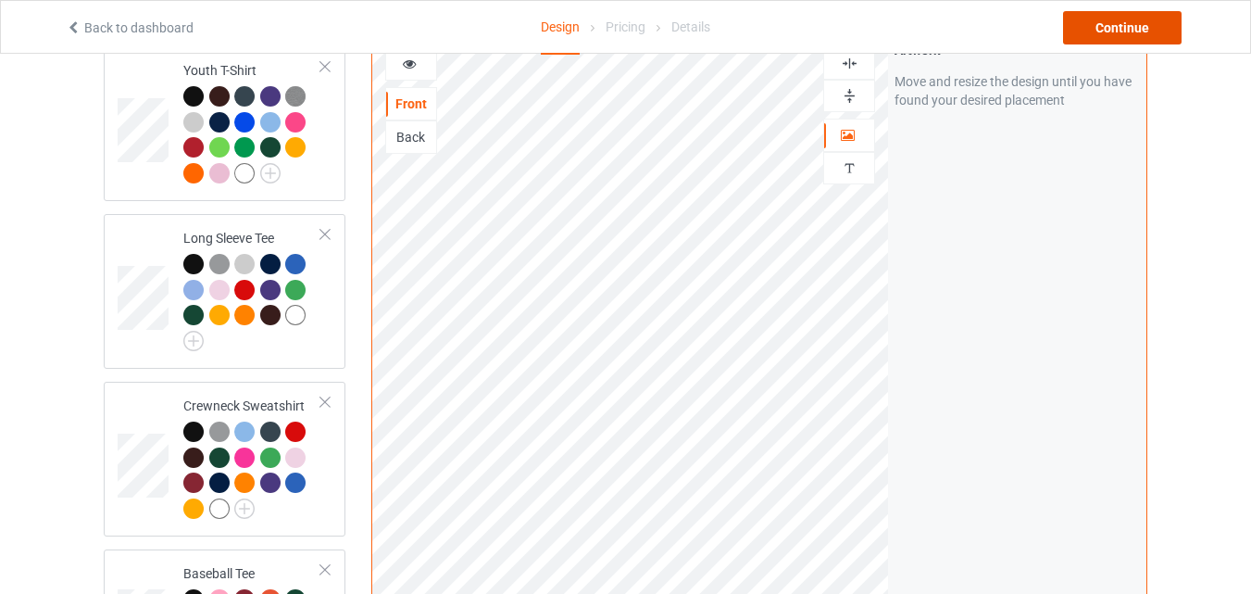
click at [1120, 29] on div "Continue" at bounding box center [1122, 27] width 119 height 33
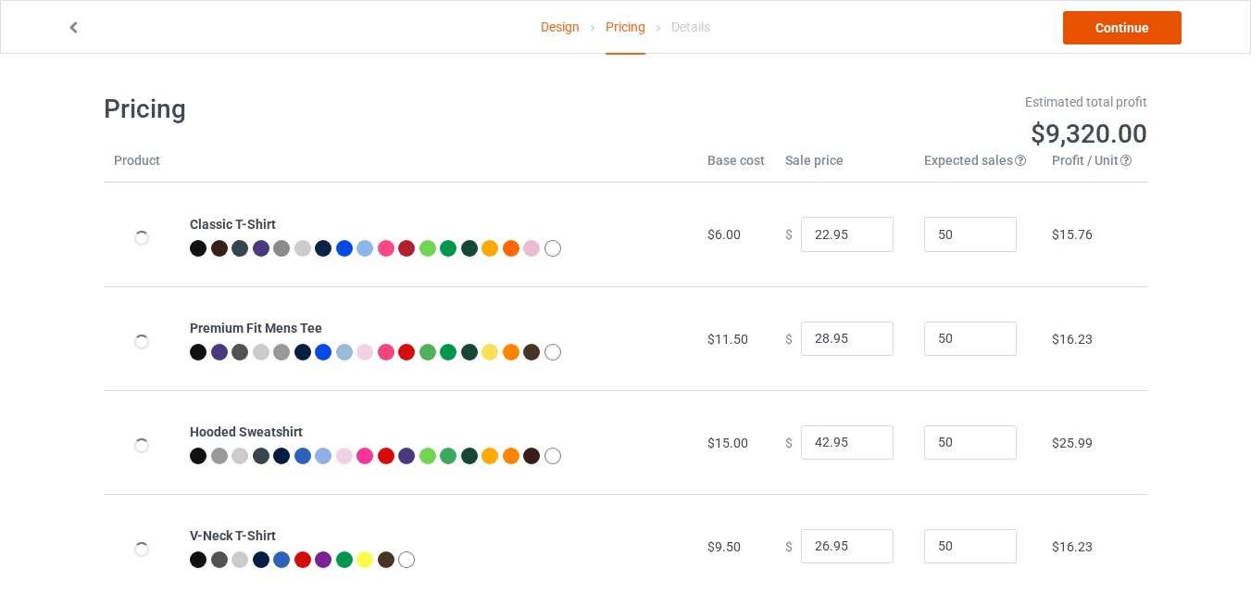
click at [1143, 31] on link "Continue" at bounding box center [1122, 27] width 119 height 33
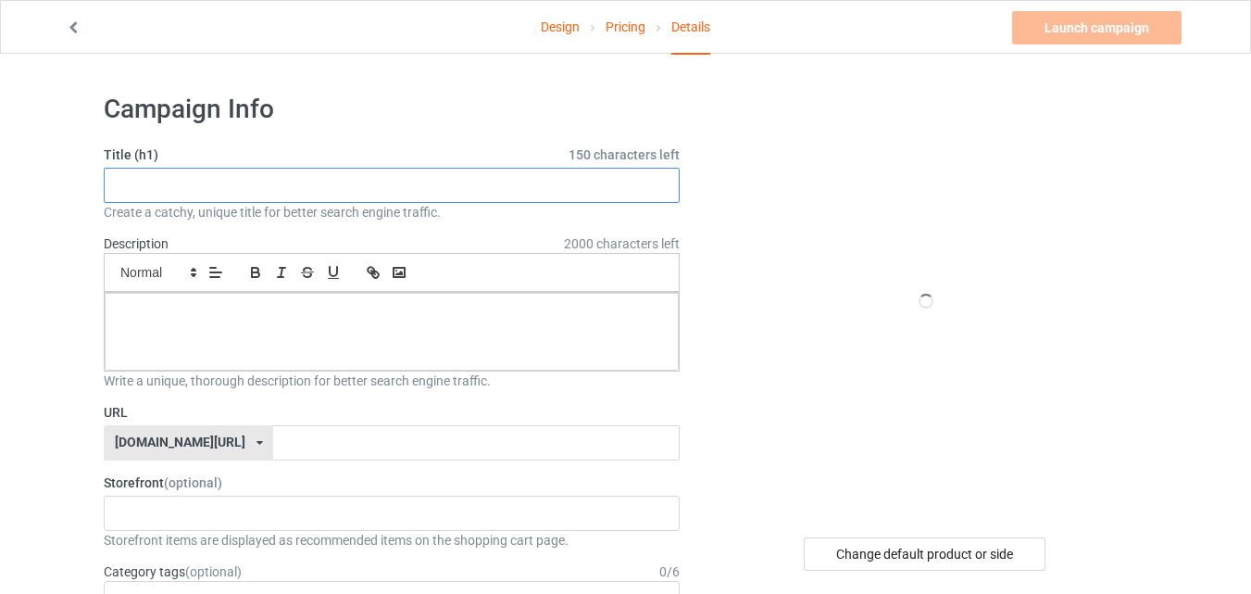
click at [259, 198] on input "text" at bounding box center [392, 185] width 576 height 35
paste input "Best Cat Dad Ever"
type input "Best Cat Dad Ever"
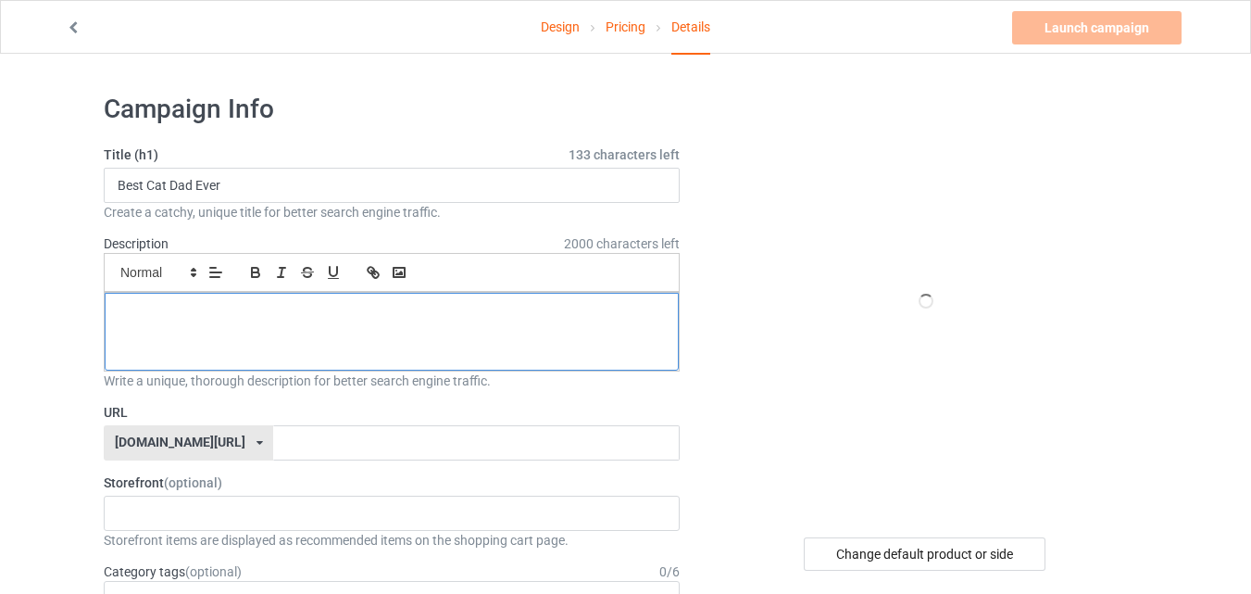
click at [244, 326] on div at bounding box center [392, 332] width 574 height 78
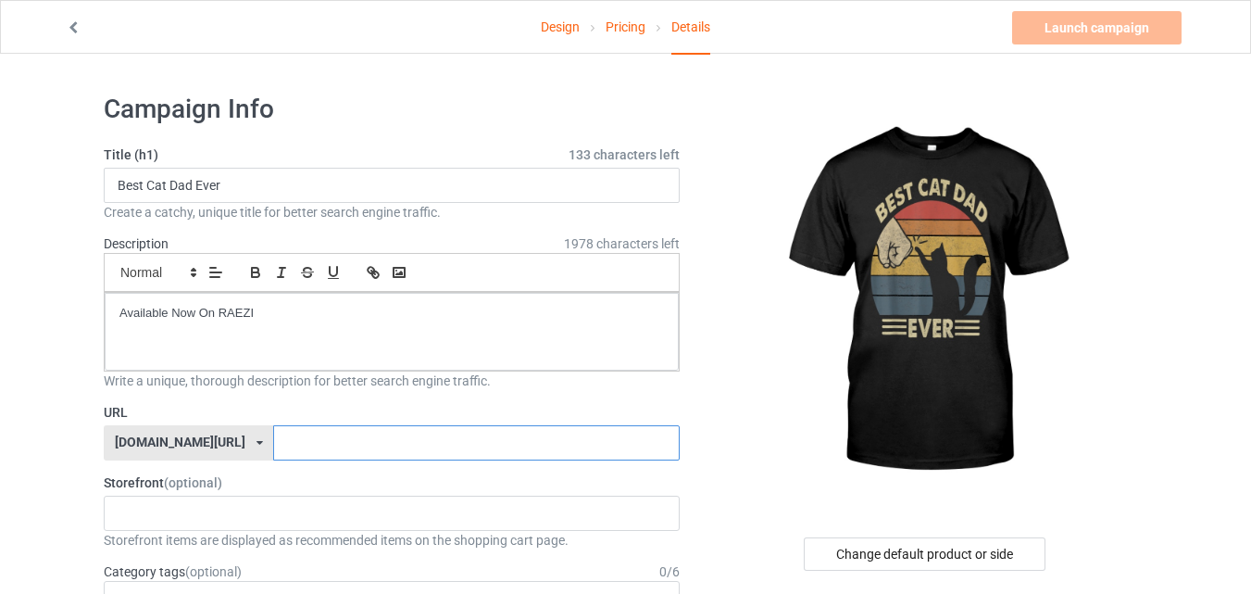
click at [273, 443] on input "text" at bounding box center [476, 442] width 406 height 35
type input "catloverx2"
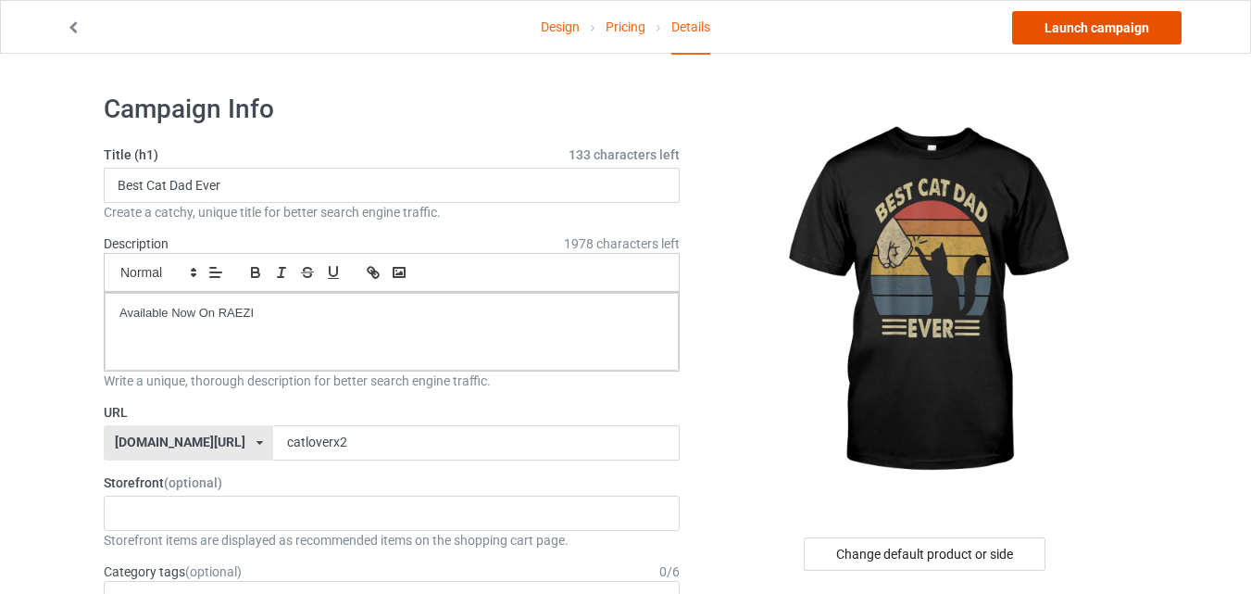
click at [1124, 34] on link "Launch campaign" at bounding box center [1096, 27] width 169 height 33
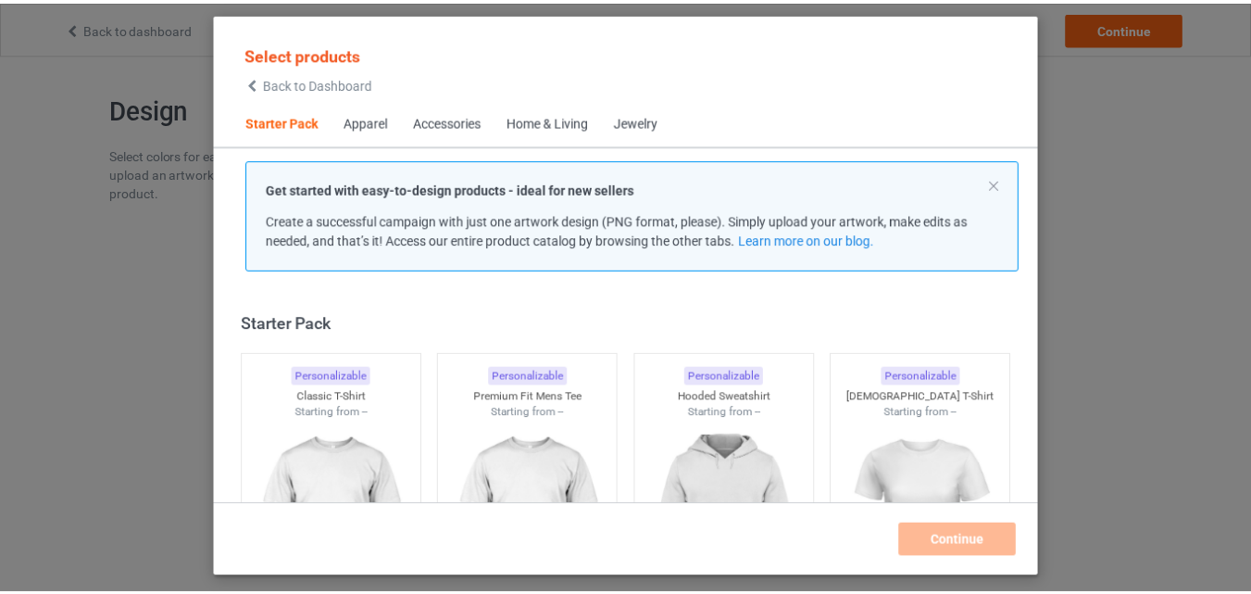
scroll to position [24, 0]
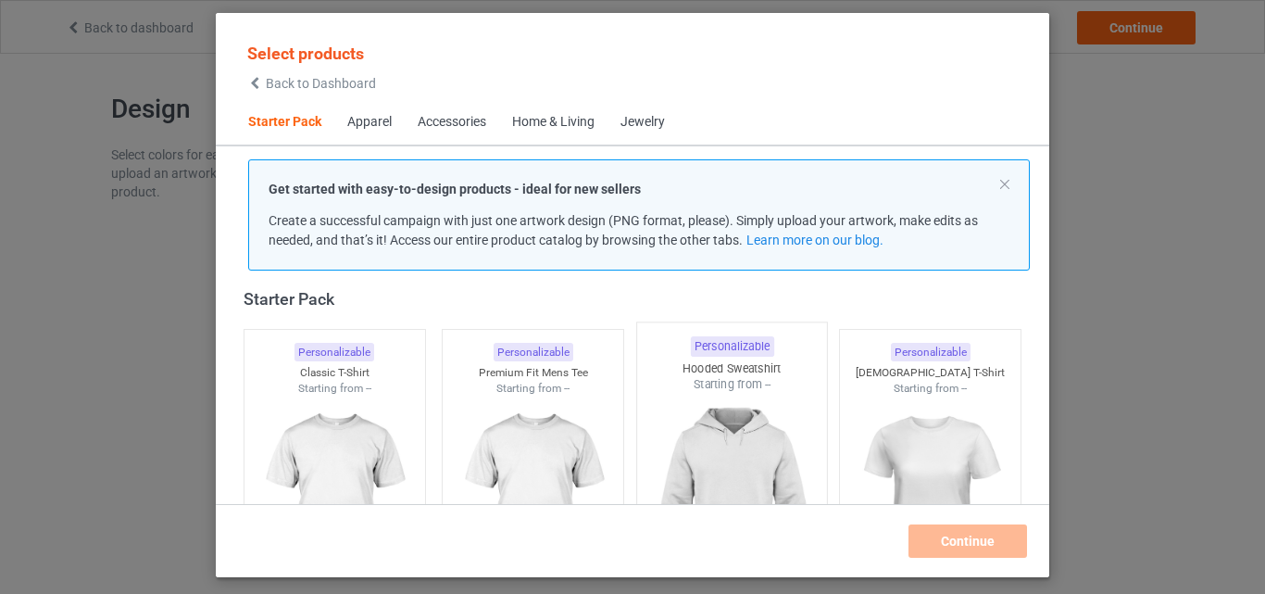
click at [344, 396] on img at bounding box center [335, 499] width 166 height 207
click at [514, 411] on img at bounding box center [533, 499] width 166 height 207
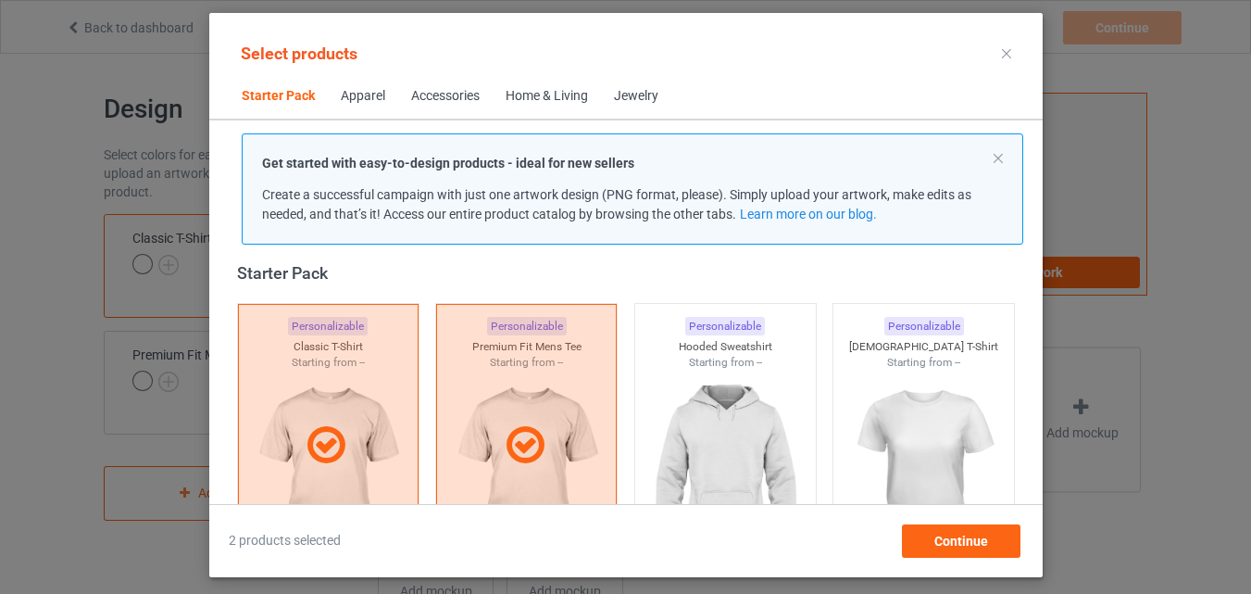
scroll to position [302, 0]
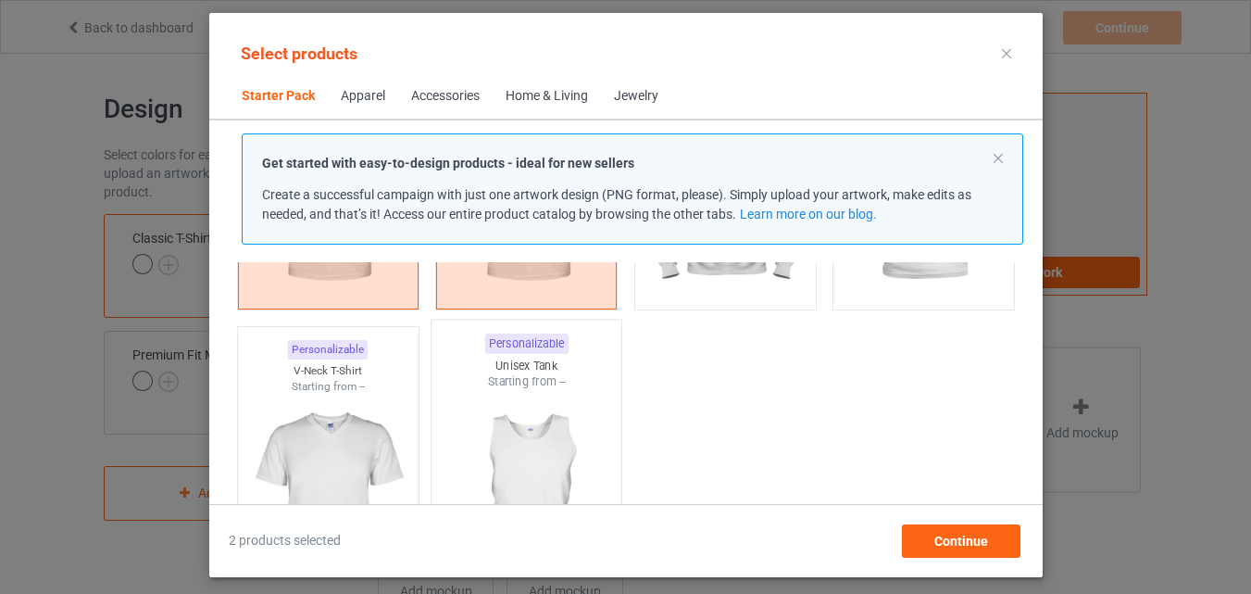
click at [351, 409] on img at bounding box center [327, 497] width 166 height 207
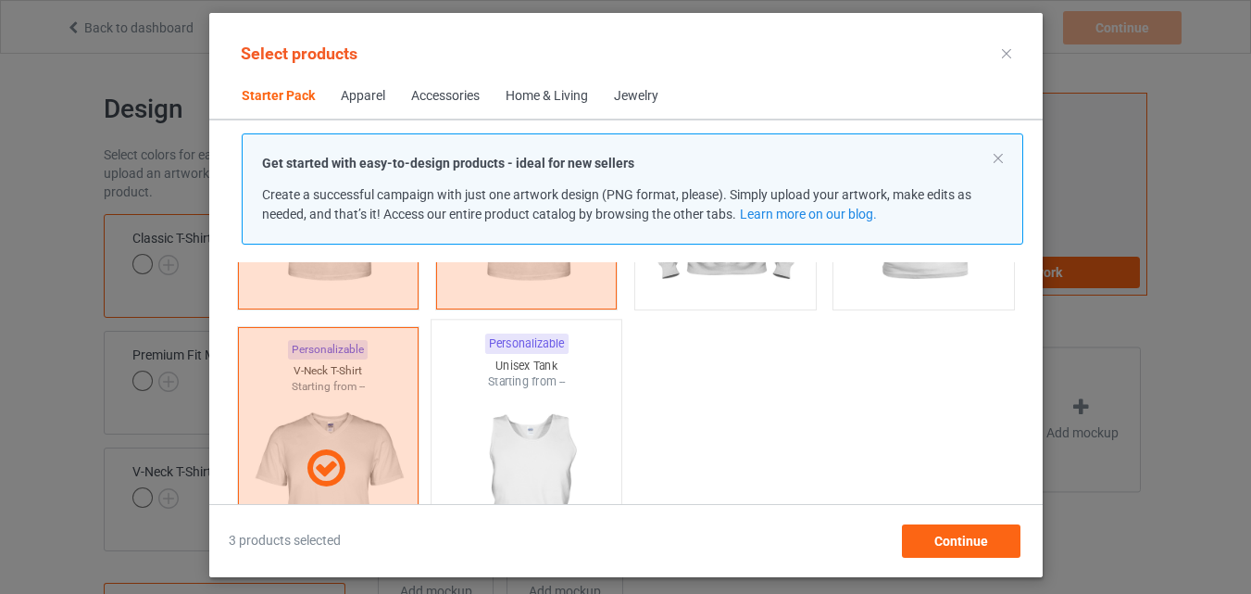
click at [518, 443] on img at bounding box center [526, 499] width 174 height 218
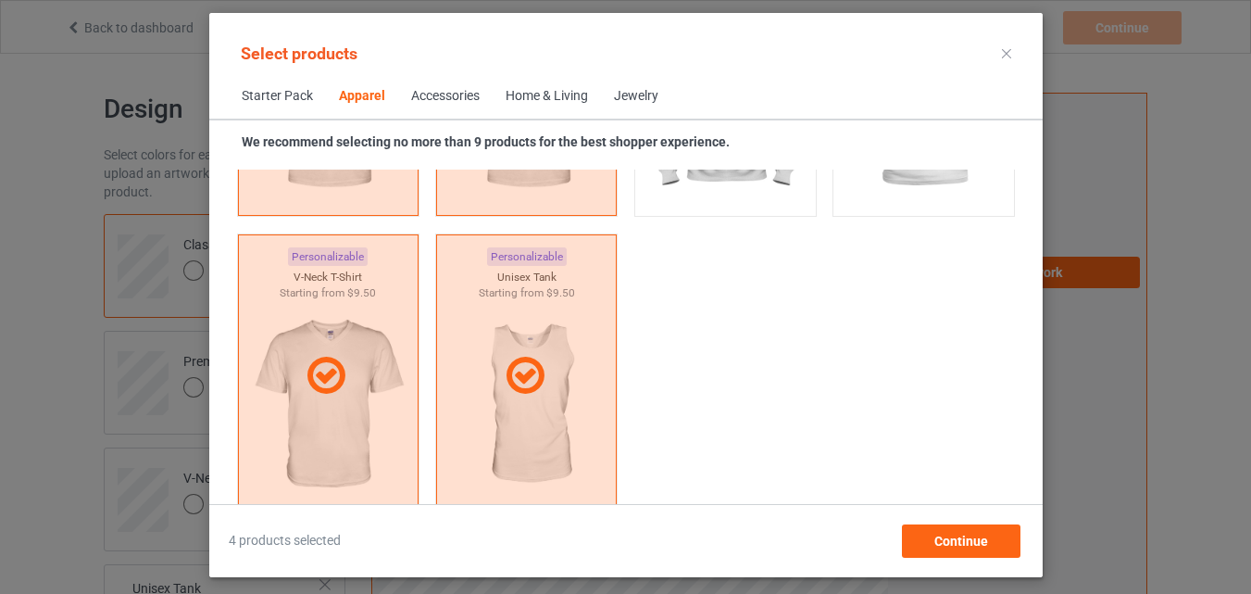
scroll to position [1228, 0]
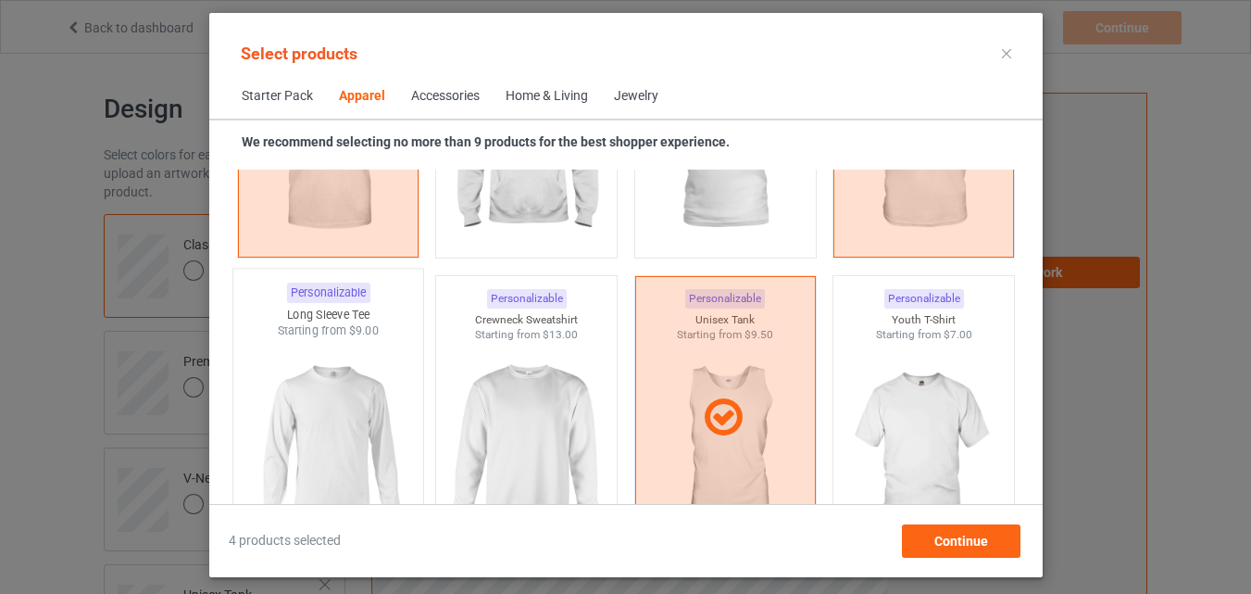
click at [378, 357] on img at bounding box center [328, 448] width 174 height 218
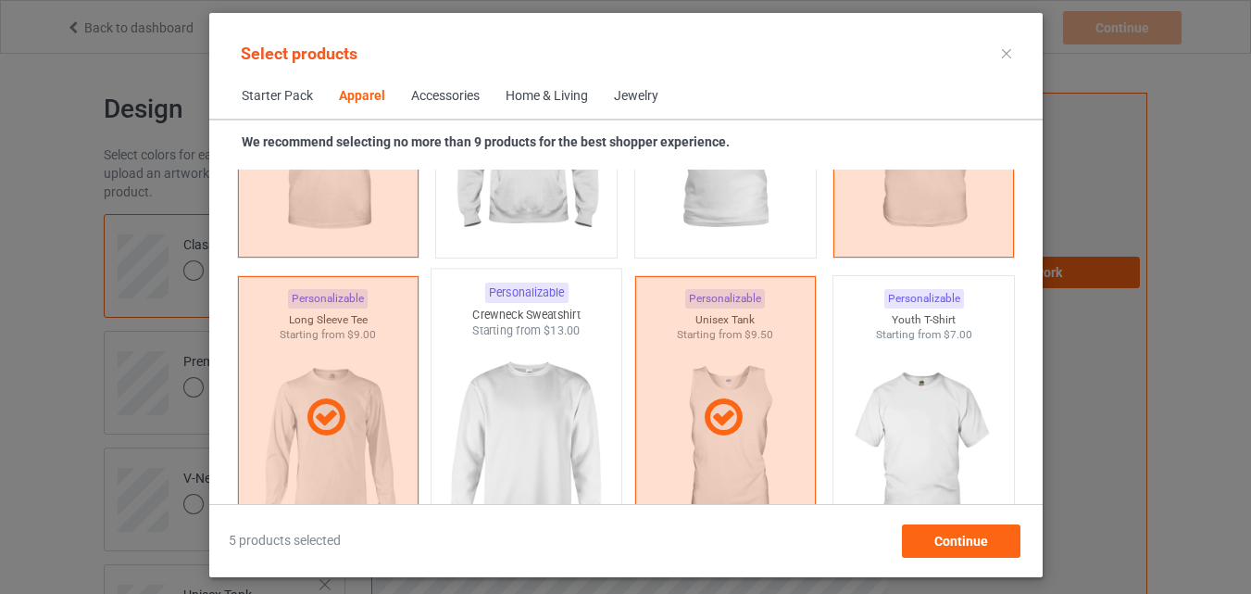
click at [552, 387] on img at bounding box center [526, 448] width 174 height 218
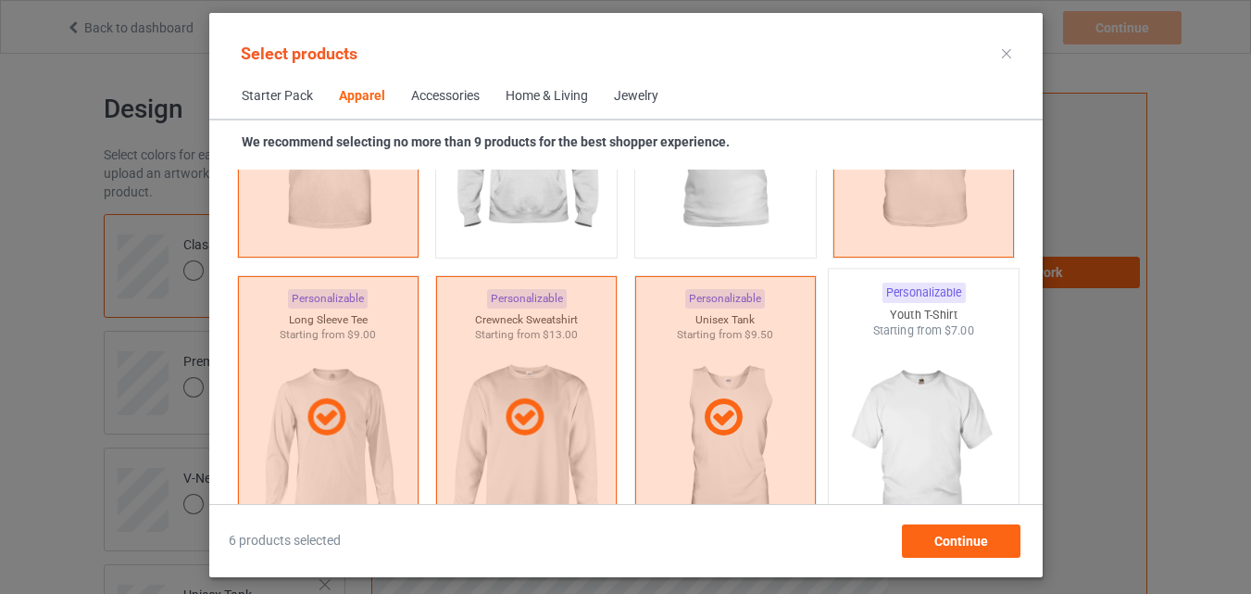
click at [900, 390] on img at bounding box center [923, 448] width 174 height 218
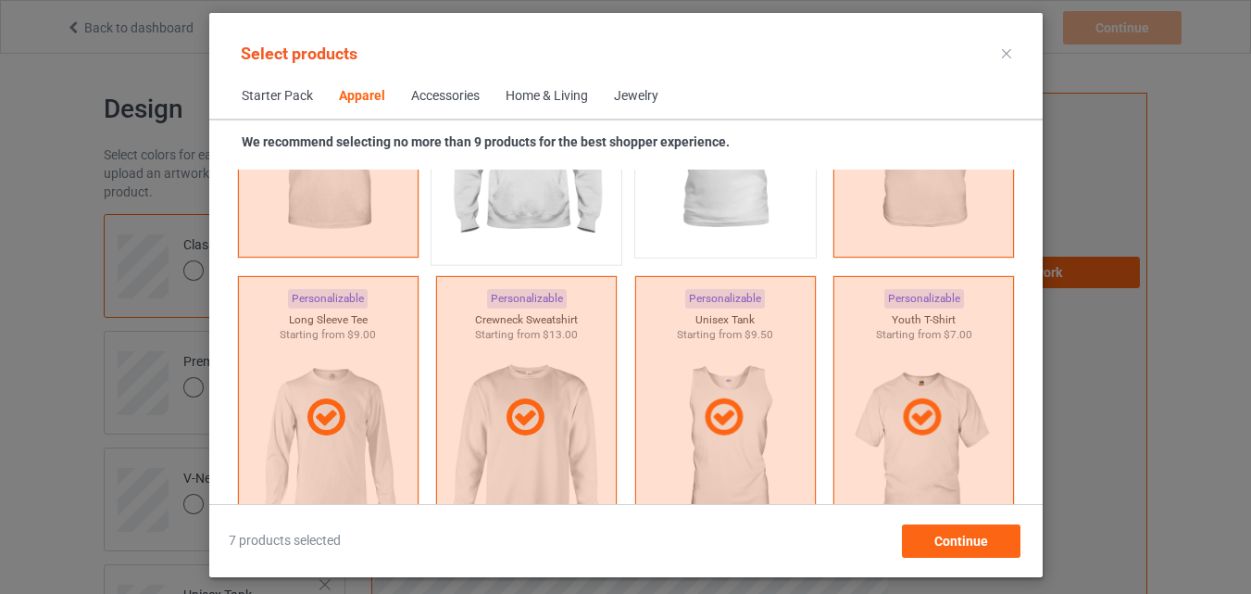
scroll to position [1043, 0]
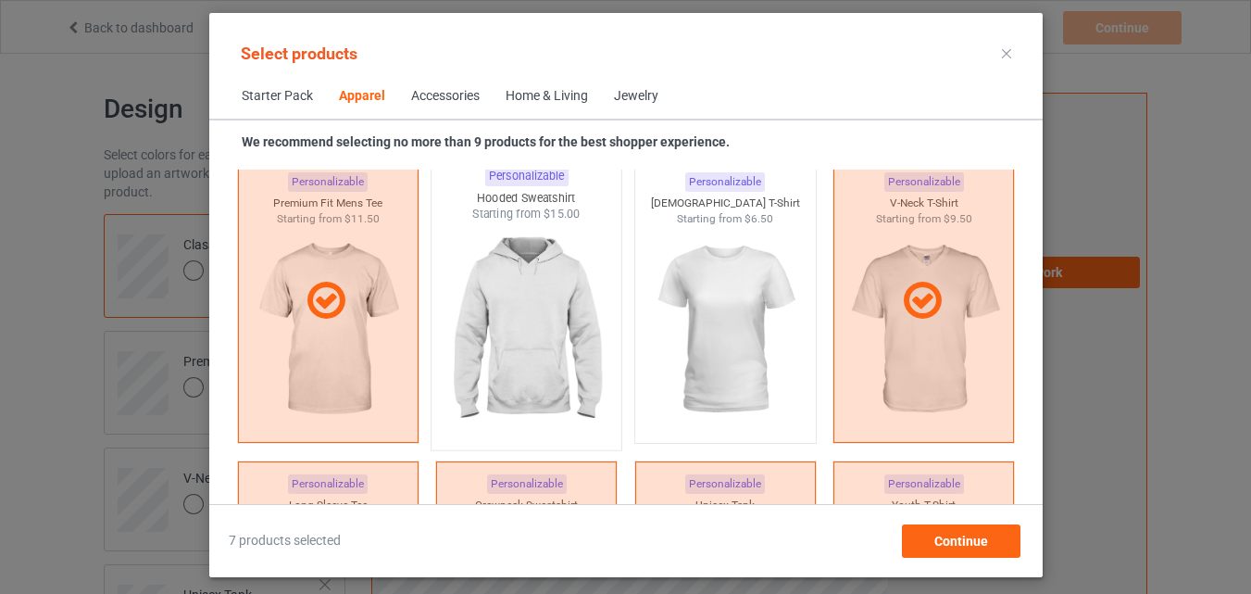
click at [532, 307] on img at bounding box center [526, 331] width 174 height 218
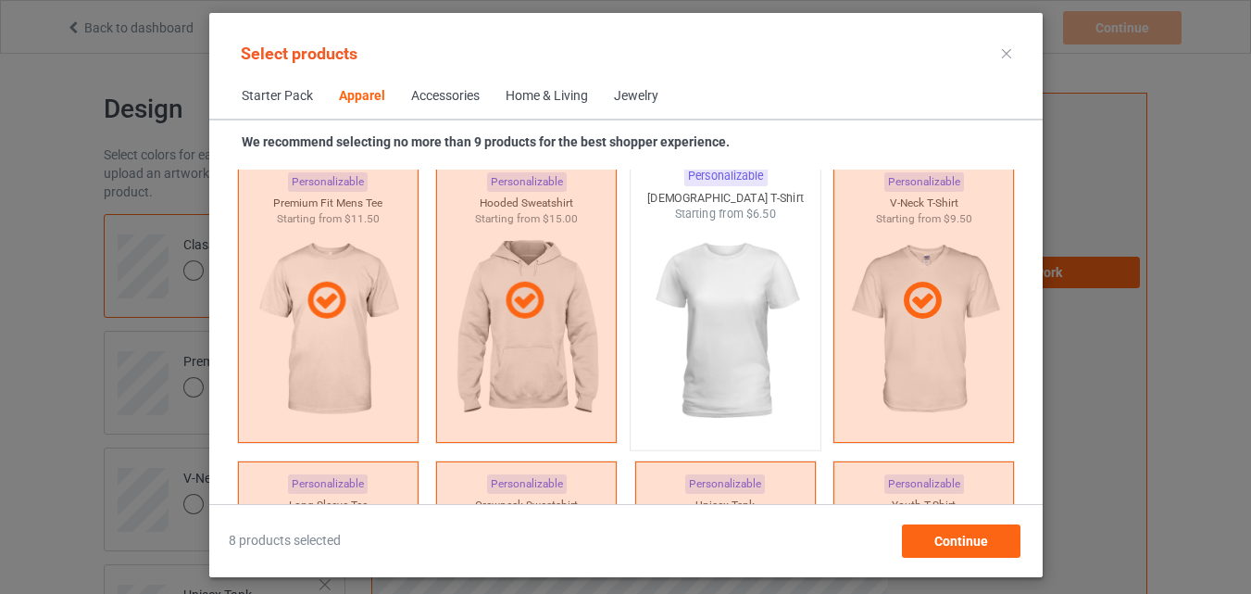
scroll to position [1506, 0]
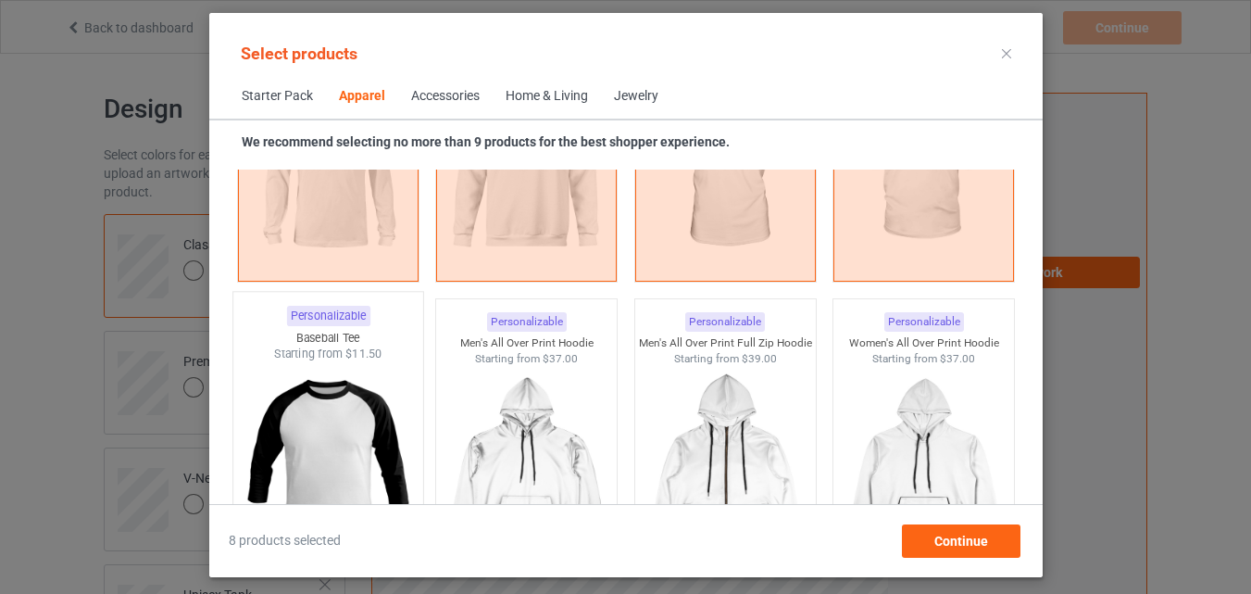
click at [332, 348] on div "Starting from $11.50" at bounding box center [327, 354] width 190 height 16
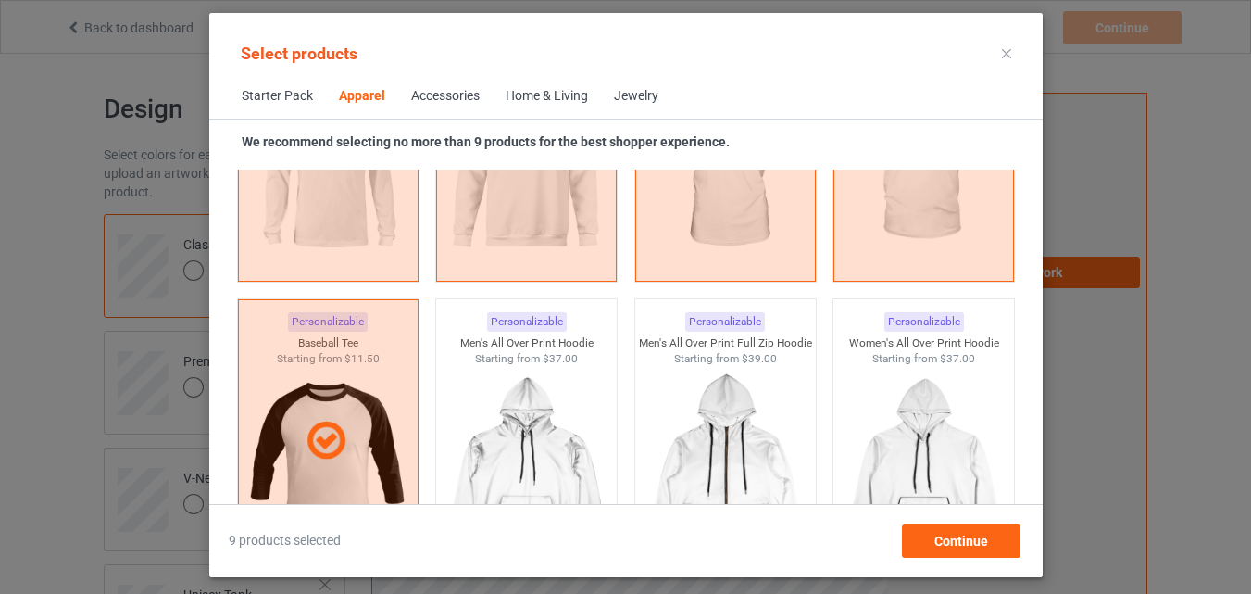
click at [562, 87] on div "Home & Living" at bounding box center [547, 96] width 82 height 19
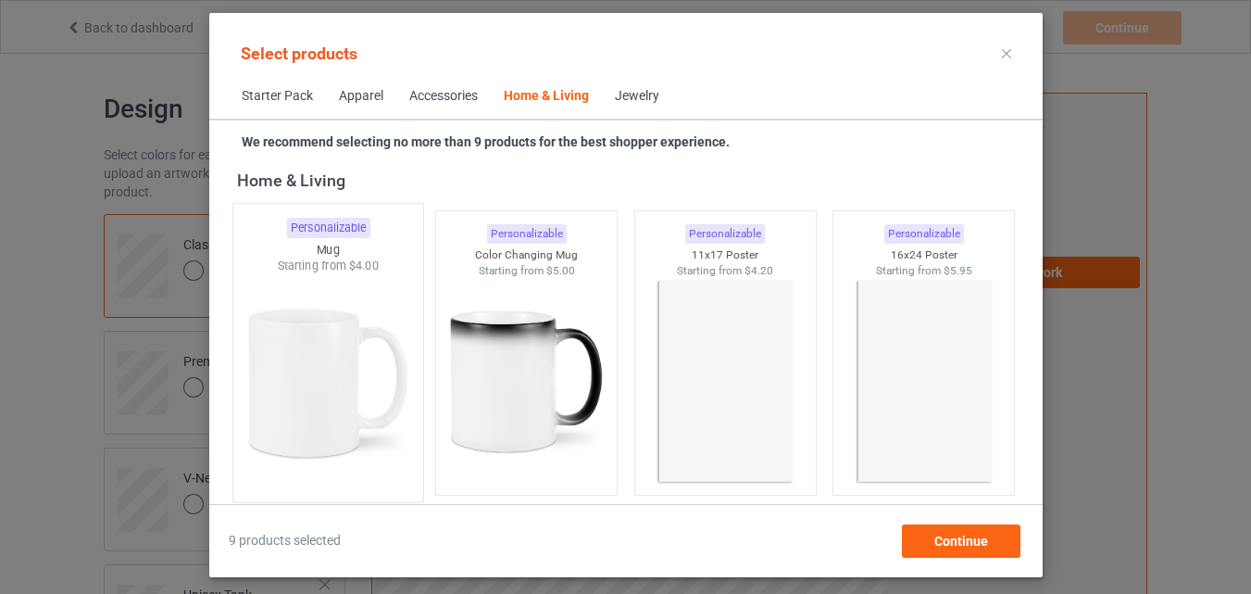
click at [367, 332] on img at bounding box center [328, 383] width 174 height 218
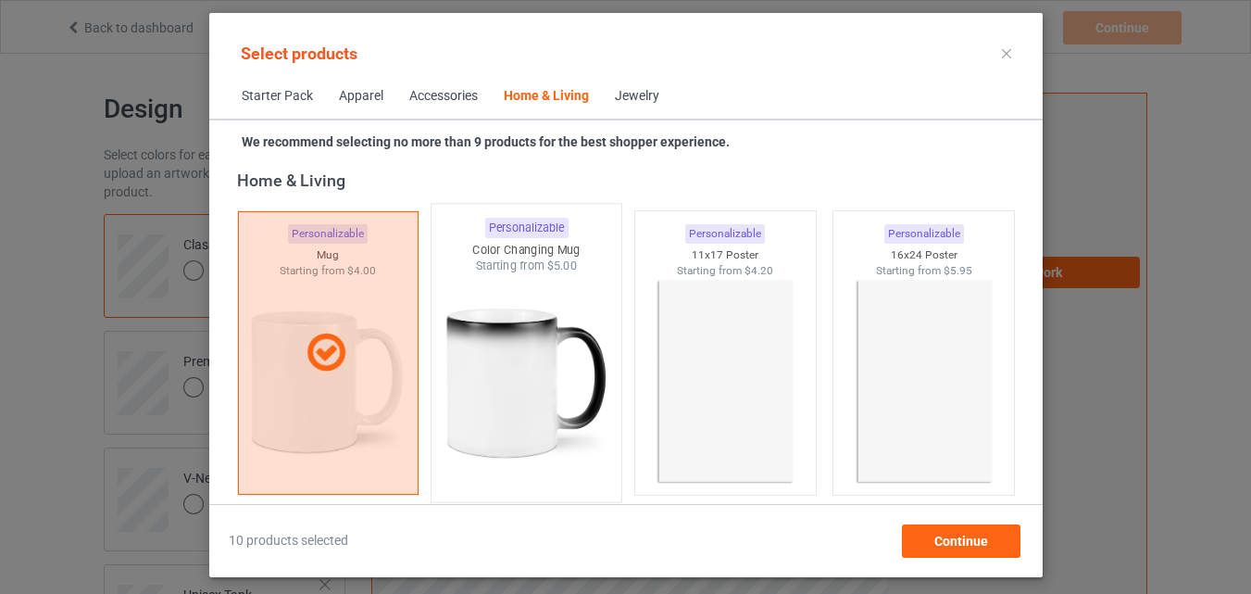
click at [545, 322] on img at bounding box center [526, 383] width 174 height 218
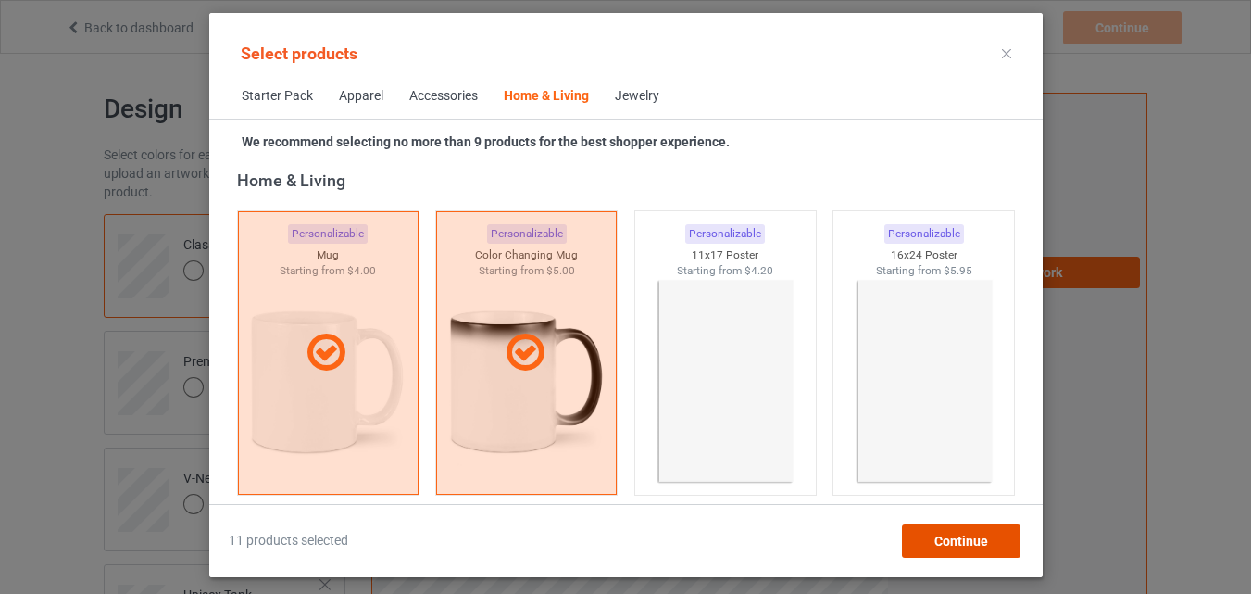
click at [943, 548] on div "Continue" at bounding box center [960, 540] width 119 height 33
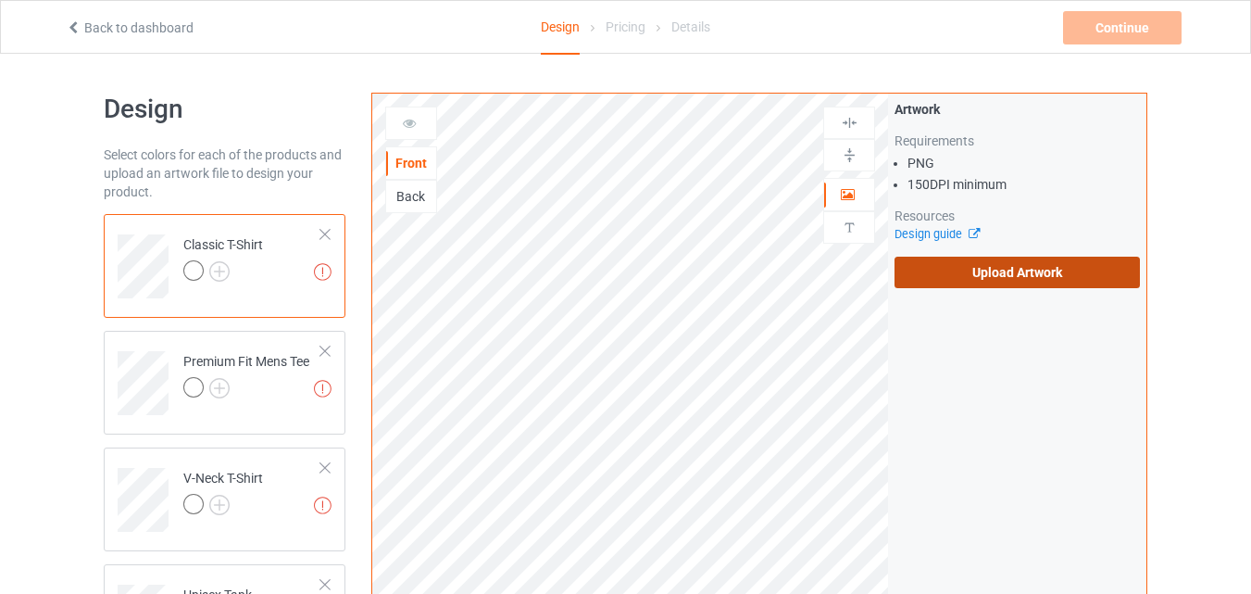
click at [956, 259] on label "Upload Artwork" at bounding box center [1017, 272] width 245 height 31
click at [0, 0] on input "Upload Artwork" at bounding box center [0, 0] width 0 height 0
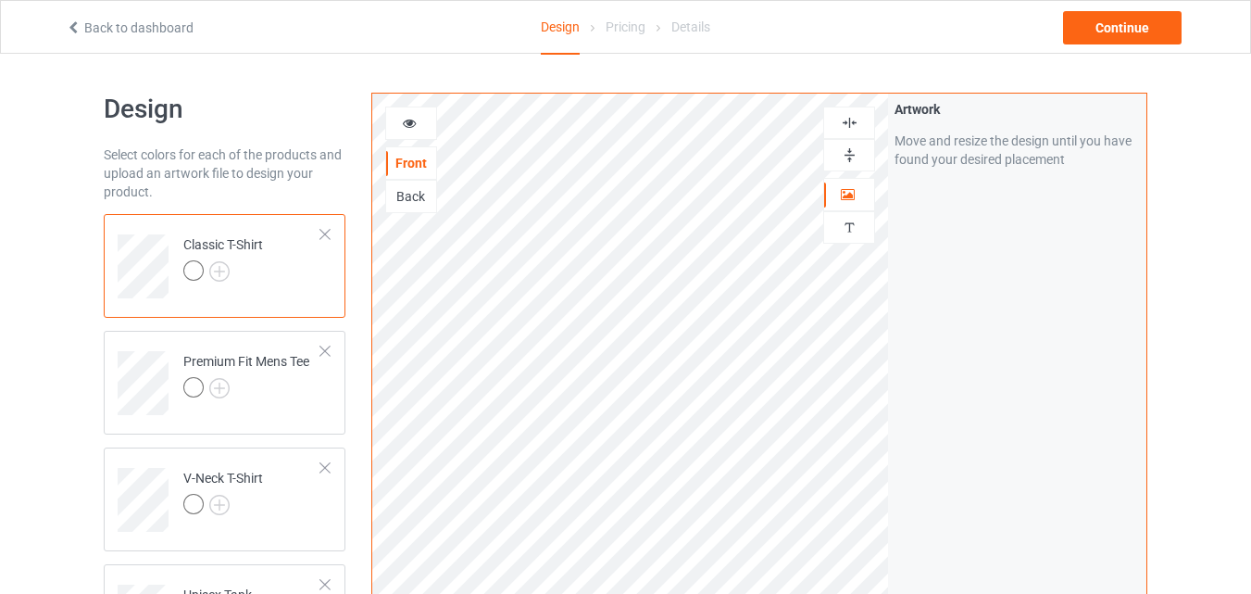
click at [845, 119] on img at bounding box center [850, 123] width 18 height 18
click at [847, 118] on img at bounding box center [850, 123] width 18 height 18
click at [228, 265] on img at bounding box center [219, 271] width 20 height 20
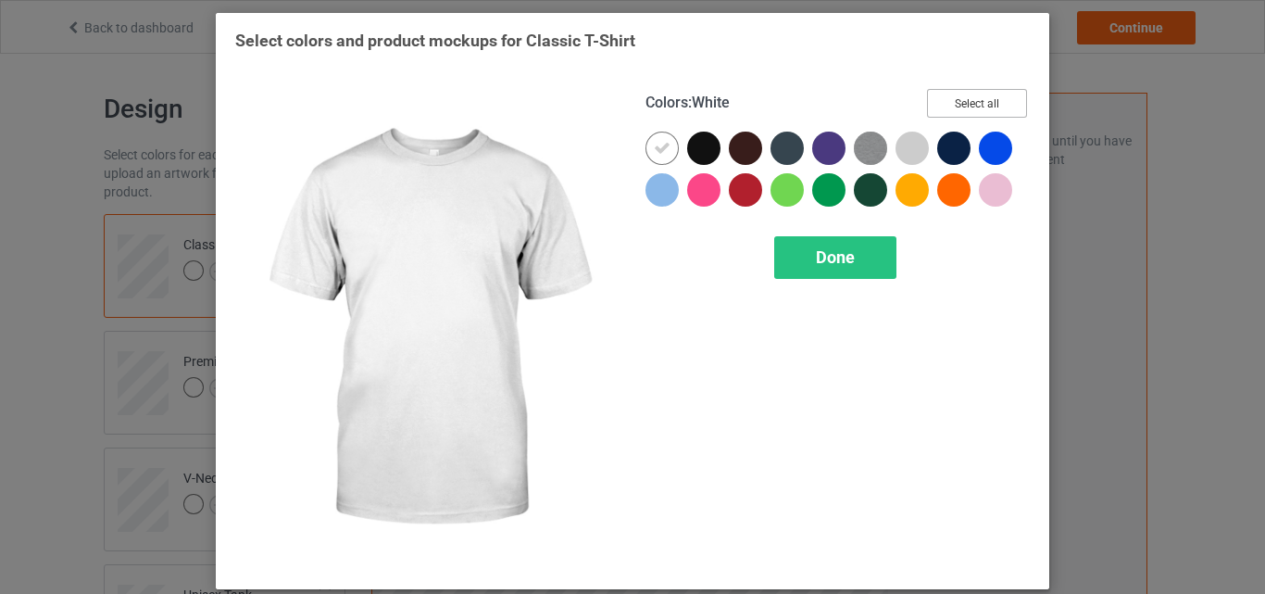
click at [956, 117] on button "Select all" at bounding box center [977, 103] width 100 height 29
click at [665, 145] on div at bounding box center [661, 147] width 33 height 33
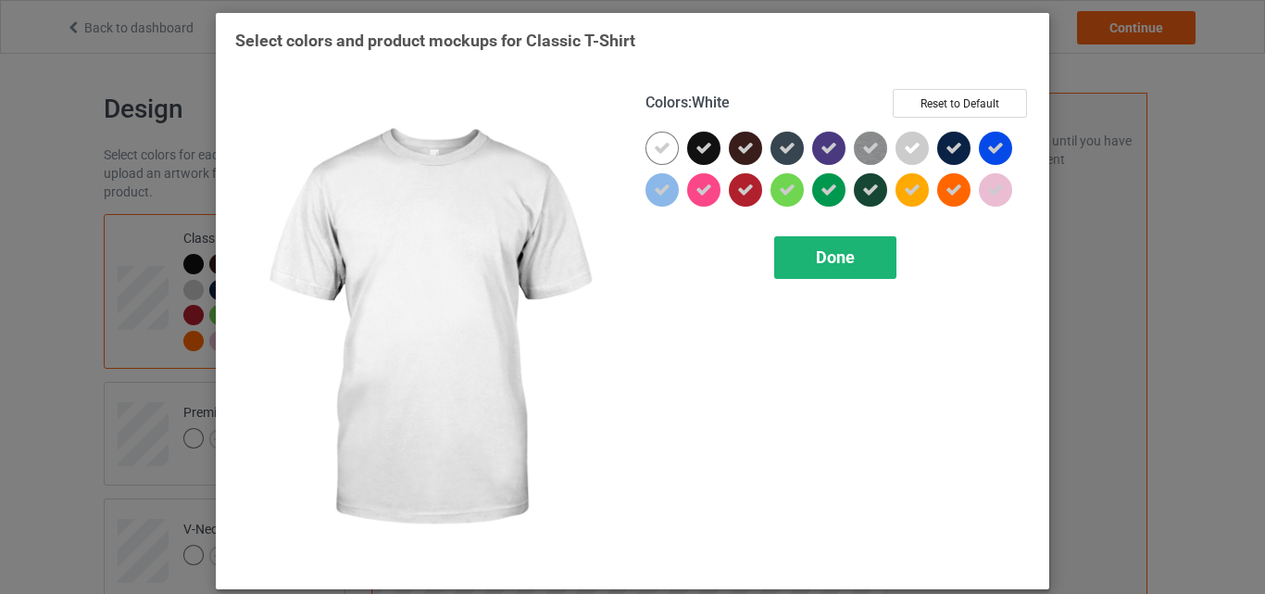
click at [840, 267] on span "Done" at bounding box center [835, 256] width 39 height 19
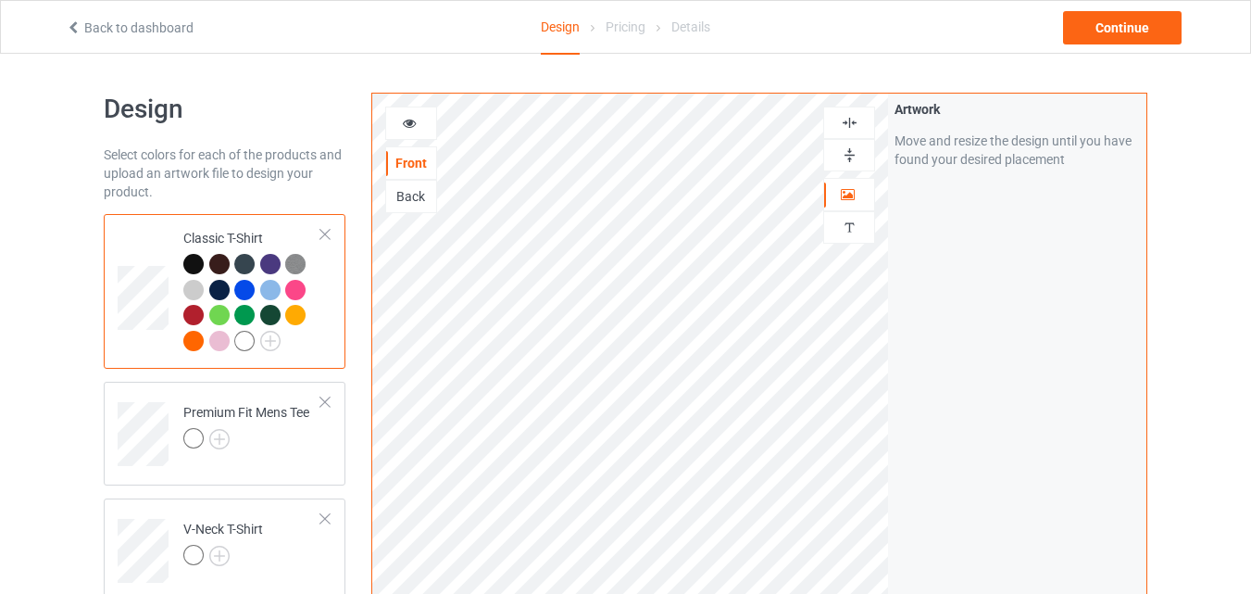
click at [414, 123] on icon at bounding box center [410, 120] width 16 height 13
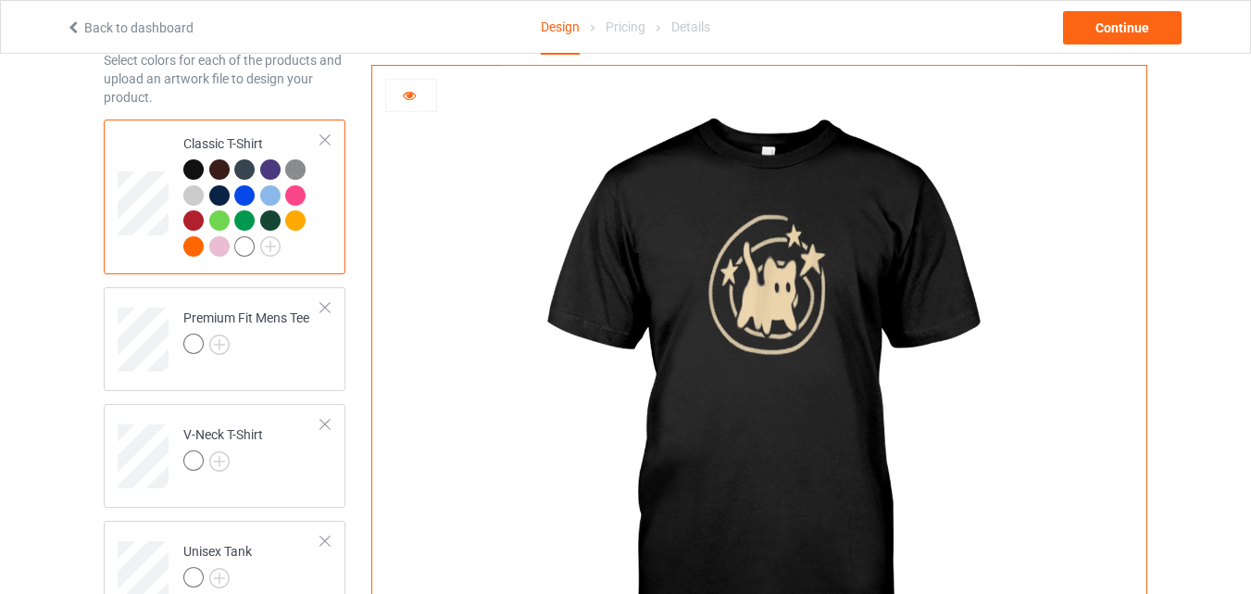
scroll to position [93, 0]
click at [410, 81] on div at bounding box center [411, 95] width 52 height 33
click at [412, 106] on div at bounding box center [411, 95] width 52 height 33
click at [419, 94] on div at bounding box center [411, 95] width 50 height 19
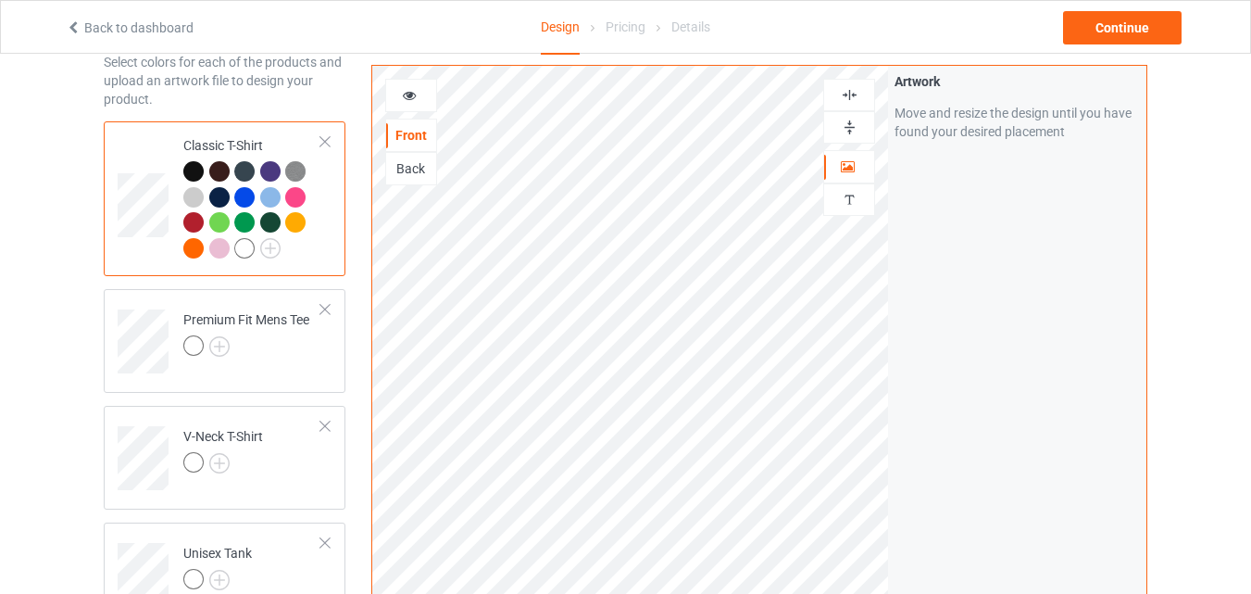
click at [864, 87] on div at bounding box center [849, 95] width 50 height 18
click at [221, 350] on img at bounding box center [219, 346] width 20 height 20
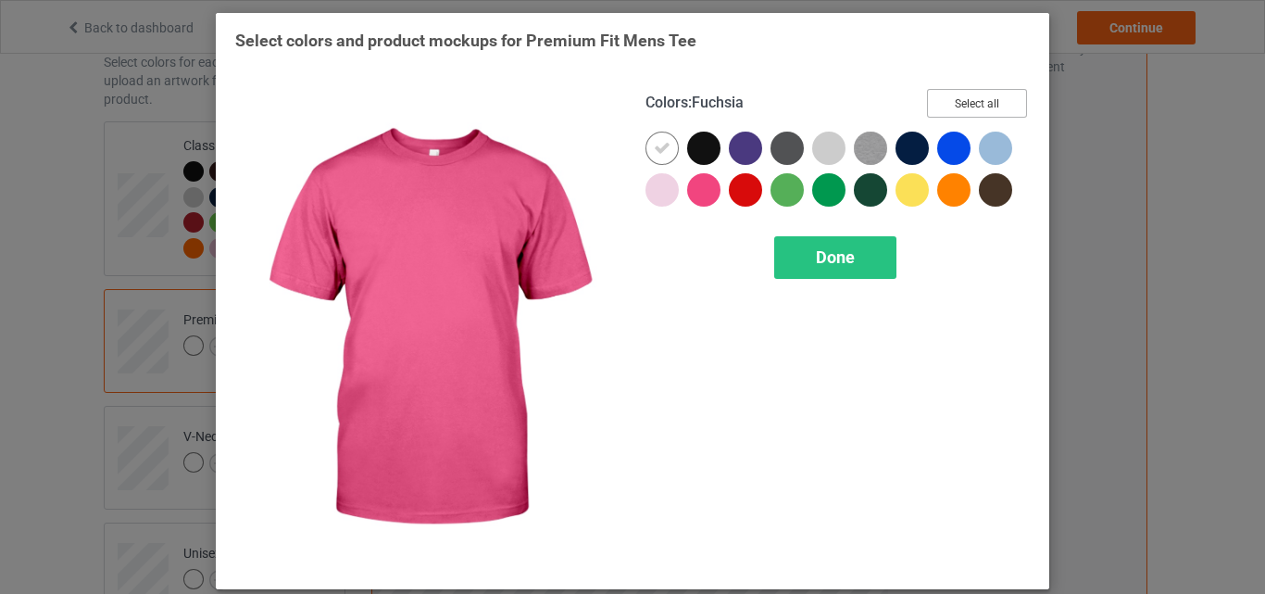
click at [955, 108] on button "Select all" at bounding box center [977, 103] width 100 height 29
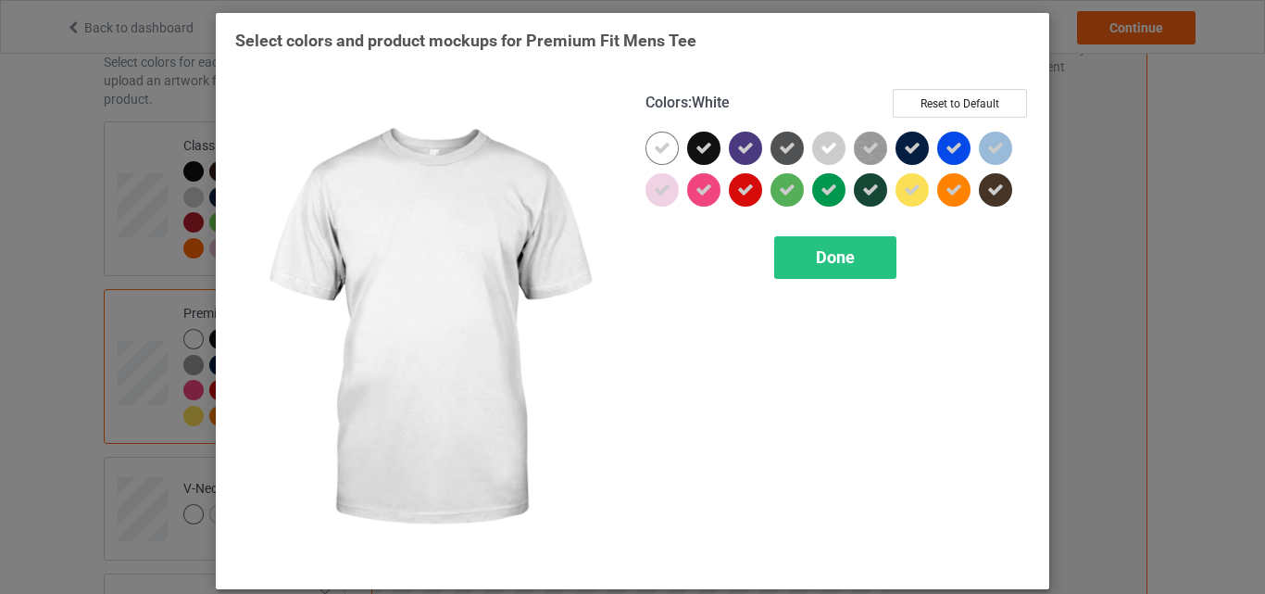
click at [665, 142] on div at bounding box center [661, 147] width 33 height 33
drag, startPoint x: 808, startPoint y: 248, endPoint x: 244, endPoint y: 284, distance: 565.1
click at [808, 247] on div "Done" at bounding box center [835, 257] width 122 height 43
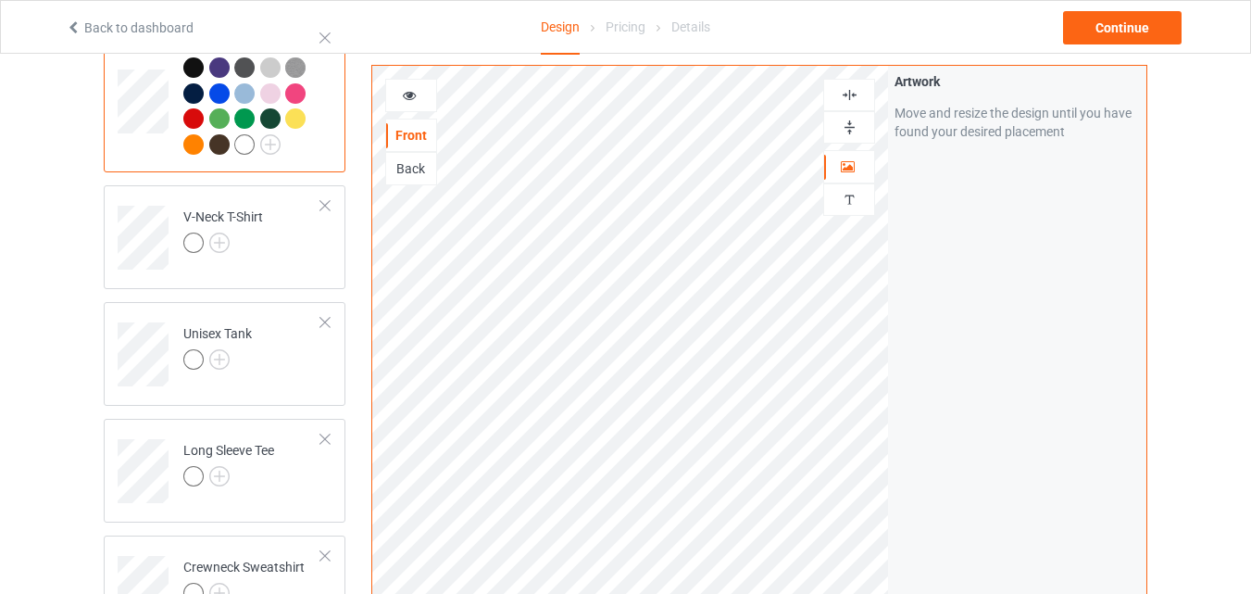
scroll to position [370, 0]
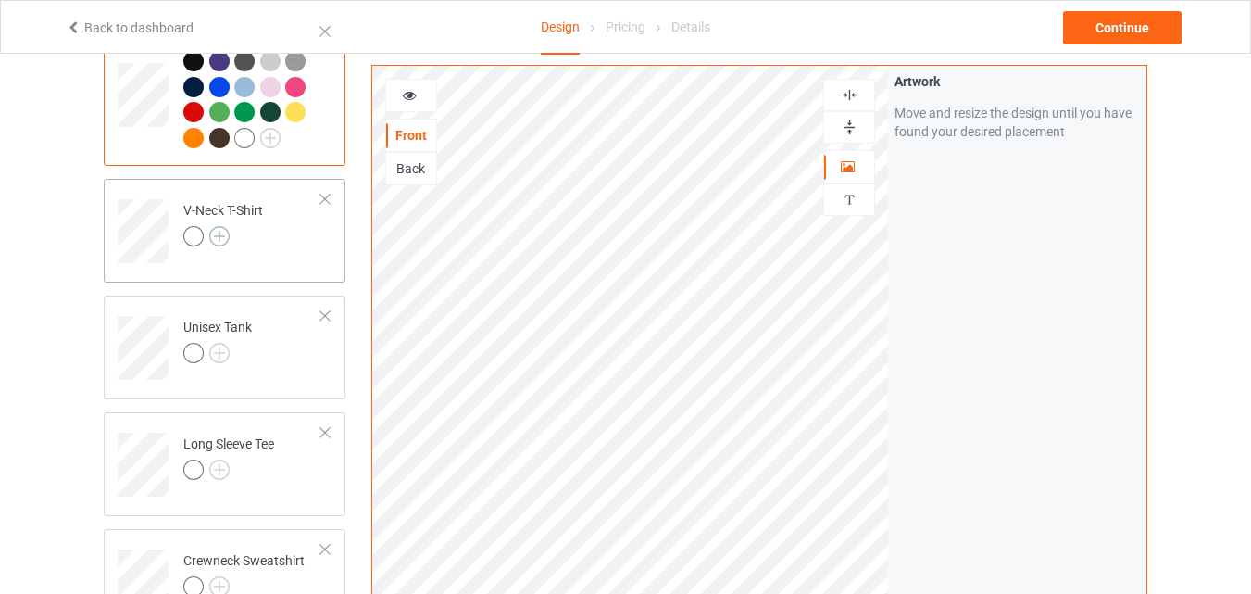
click at [218, 230] on img at bounding box center [219, 236] width 20 height 20
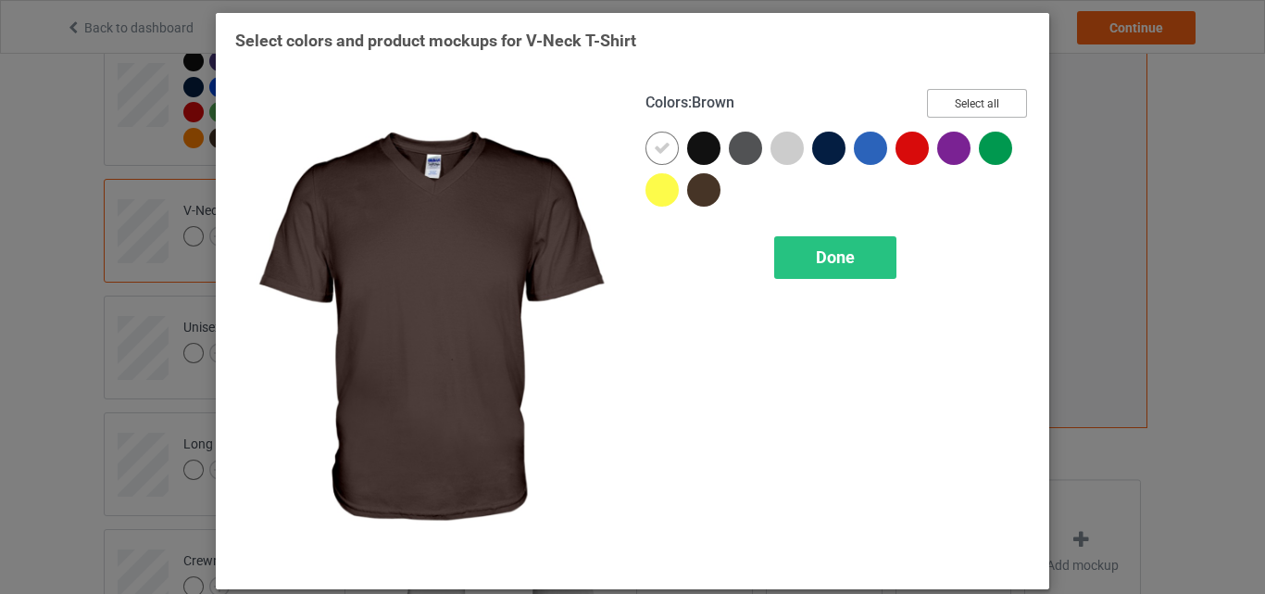
click at [932, 95] on button "Select all" at bounding box center [977, 103] width 100 height 29
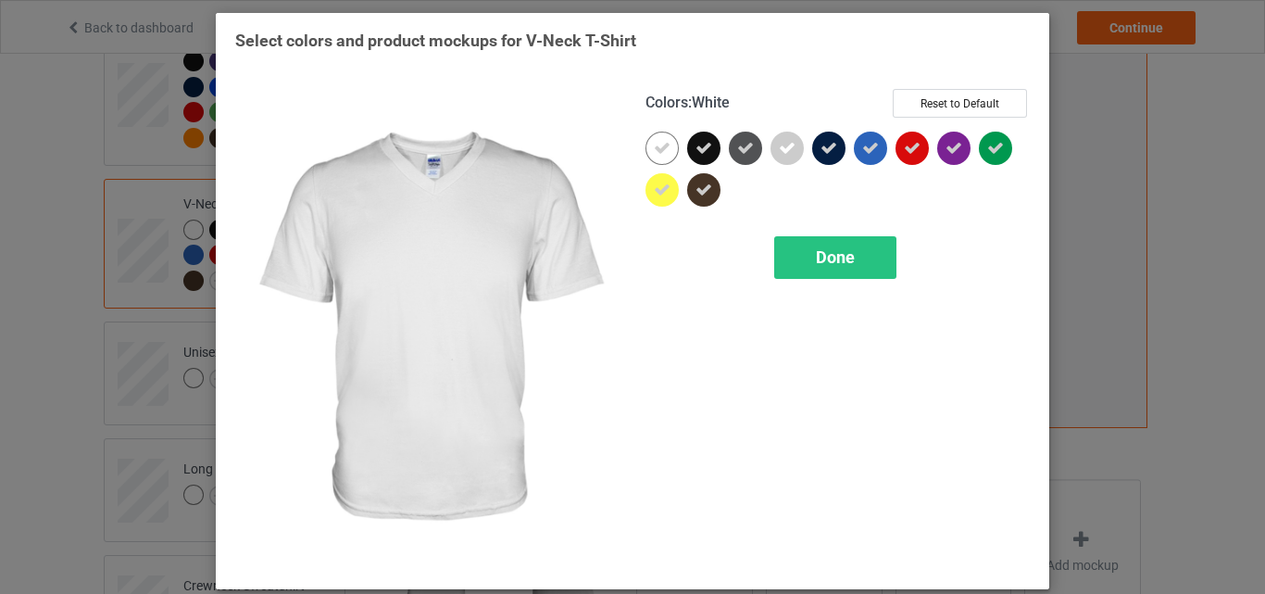
drag, startPoint x: 651, startPoint y: 154, endPoint x: 754, endPoint y: 241, distance: 134.7
click at [654, 154] on icon at bounding box center [662, 148] width 17 height 17
click at [655, 154] on div at bounding box center [661, 147] width 33 height 33
click at [801, 246] on div "Done" at bounding box center [835, 257] width 122 height 43
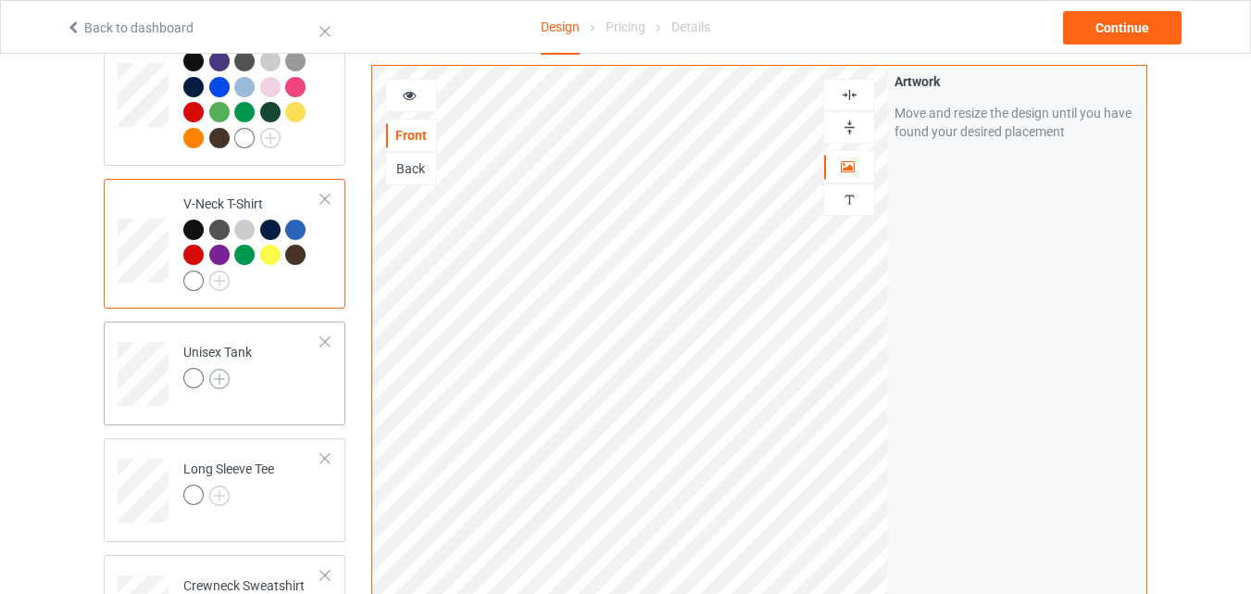
click at [223, 386] on img at bounding box center [219, 379] width 20 height 20
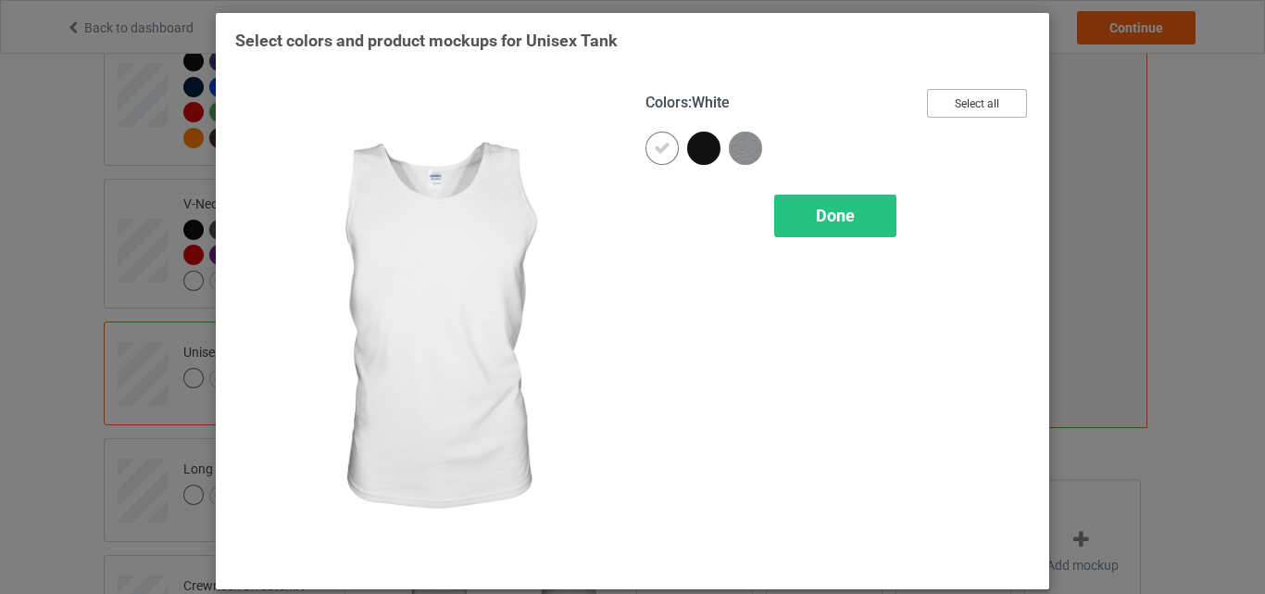
click at [932, 101] on button "Select all" at bounding box center [977, 103] width 100 height 29
click at [655, 149] on icon at bounding box center [662, 148] width 17 height 17
click at [655, 149] on div at bounding box center [661, 147] width 33 height 33
click at [782, 221] on div "Done" at bounding box center [835, 215] width 122 height 43
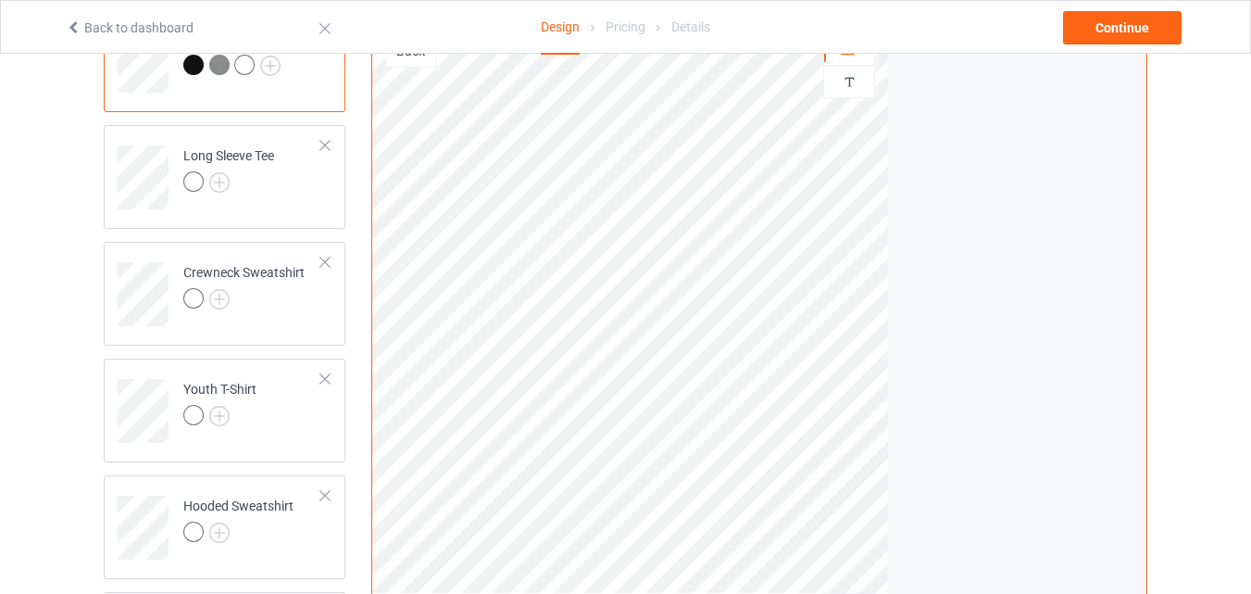
scroll to position [741, 0]
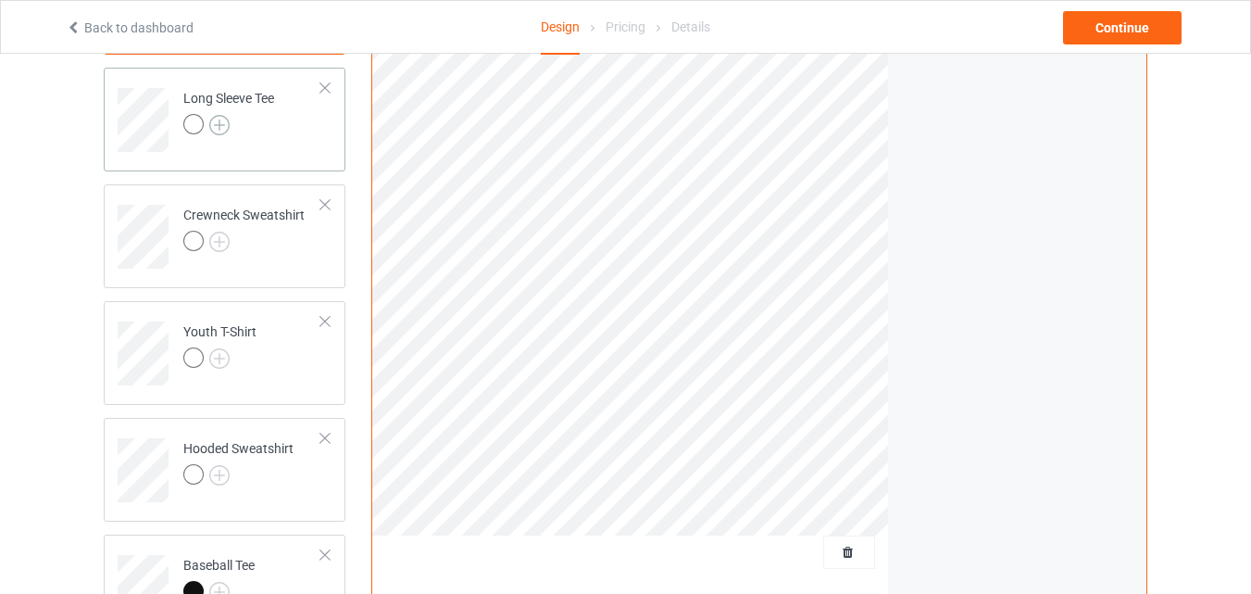
click at [224, 135] on img at bounding box center [219, 125] width 20 height 20
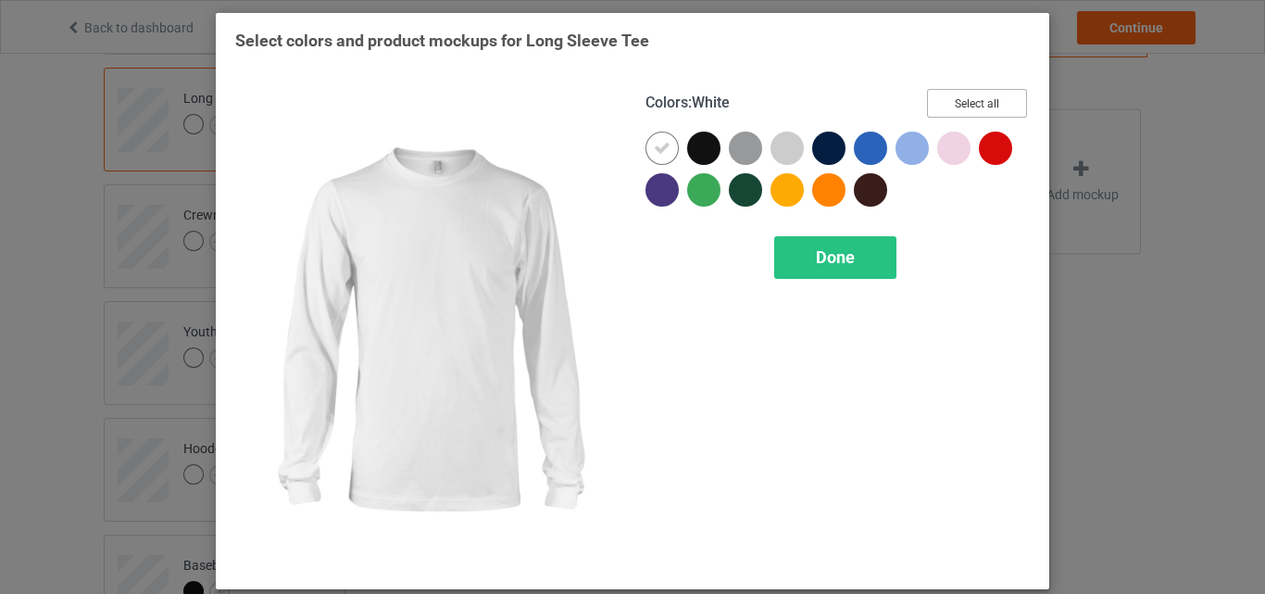
click at [934, 99] on button "Select all" at bounding box center [977, 103] width 100 height 29
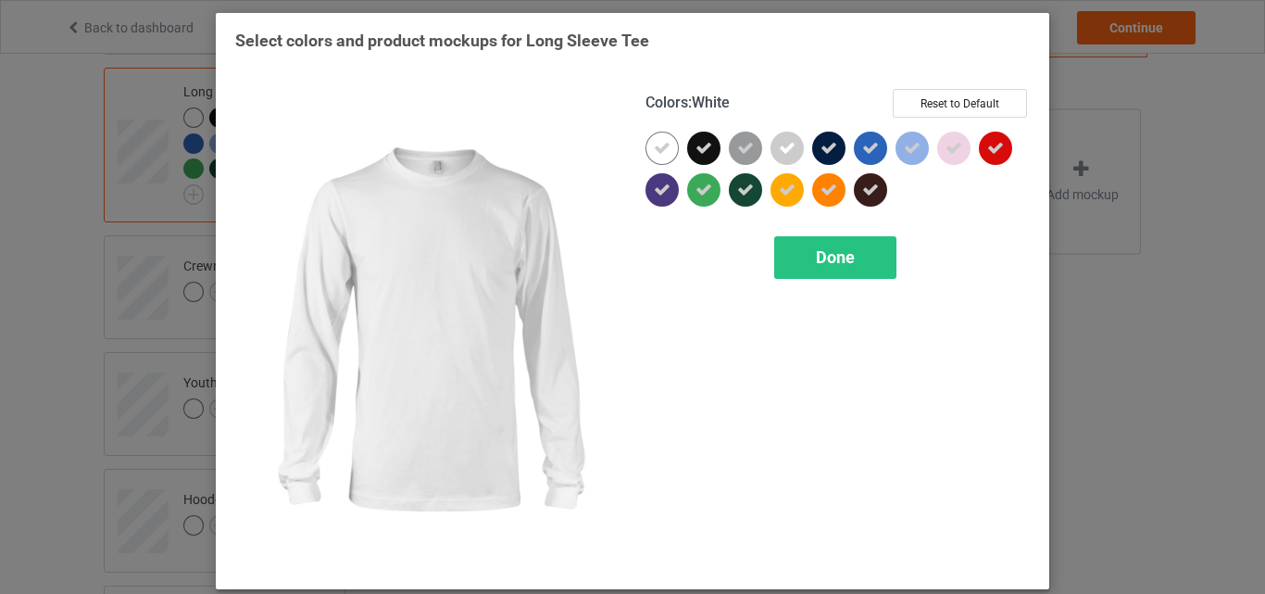
click at [645, 145] on div at bounding box center [661, 147] width 33 height 33
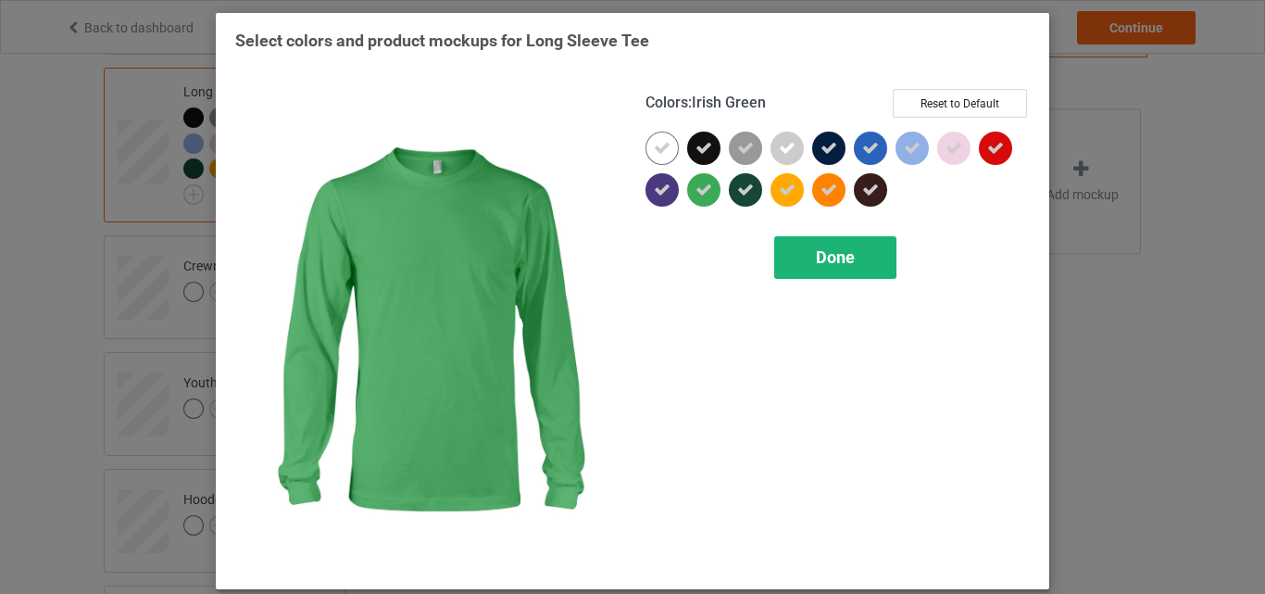
click at [830, 264] on span "Done" at bounding box center [835, 256] width 39 height 19
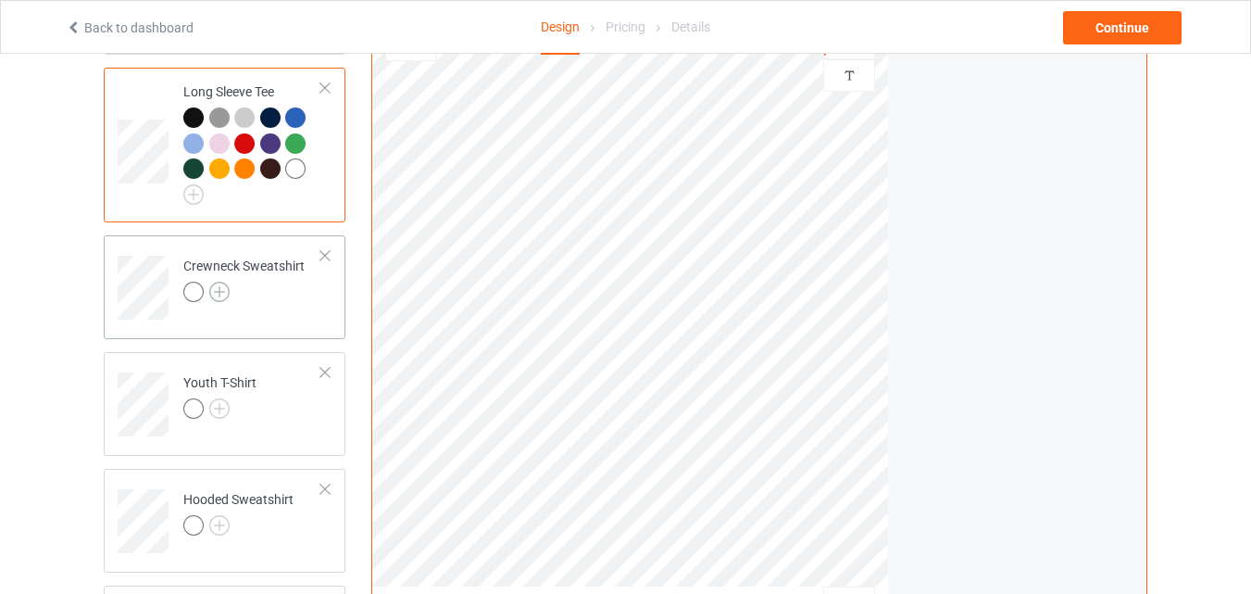
click at [221, 302] on img at bounding box center [219, 292] width 20 height 20
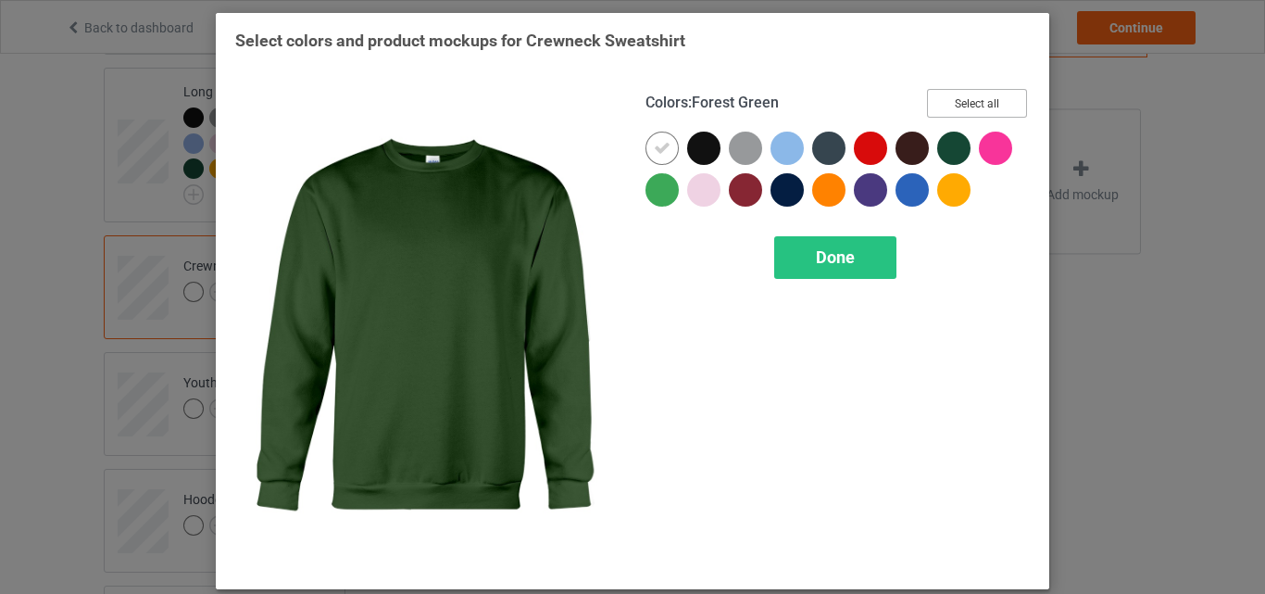
click at [951, 110] on button "Select all" at bounding box center [977, 103] width 100 height 29
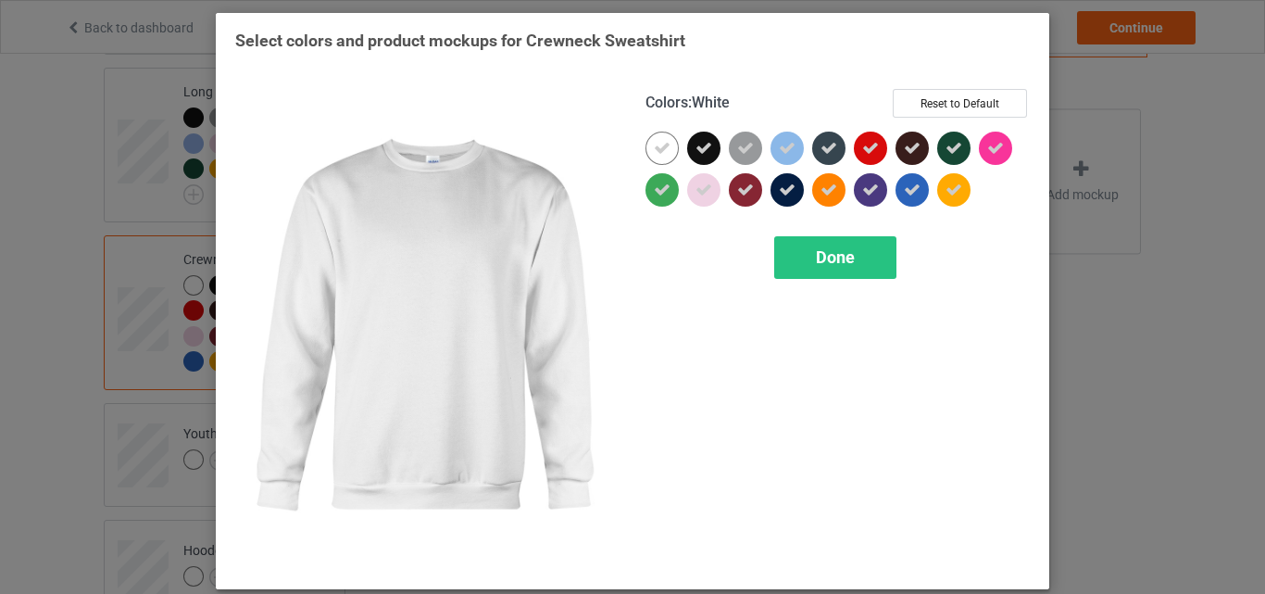
click at [654, 156] on icon at bounding box center [662, 148] width 17 height 17
click at [648, 156] on div at bounding box center [661, 147] width 33 height 33
click at [819, 257] on span "Done" at bounding box center [835, 256] width 39 height 19
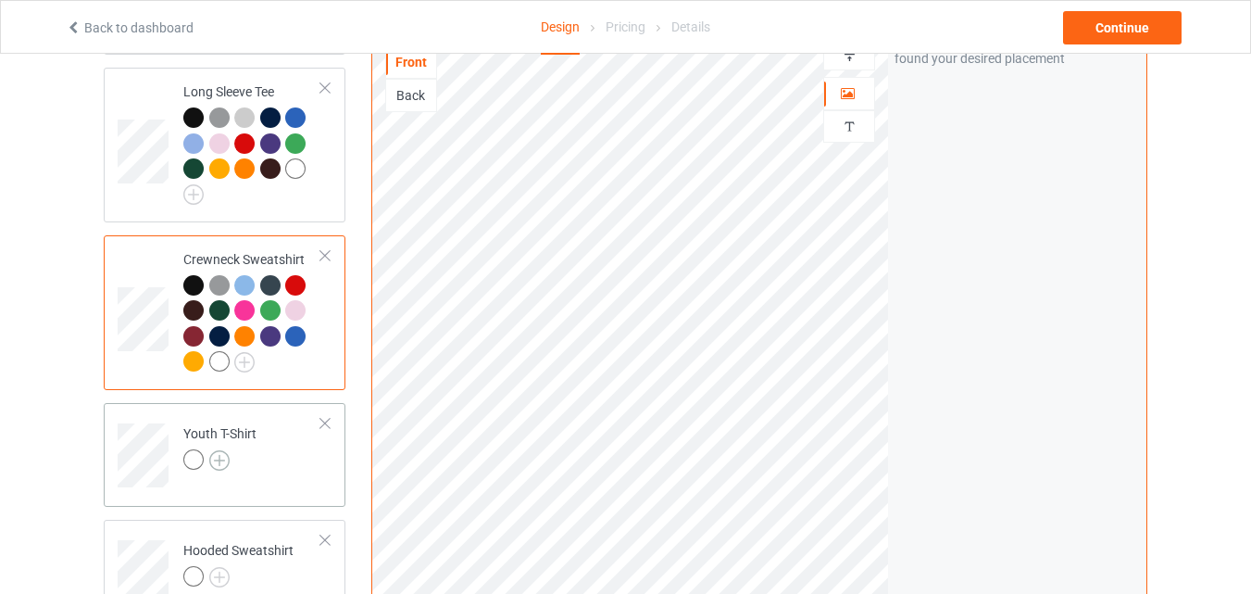
click at [227, 465] on img at bounding box center [219, 460] width 20 height 20
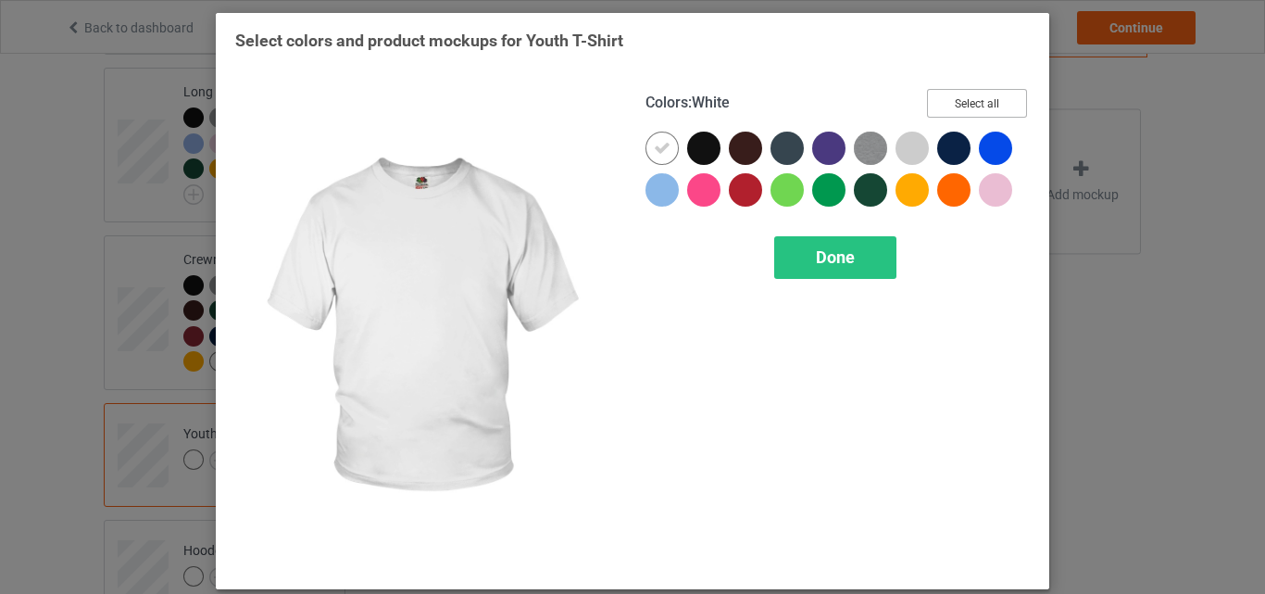
click at [945, 107] on button "Select all" at bounding box center [977, 103] width 100 height 29
click at [663, 149] on icon at bounding box center [662, 148] width 17 height 17
click at [663, 149] on div at bounding box center [661, 147] width 33 height 33
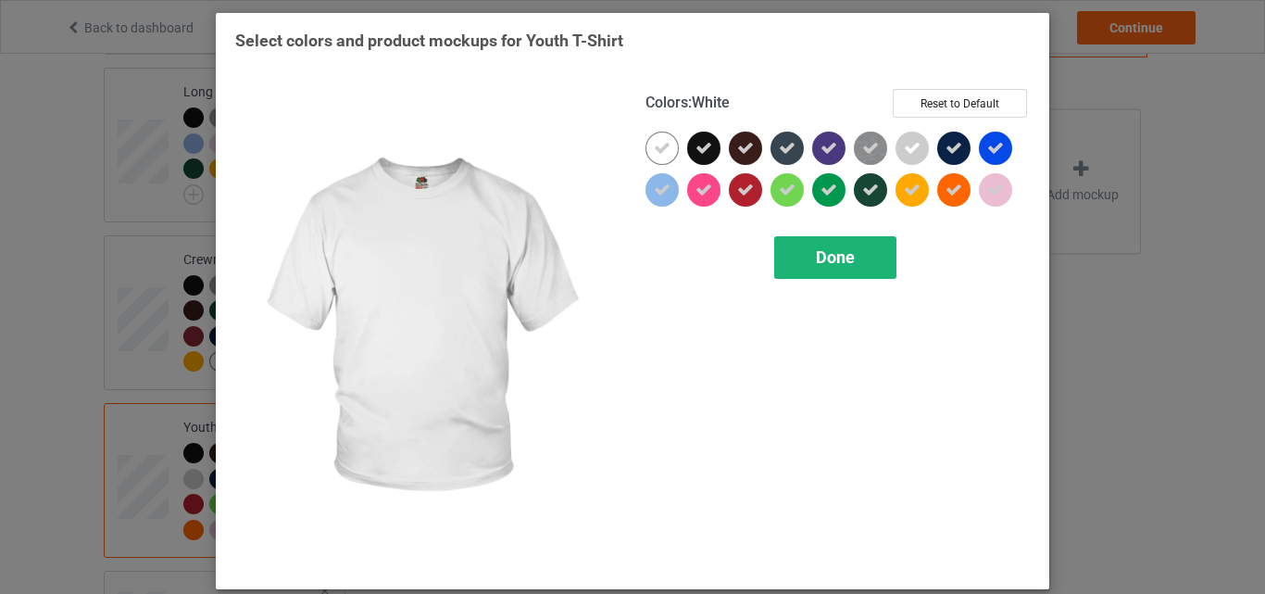
click at [807, 256] on div "Done" at bounding box center [835, 257] width 122 height 43
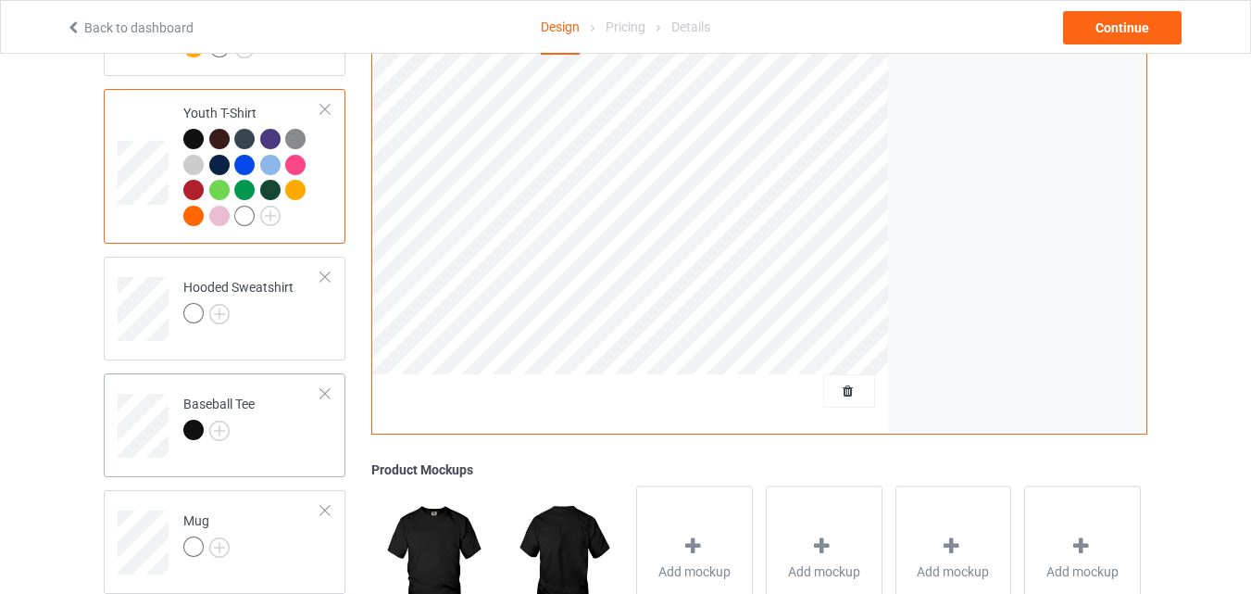
scroll to position [1111, 0]
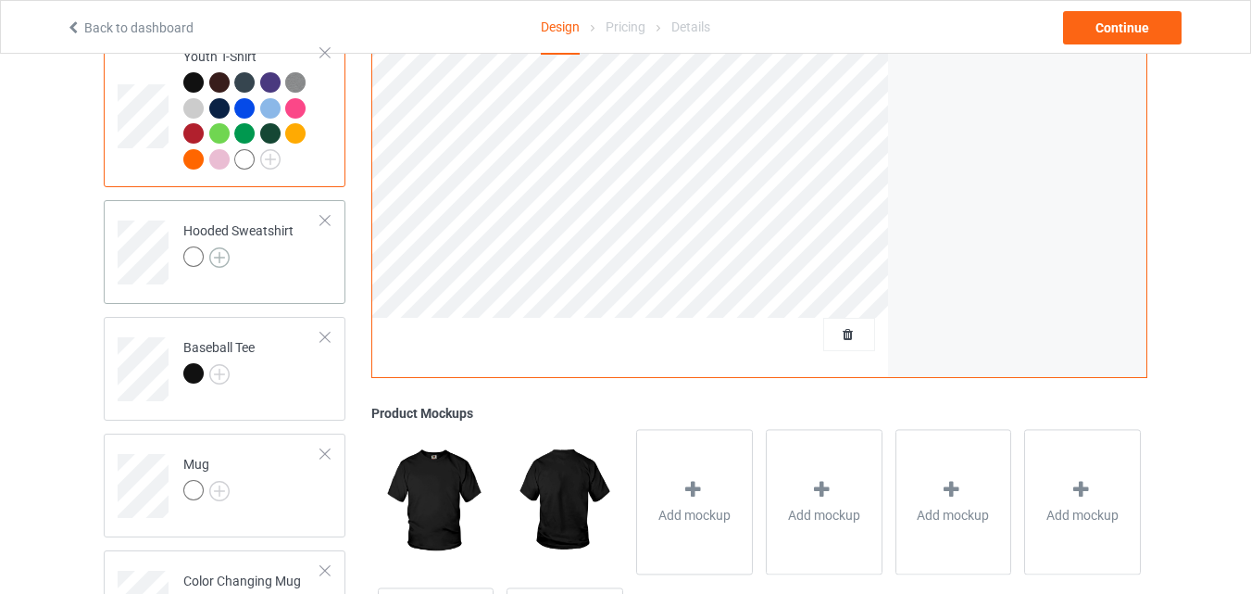
click at [218, 268] on img at bounding box center [219, 257] width 20 height 20
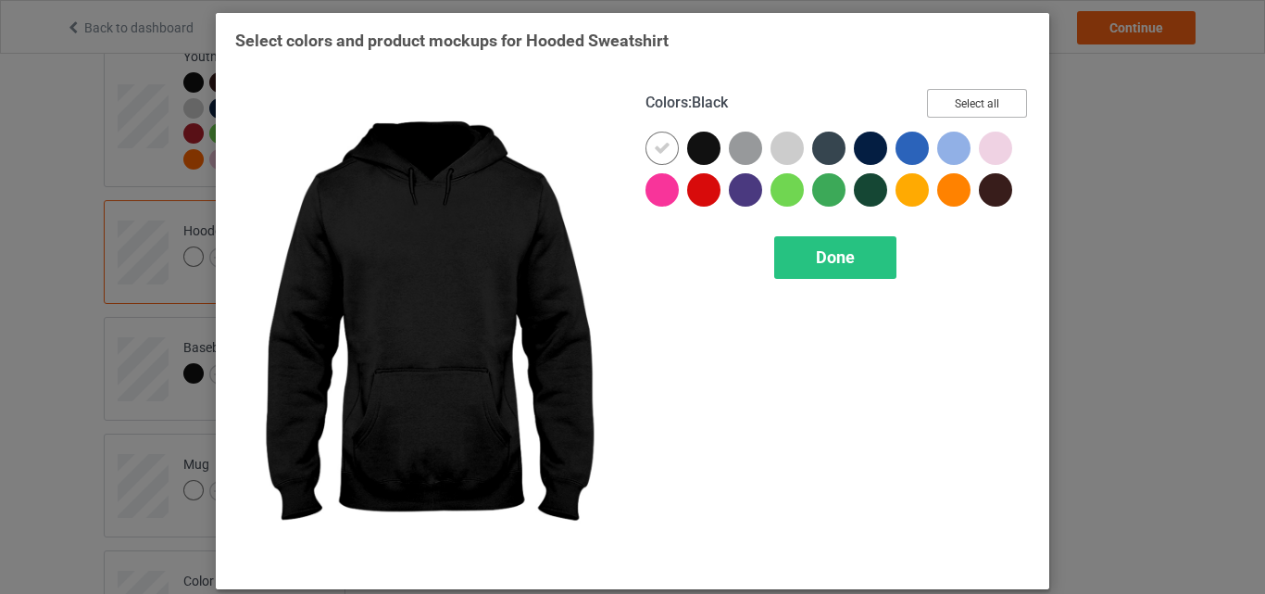
click at [935, 102] on button "Select all" at bounding box center [977, 103] width 100 height 29
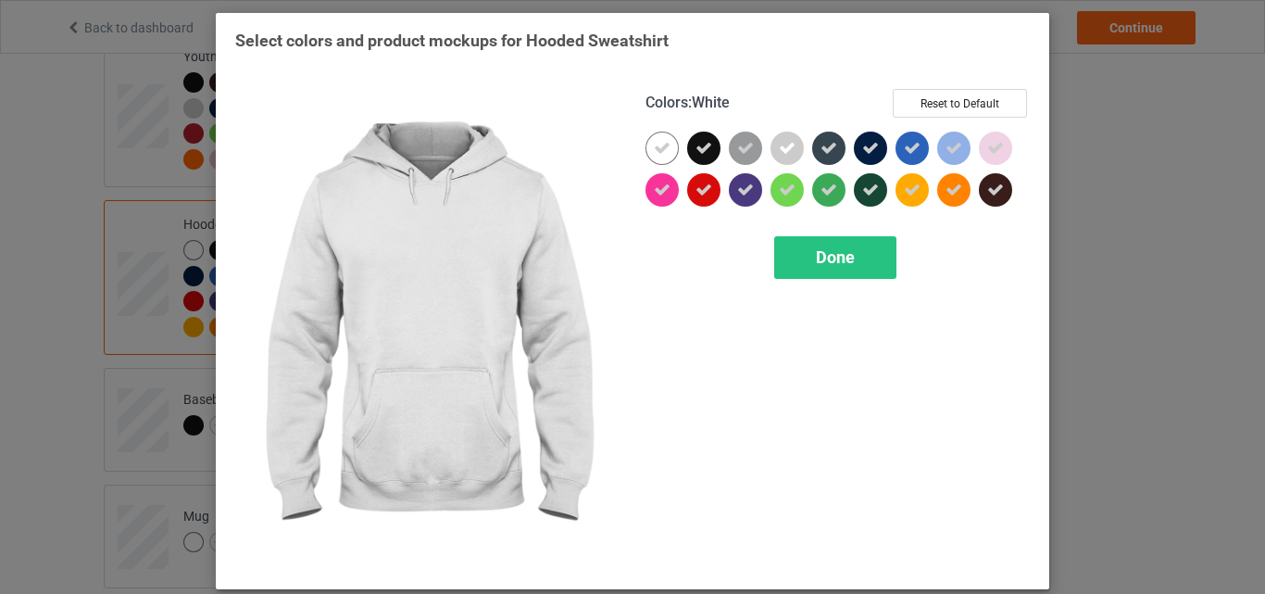
click at [657, 154] on icon at bounding box center [662, 148] width 17 height 17
click at [657, 154] on div at bounding box center [661, 147] width 33 height 33
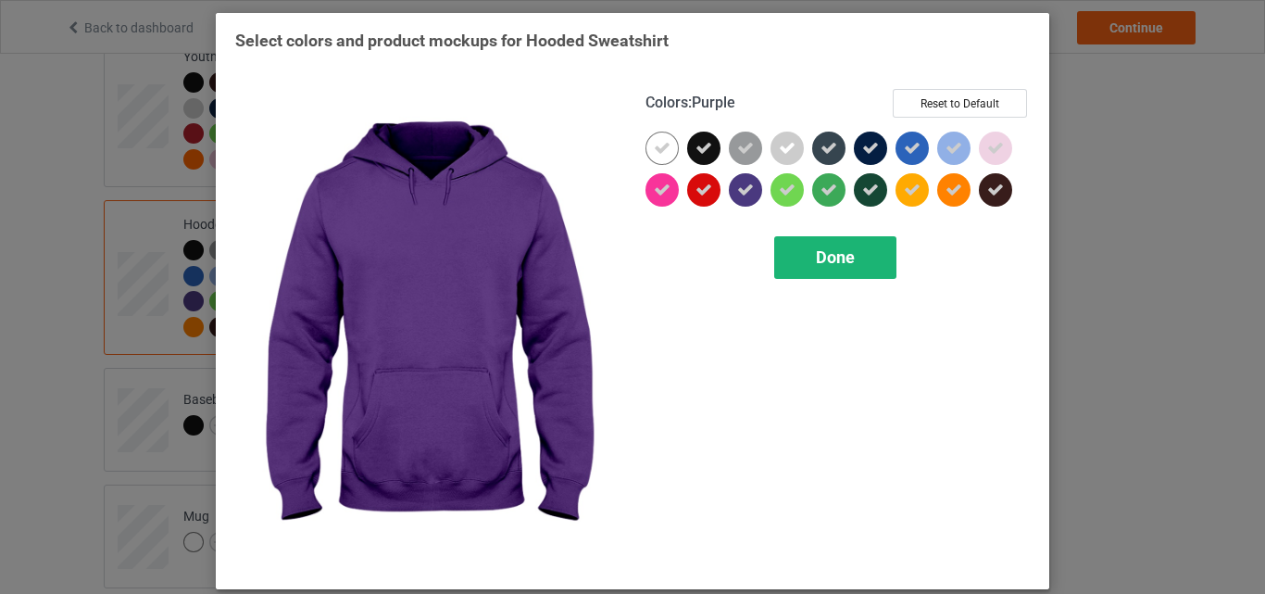
click at [807, 248] on div "Done" at bounding box center [835, 257] width 122 height 43
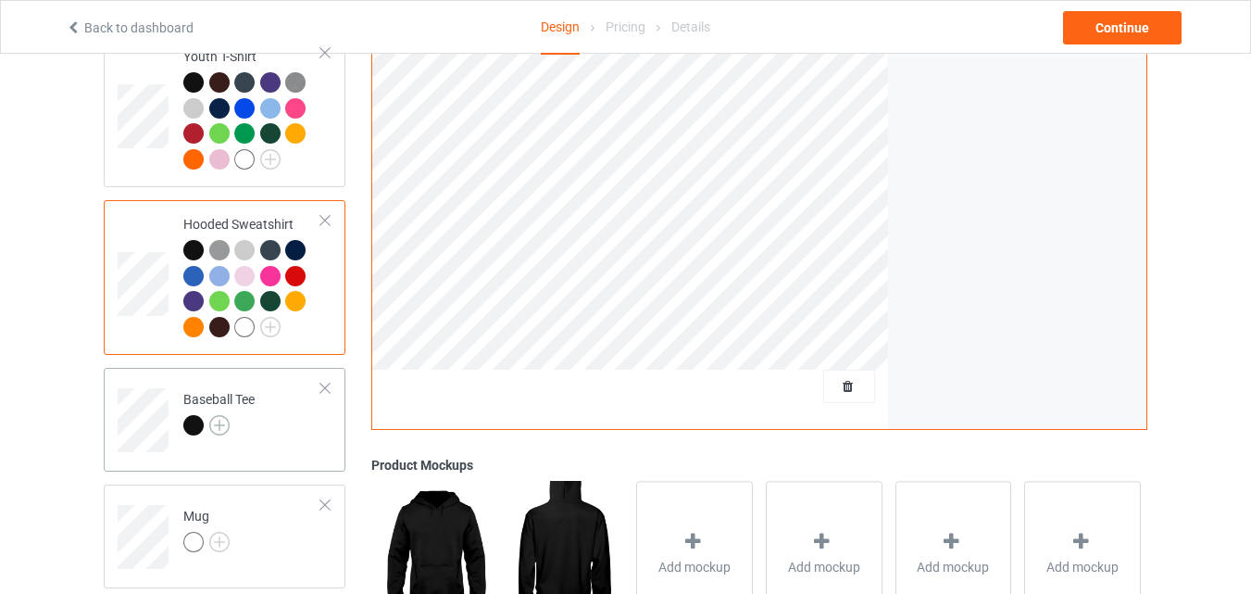
click at [224, 432] on img at bounding box center [219, 425] width 20 height 20
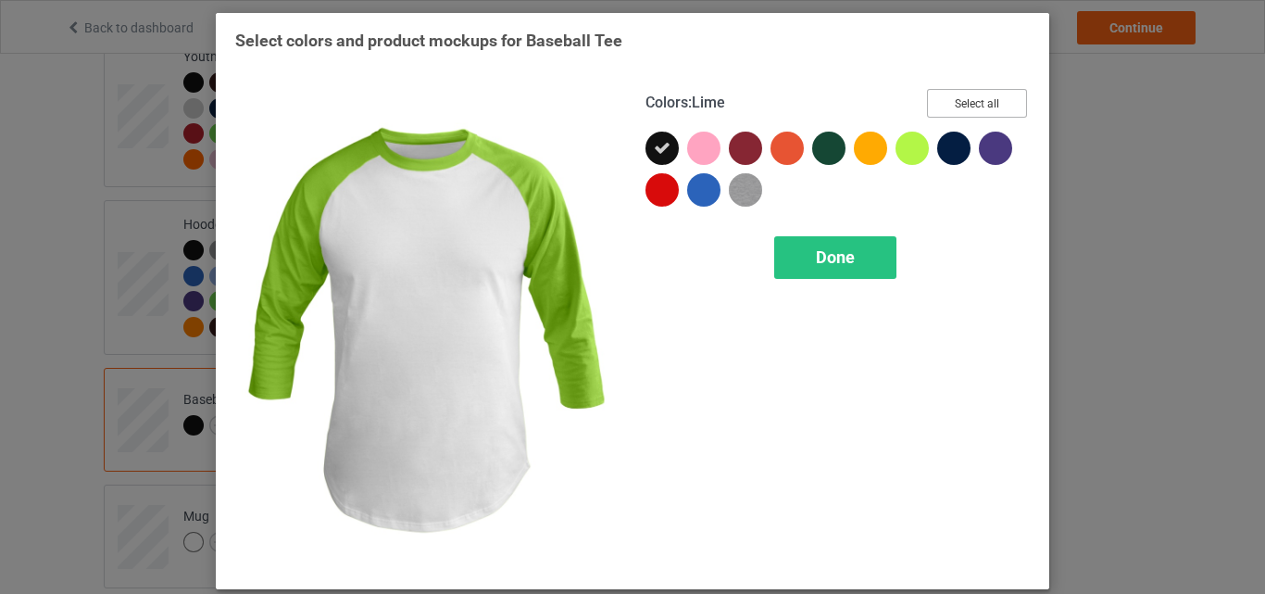
click at [960, 106] on button "Select all" at bounding box center [977, 103] width 100 height 29
click at [839, 243] on div "Done" at bounding box center [835, 257] width 122 height 43
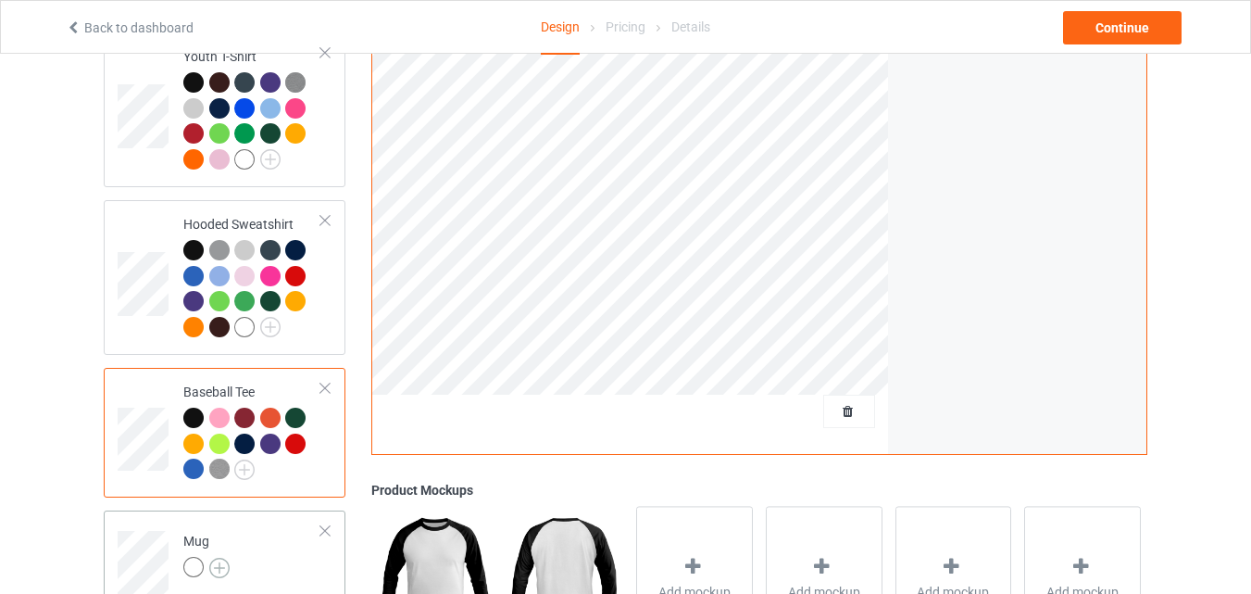
click at [216, 574] on img at bounding box center [219, 567] width 20 height 20
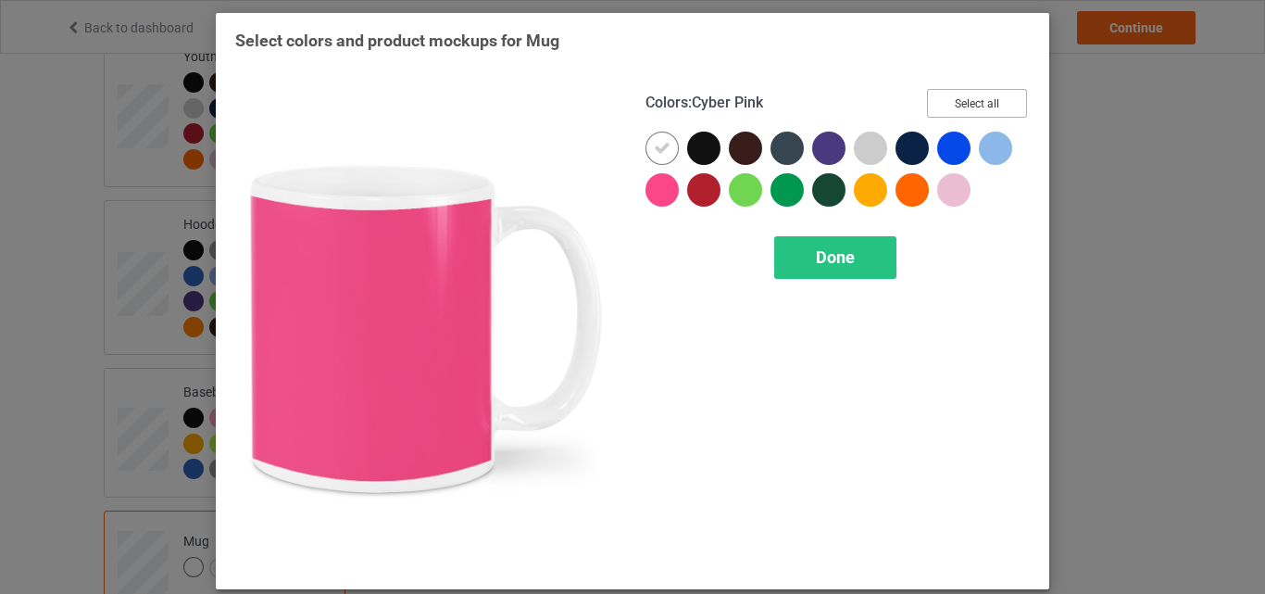
click at [973, 105] on button "Select all" at bounding box center [977, 103] width 100 height 29
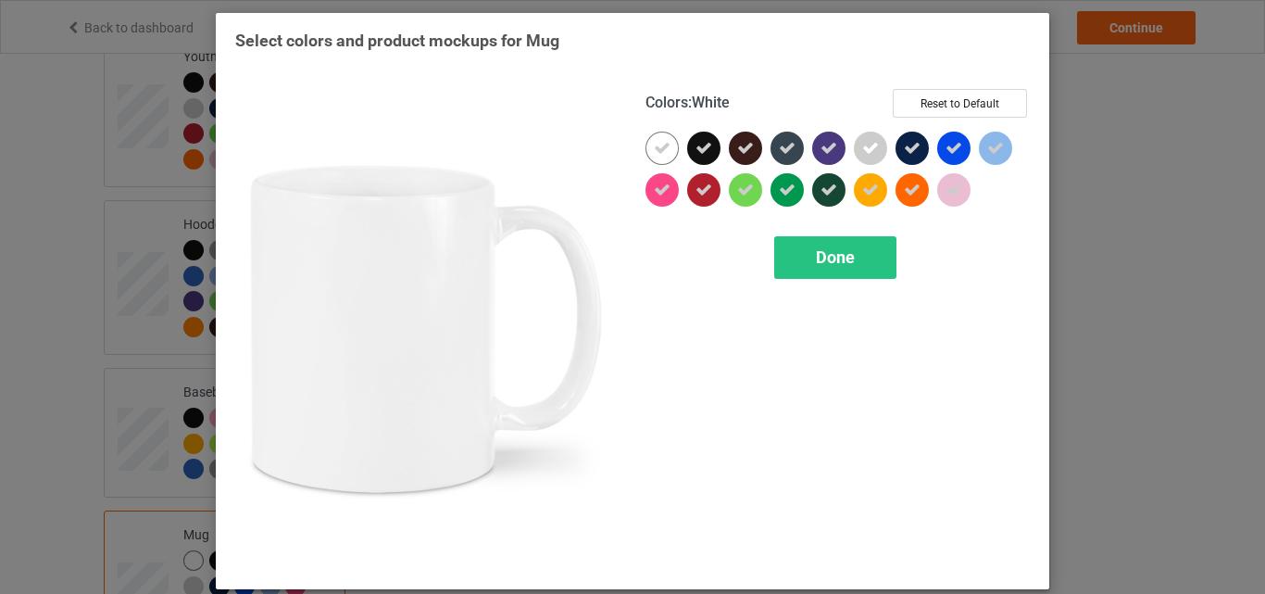
click at [654, 152] on icon at bounding box center [662, 148] width 17 height 17
click at [649, 152] on div at bounding box center [661, 147] width 33 height 33
click at [661, 145] on icon at bounding box center [662, 148] width 17 height 17
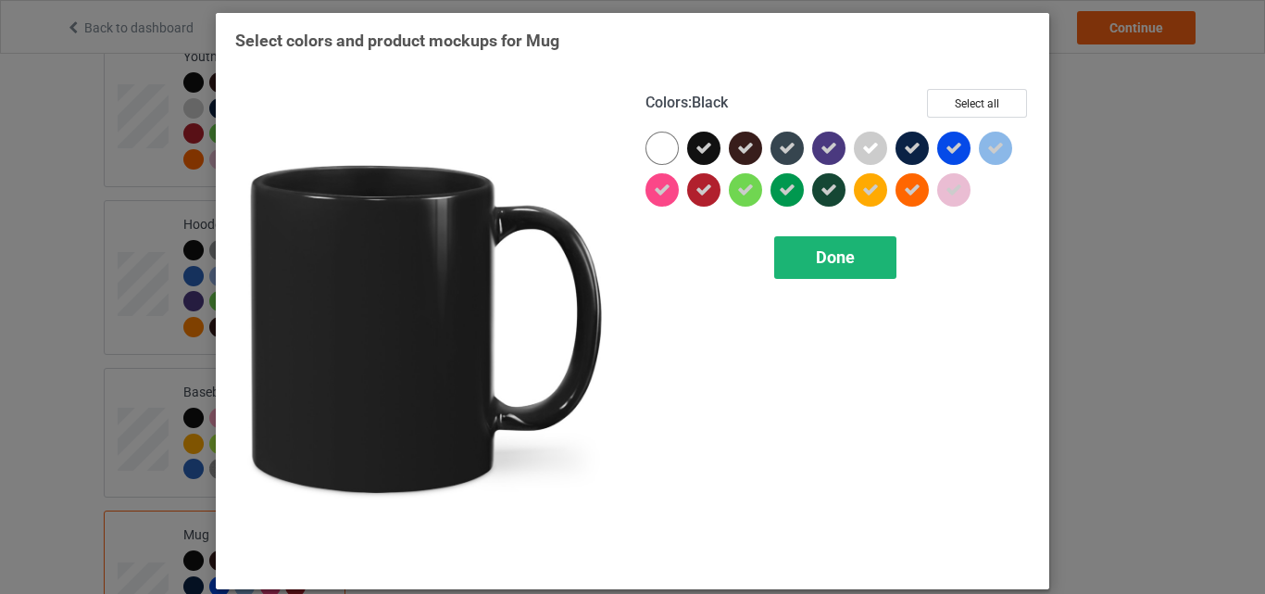
click at [811, 245] on div "Done" at bounding box center [835, 257] width 122 height 43
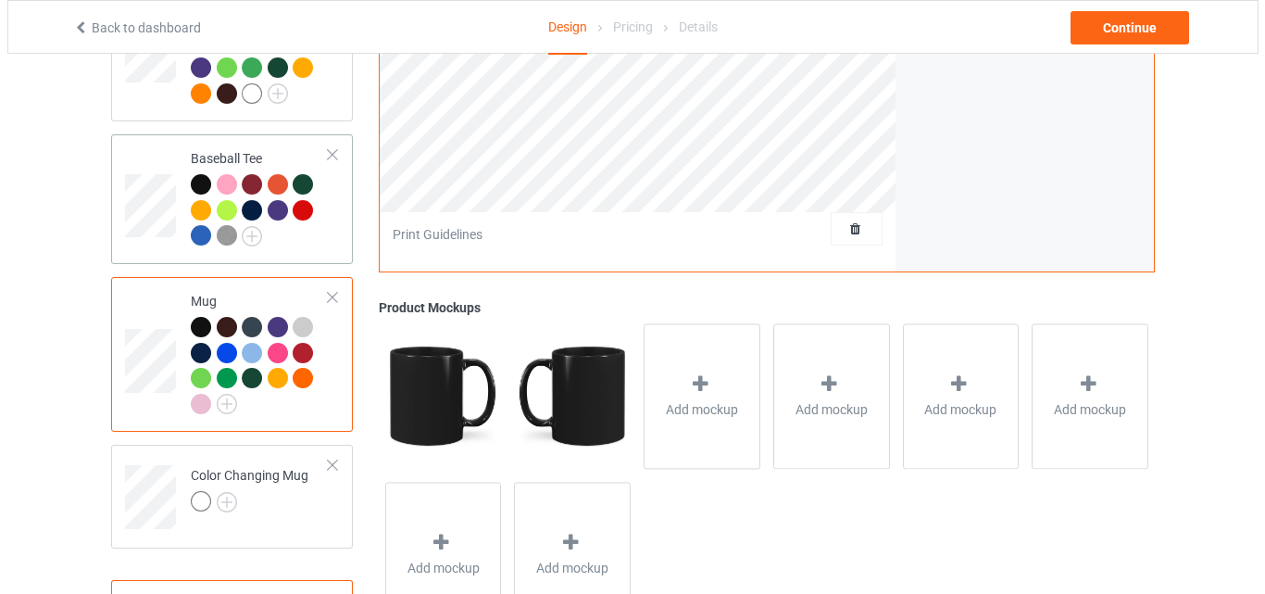
scroll to position [1389, 0]
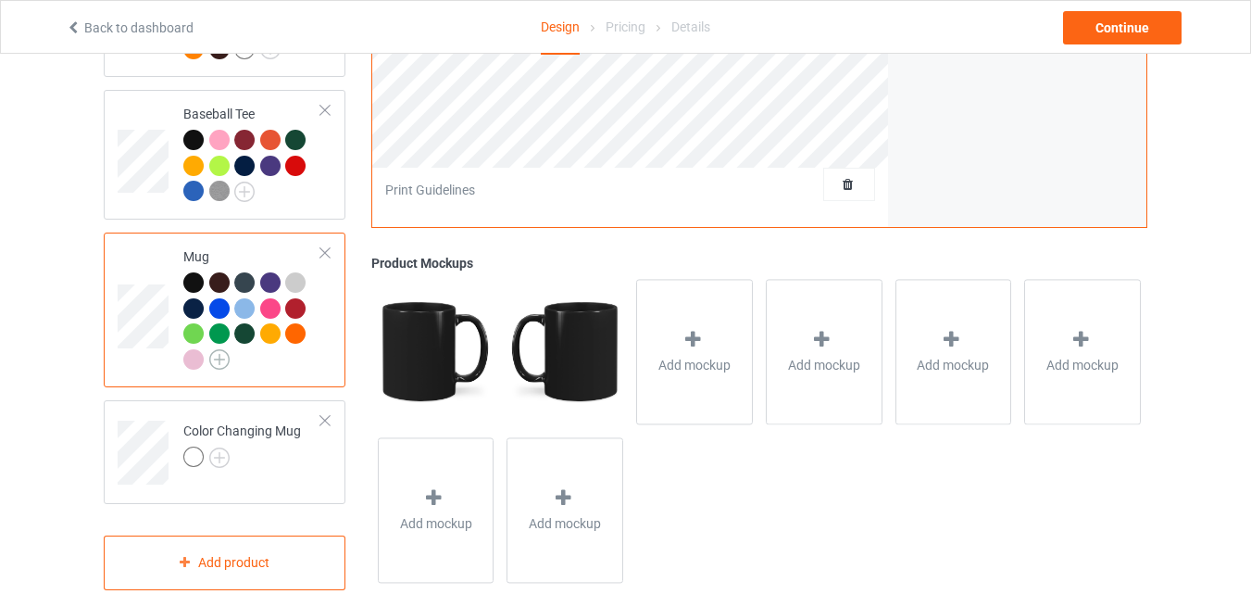
click at [211, 369] on img at bounding box center [219, 359] width 20 height 20
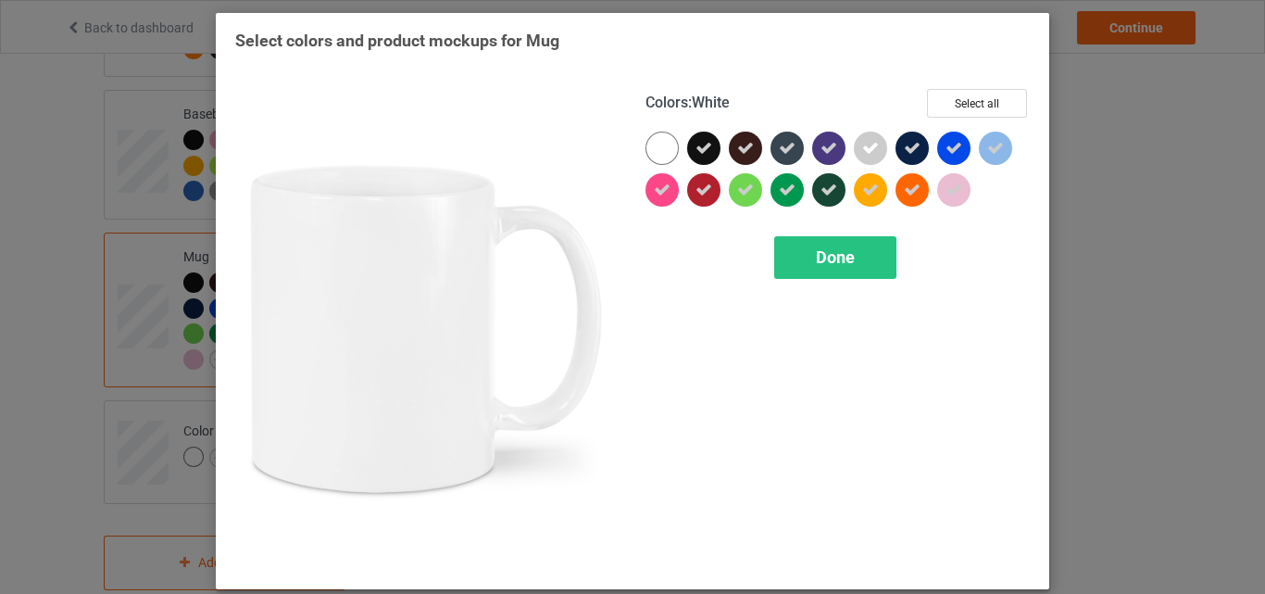
click at [645, 150] on div at bounding box center [661, 147] width 33 height 33
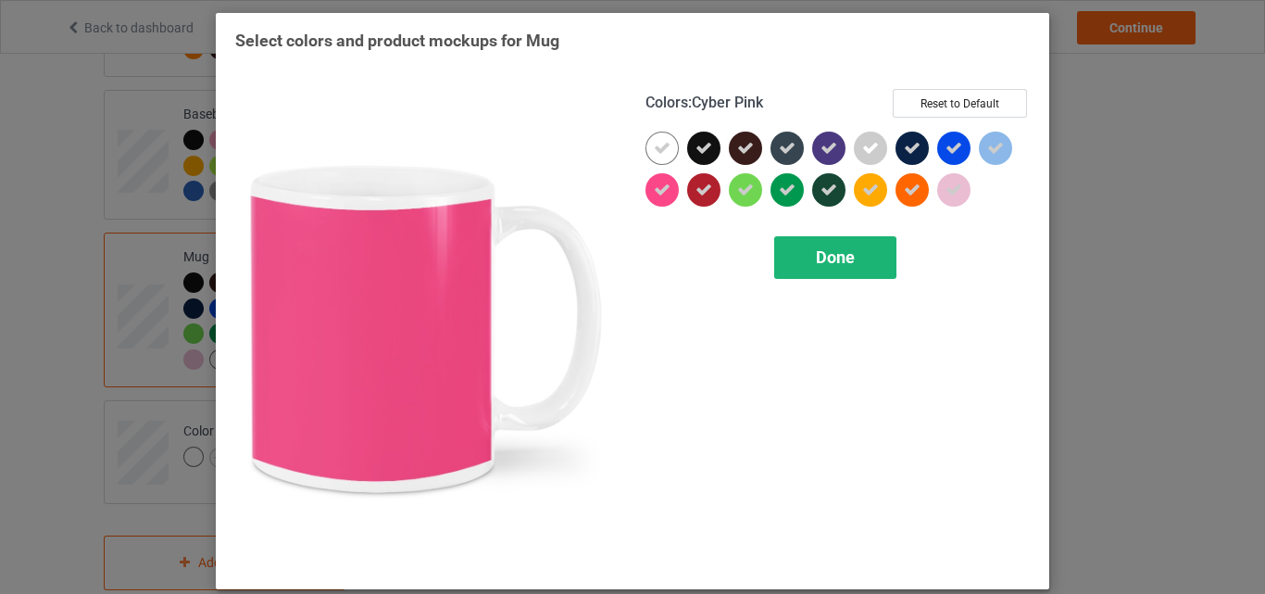
click at [794, 262] on div "Done" at bounding box center [835, 257] width 122 height 43
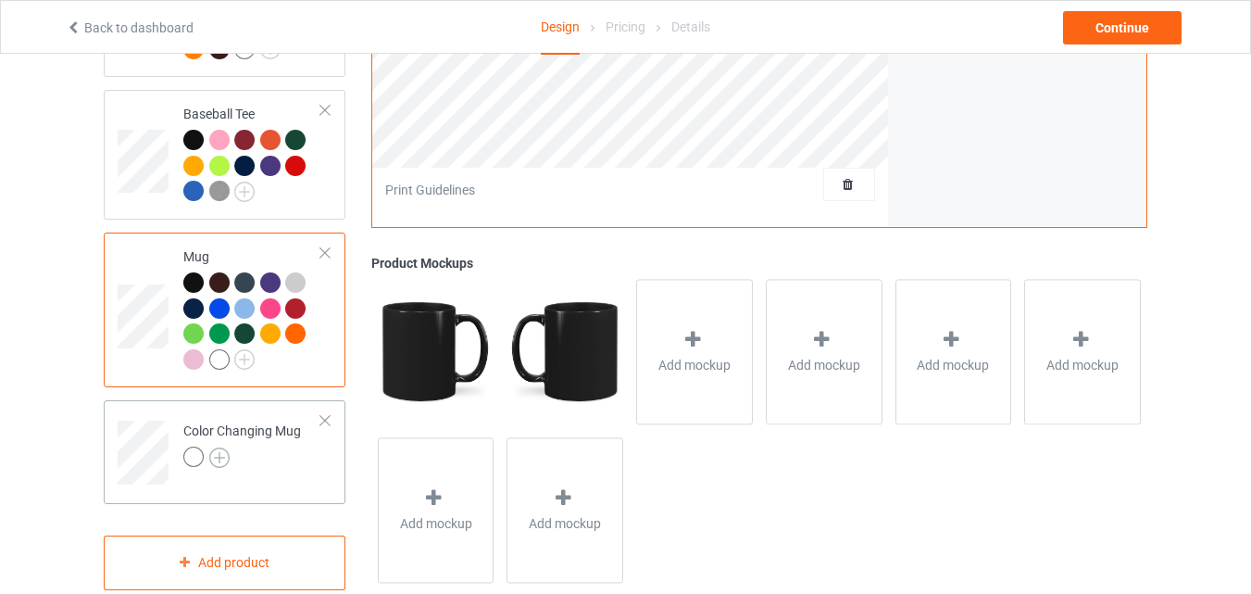
click at [222, 466] on img at bounding box center [219, 457] width 20 height 20
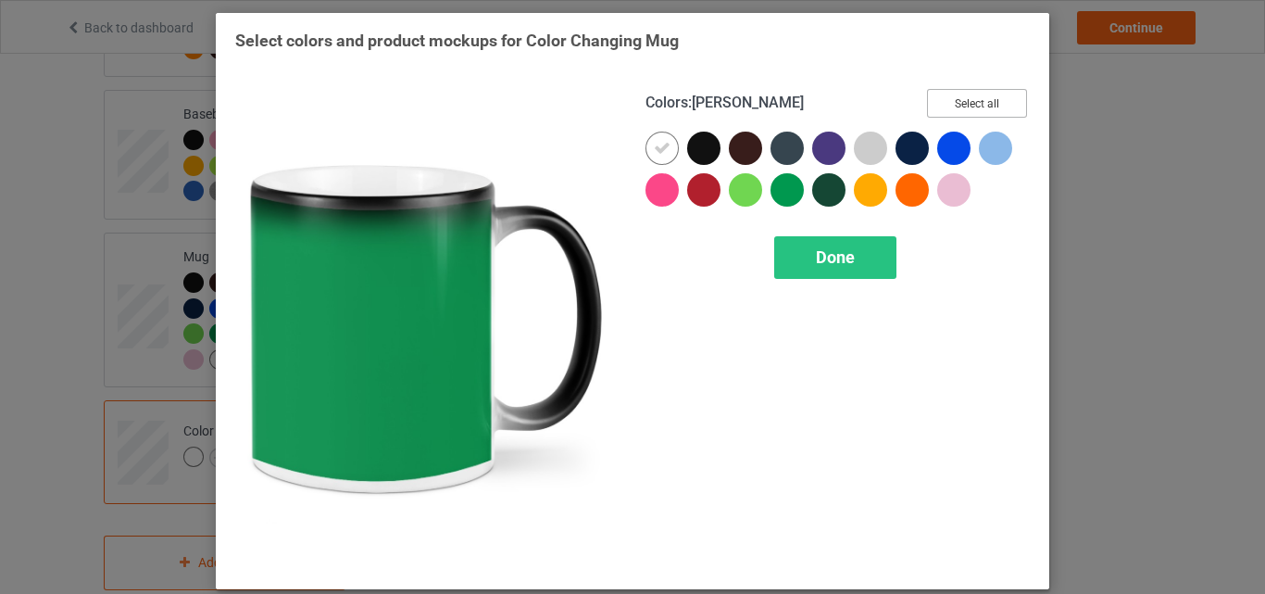
drag, startPoint x: 985, startPoint y: 101, endPoint x: 762, endPoint y: 161, distance: 231.1
click at [981, 102] on button "Select all" at bounding box center [977, 103] width 100 height 29
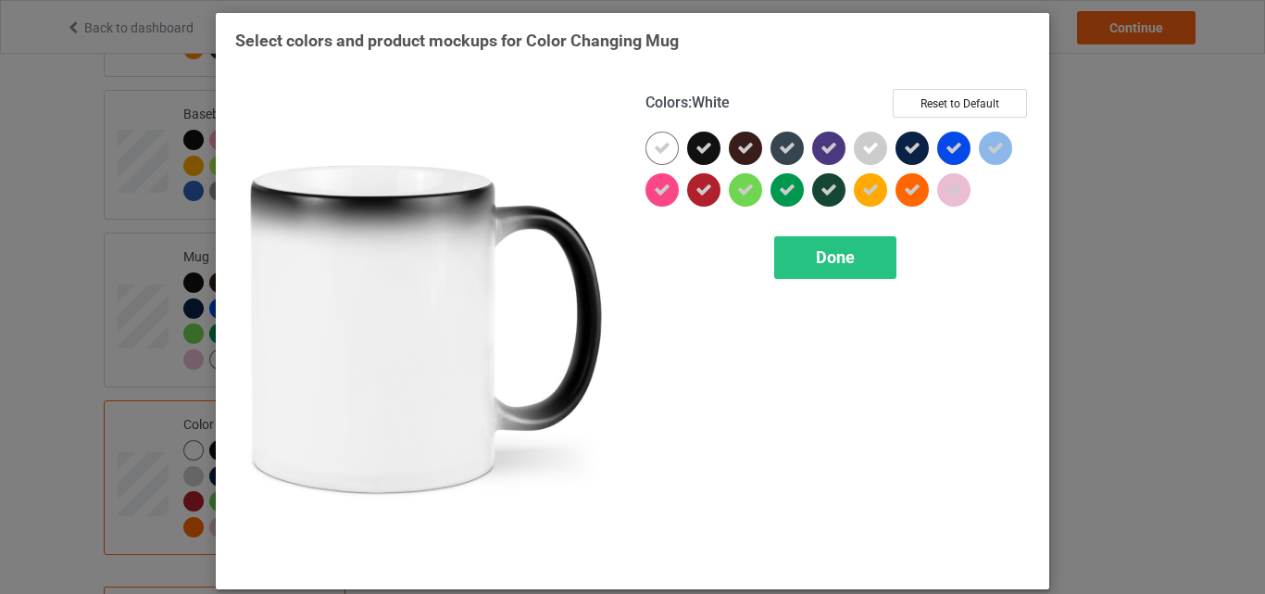
click at [645, 156] on div at bounding box center [661, 147] width 33 height 33
click at [827, 269] on div "Done" at bounding box center [835, 257] width 122 height 43
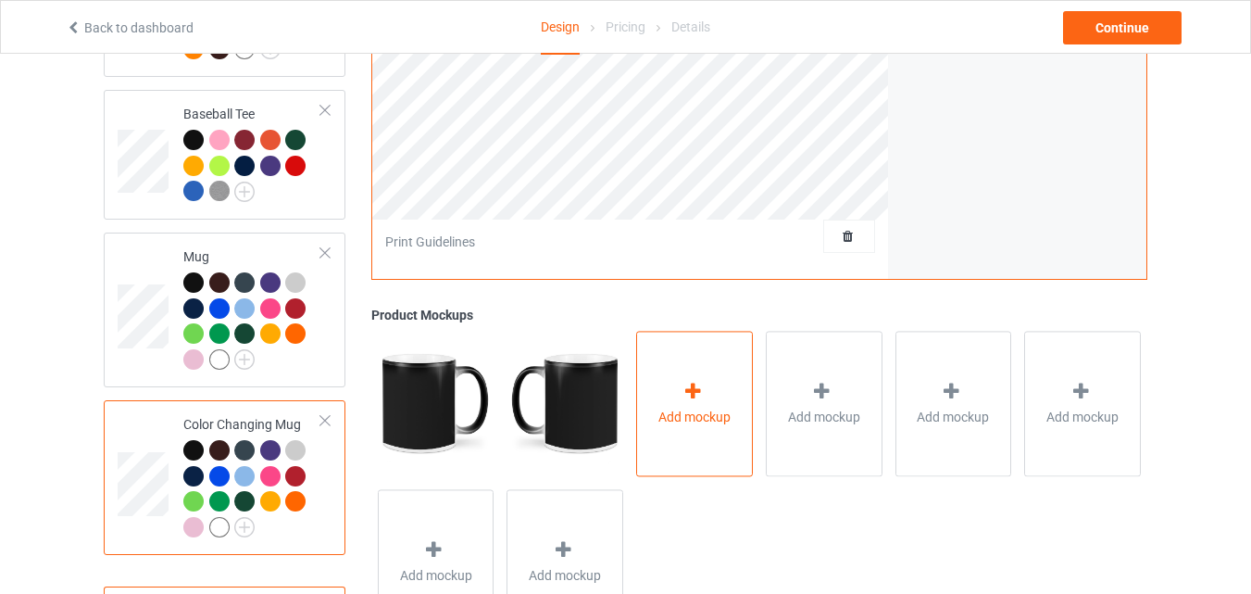
click at [700, 459] on div "Add mockup" at bounding box center [694, 403] width 117 height 145
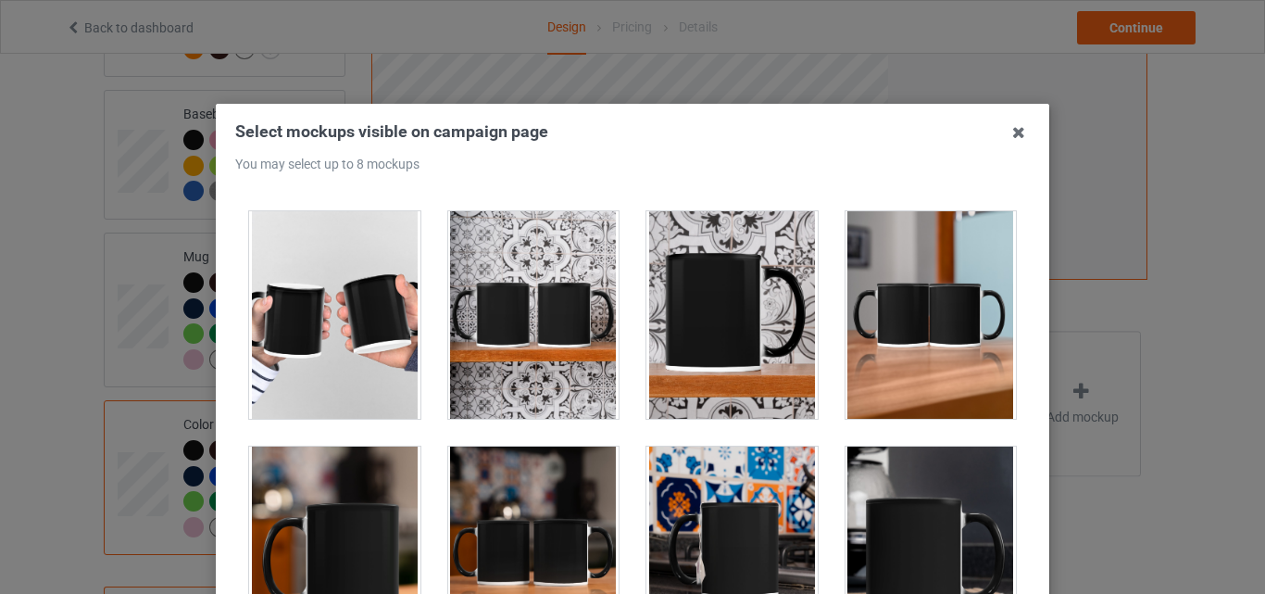
scroll to position [3056, 0]
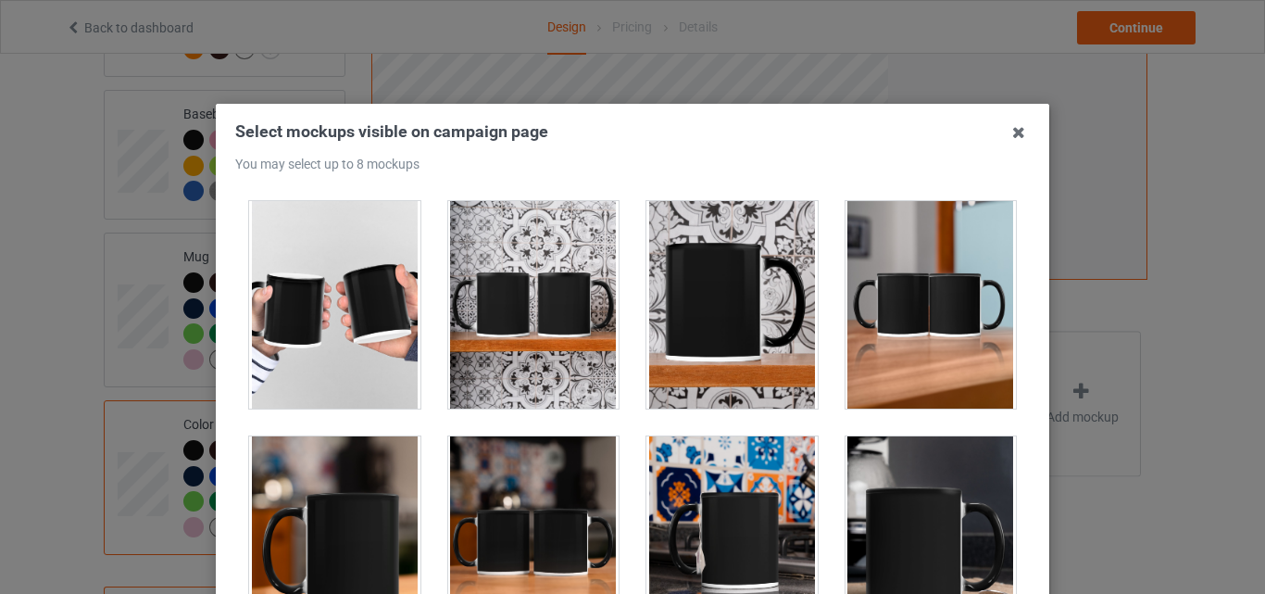
click at [367, 500] on div at bounding box center [334, 539] width 171 height 207
click at [507, 500] on div at bounding box center [533, 539] width 171 height 207
click at [721, 499] on div at bounding box center [731, 539] width 171 height 207
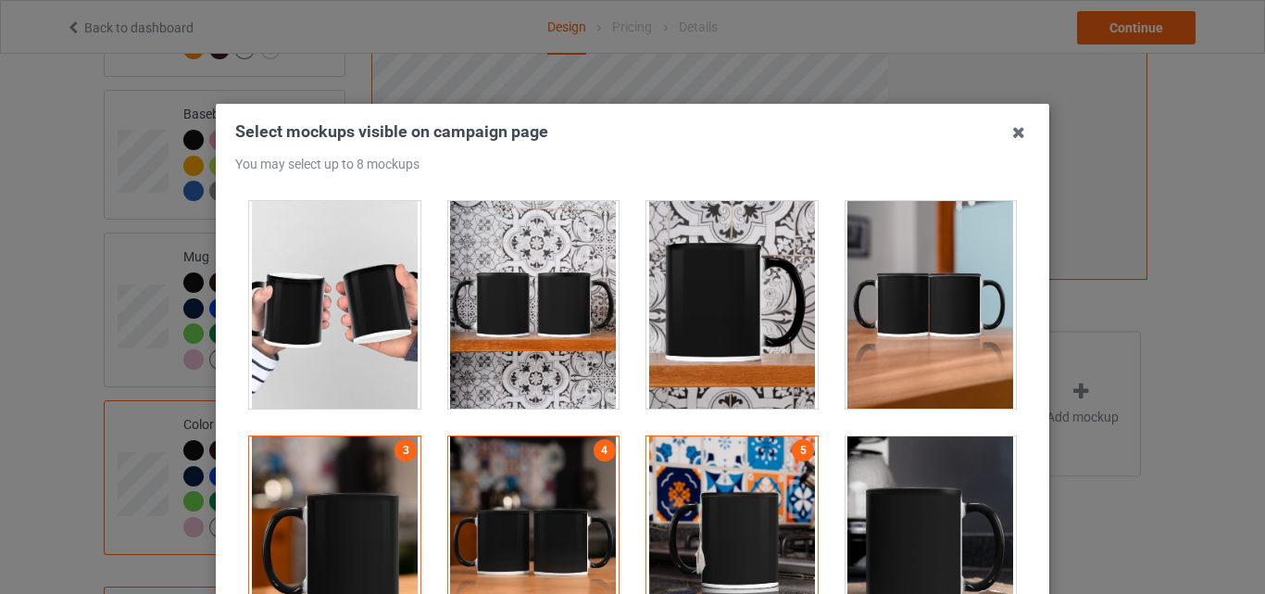
click at [894, 499] on div at bounding box center [930, 539] width 171 height 207
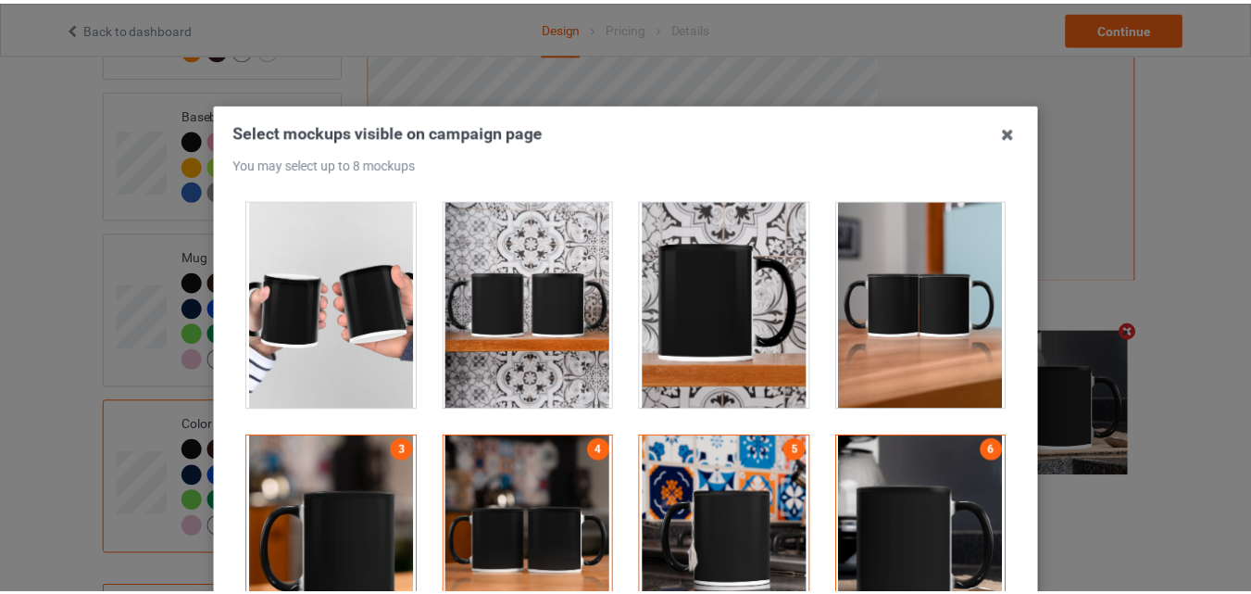
scroll to position [185, 0]
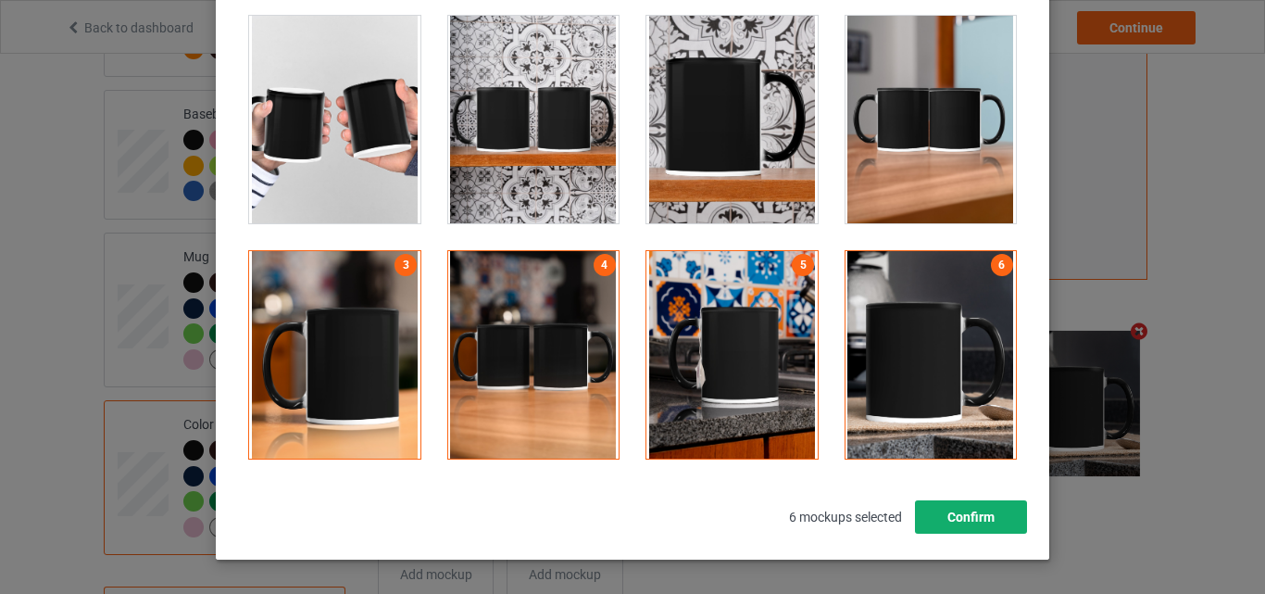
click at [954, 514] on button "Confirm" at bounding box center [971, 516] width 112 height 33
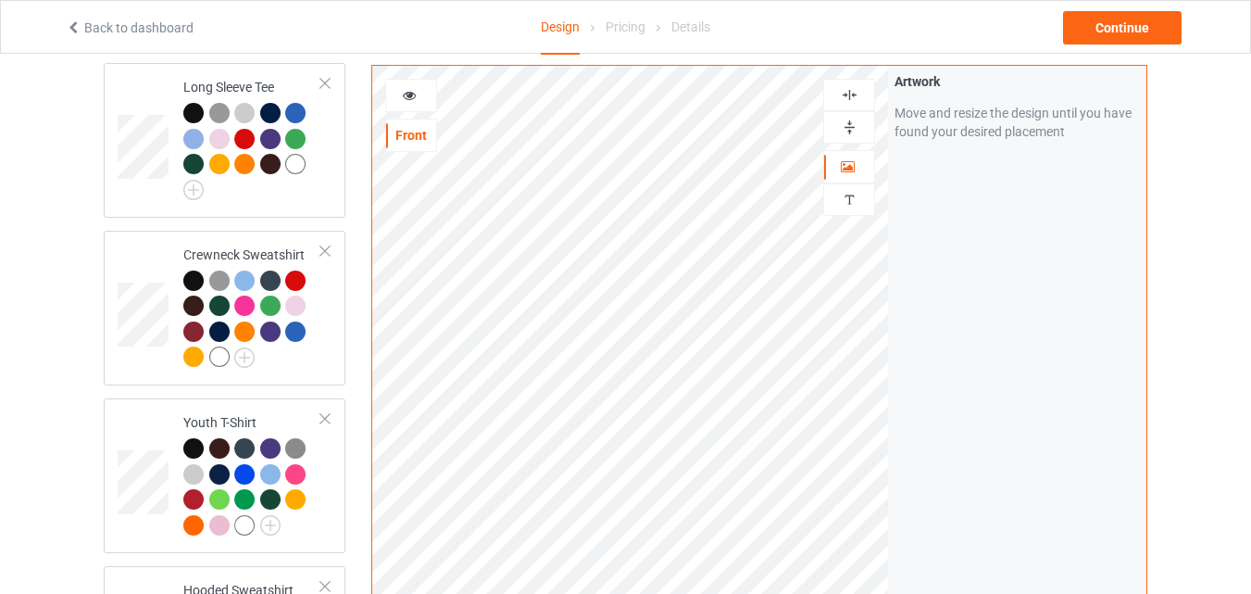
scroll to position [741, 0]
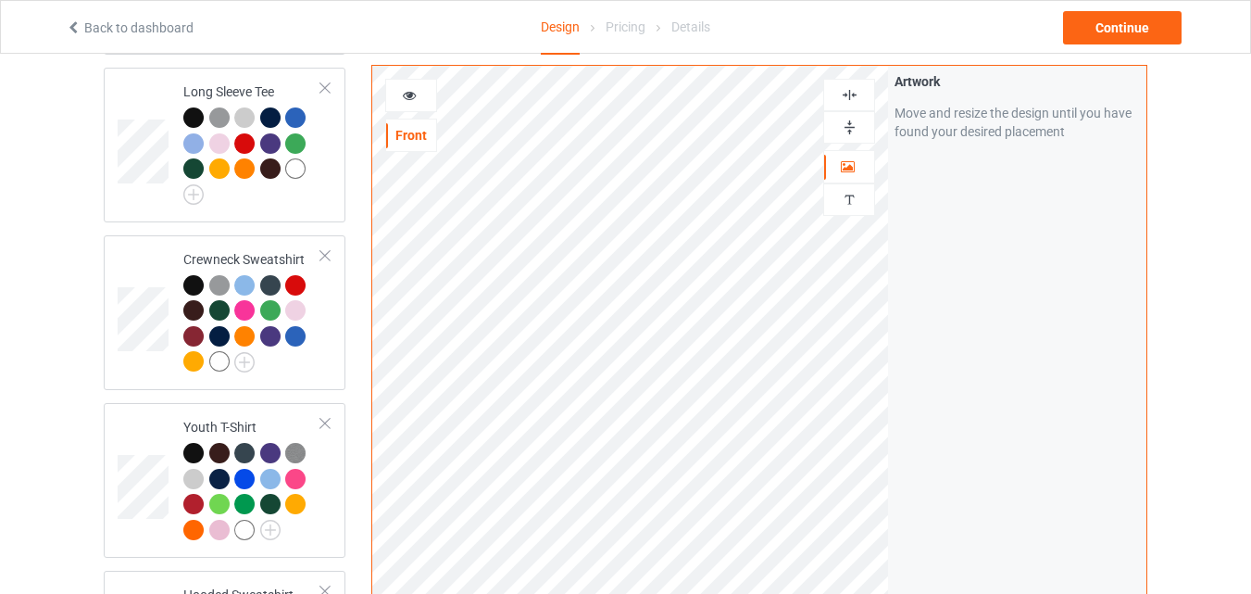
click at [852, 126] on img at bounding box center [850, 128] width 18 height 18
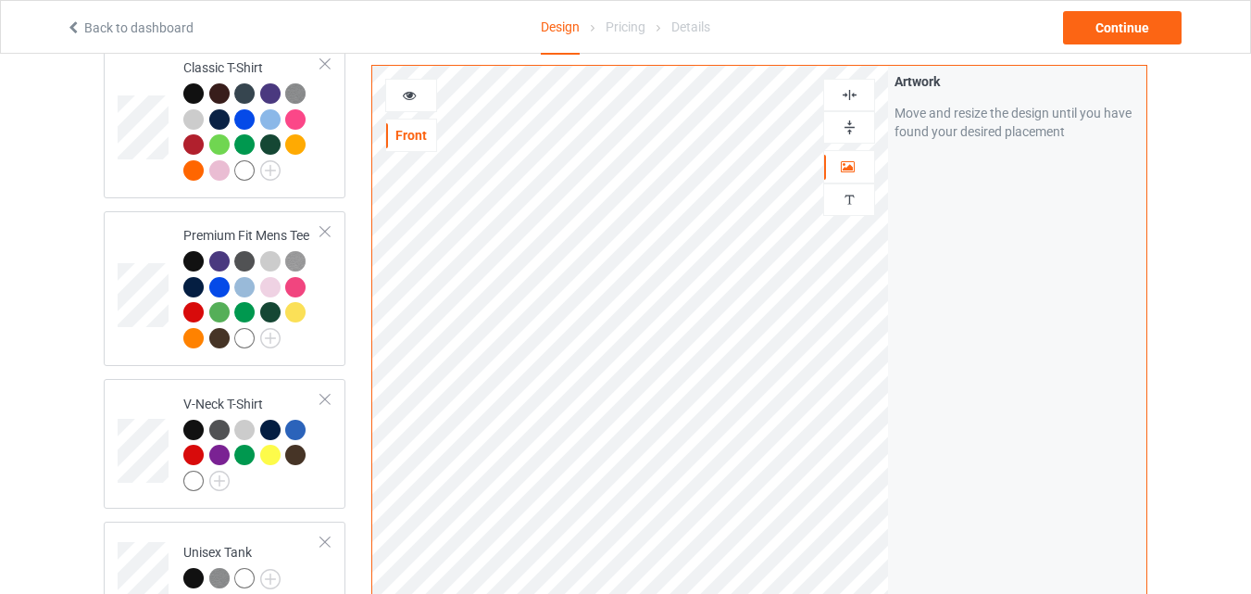
scroll to position [0, 0]
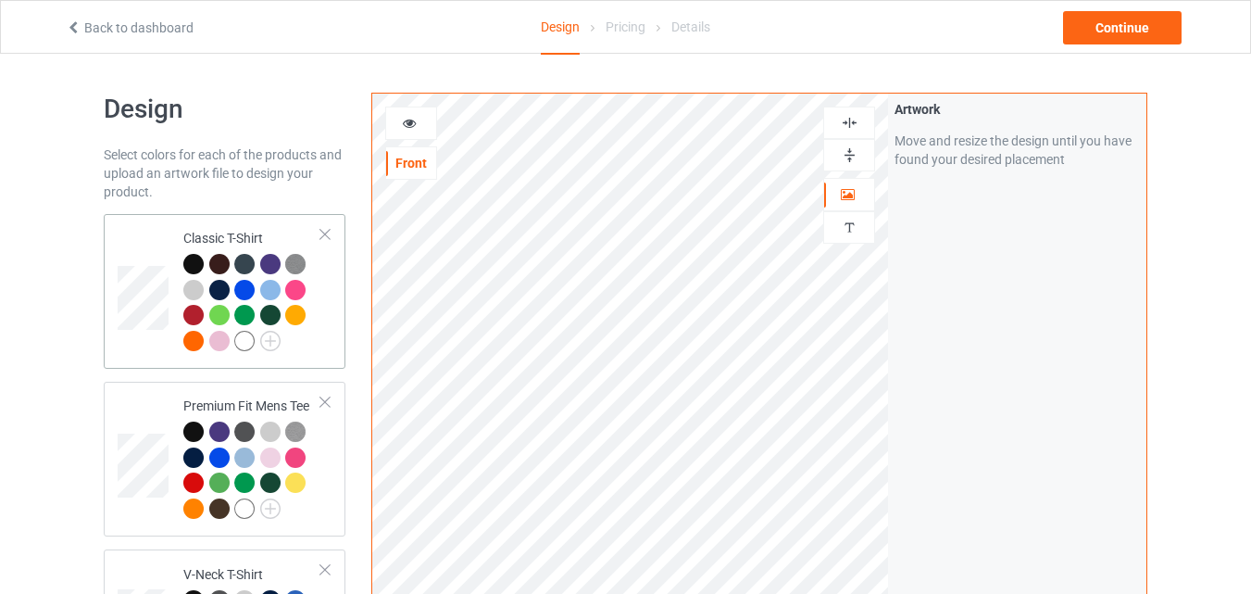
click at [161, 242] on td at bounding box center [146, 291] width 56 height 140
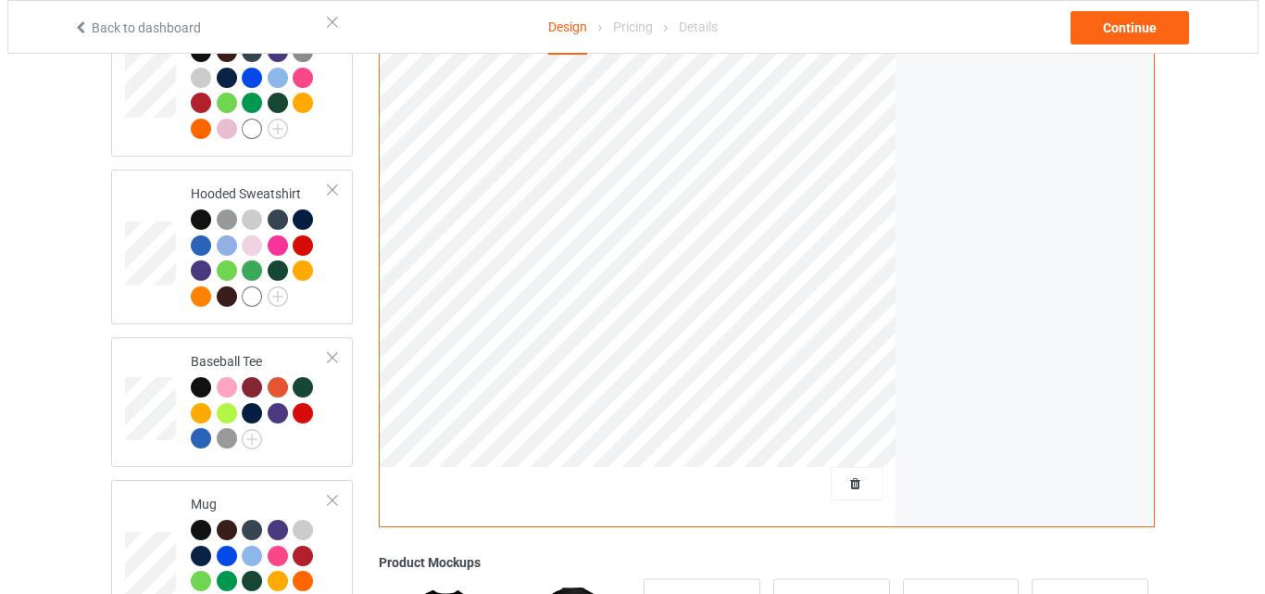
scroll to position [1389, 0]
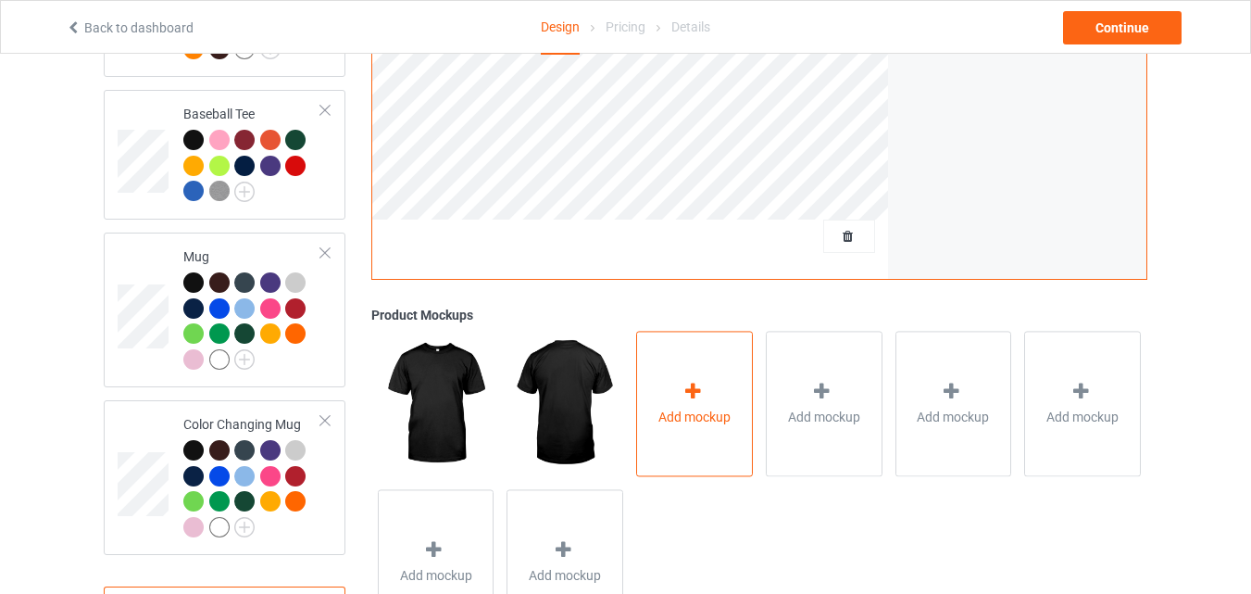
click at [656, 403] on div "Add mockup" at bounding box center [694, 403] width 117 height 145
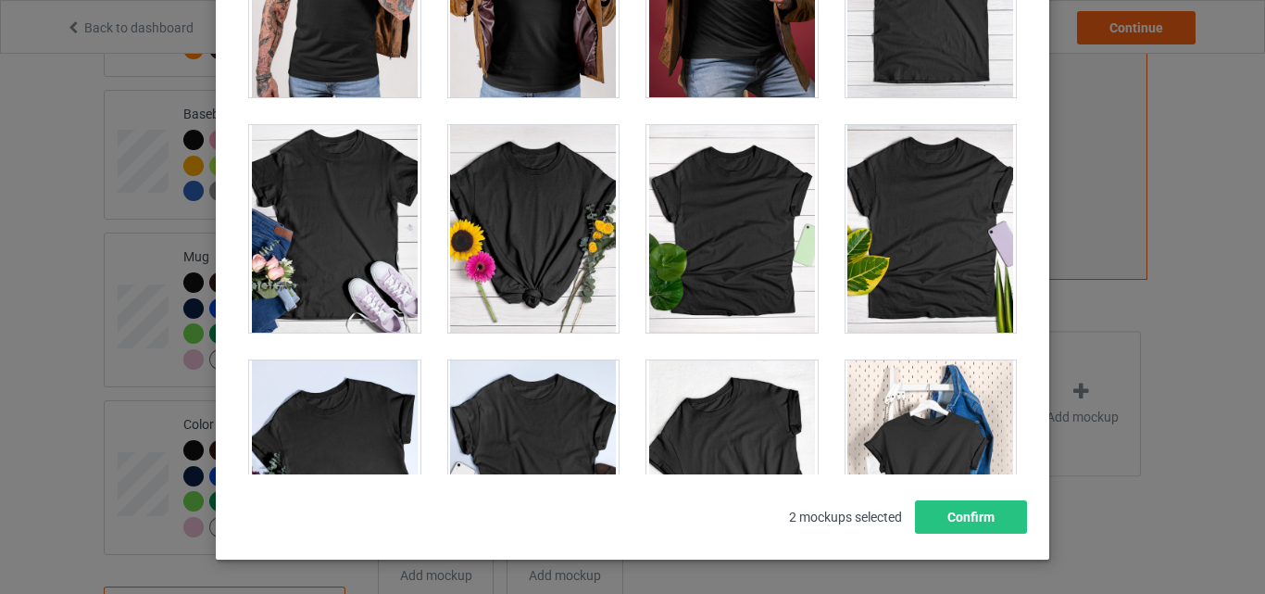
scroll to position [25926, 0]
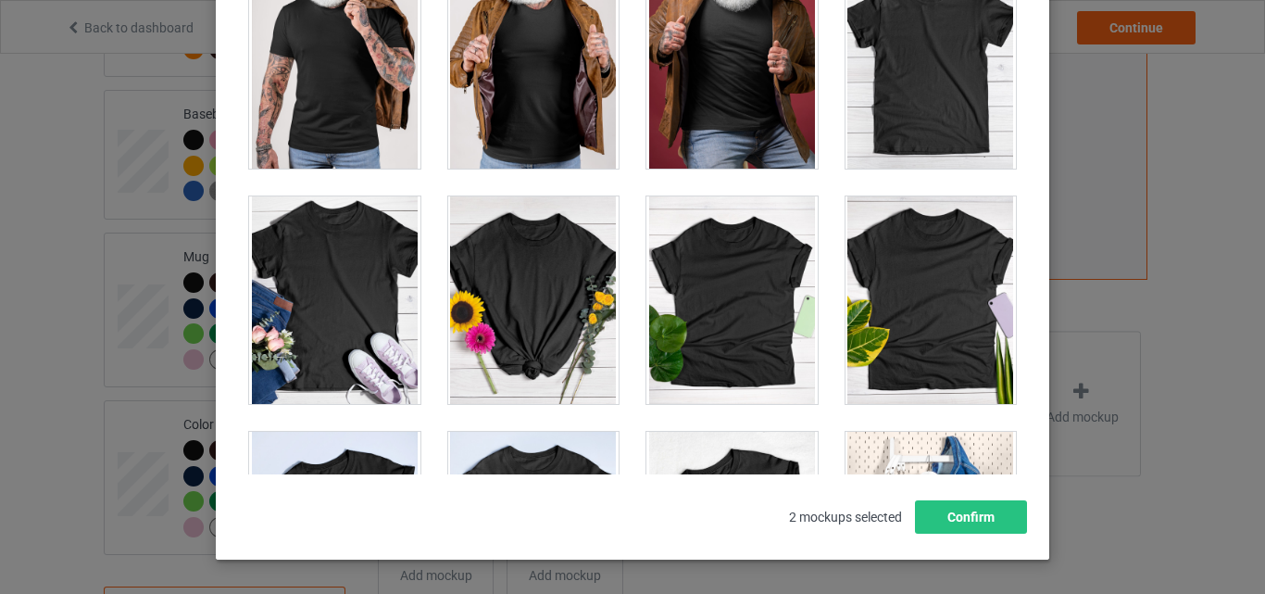
click at [932, 144] on div at bounding box center [930, 64] width 171 height 207
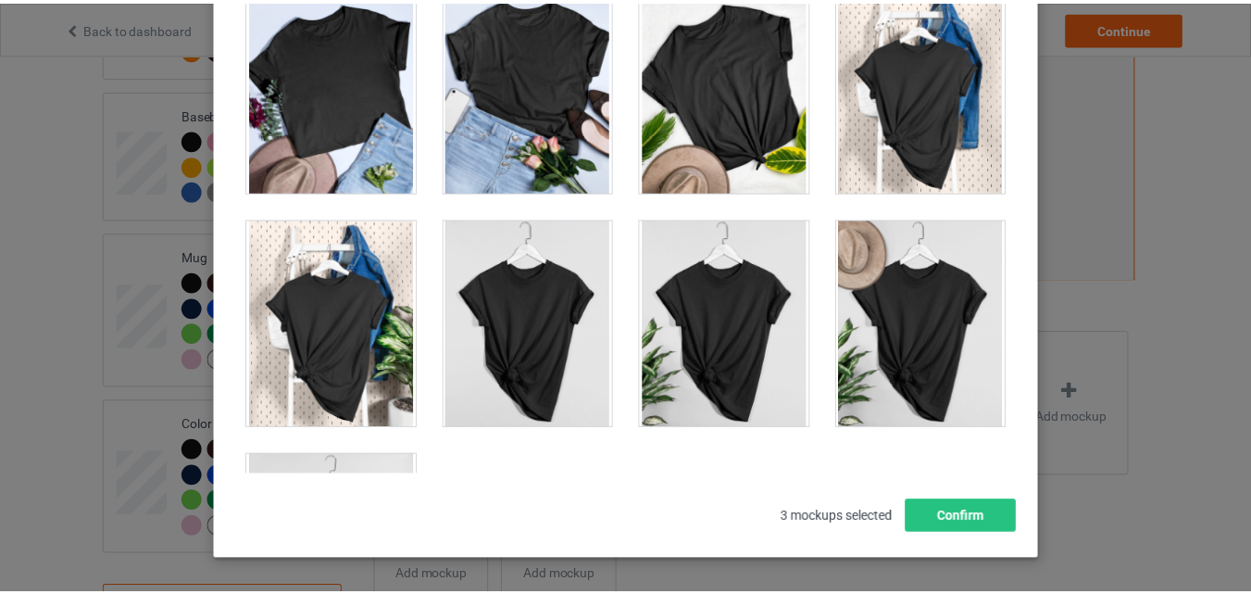
scroll to position [26574, 0]
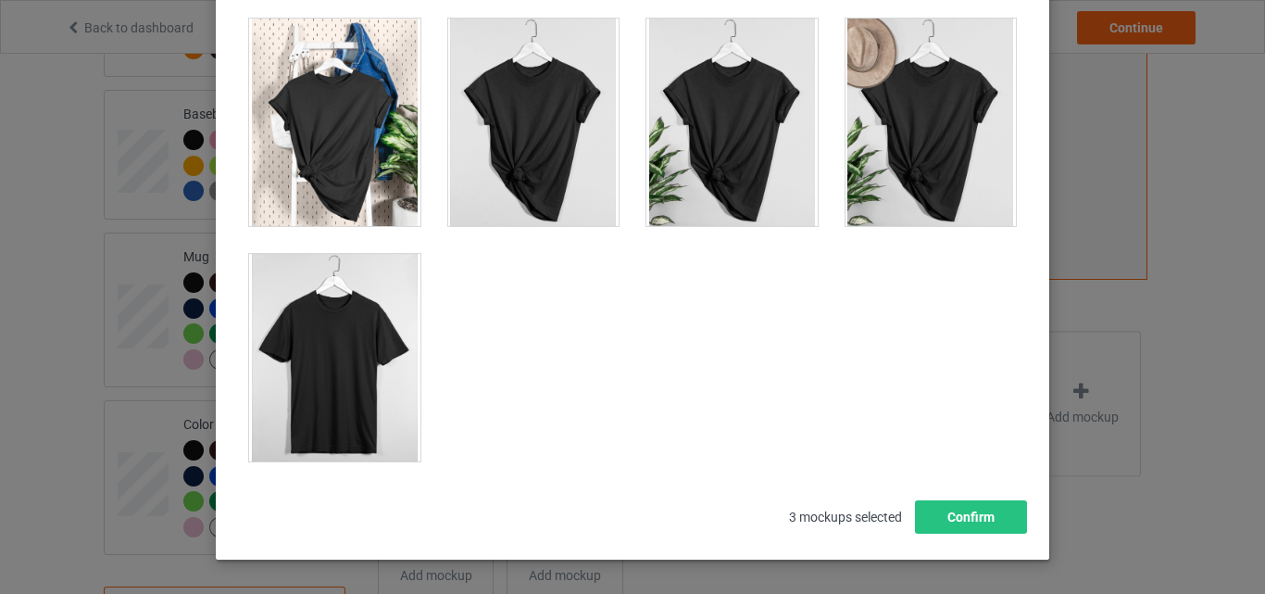
click at [330, 364] on div at bounding box center [334, 357] width 171 height 207
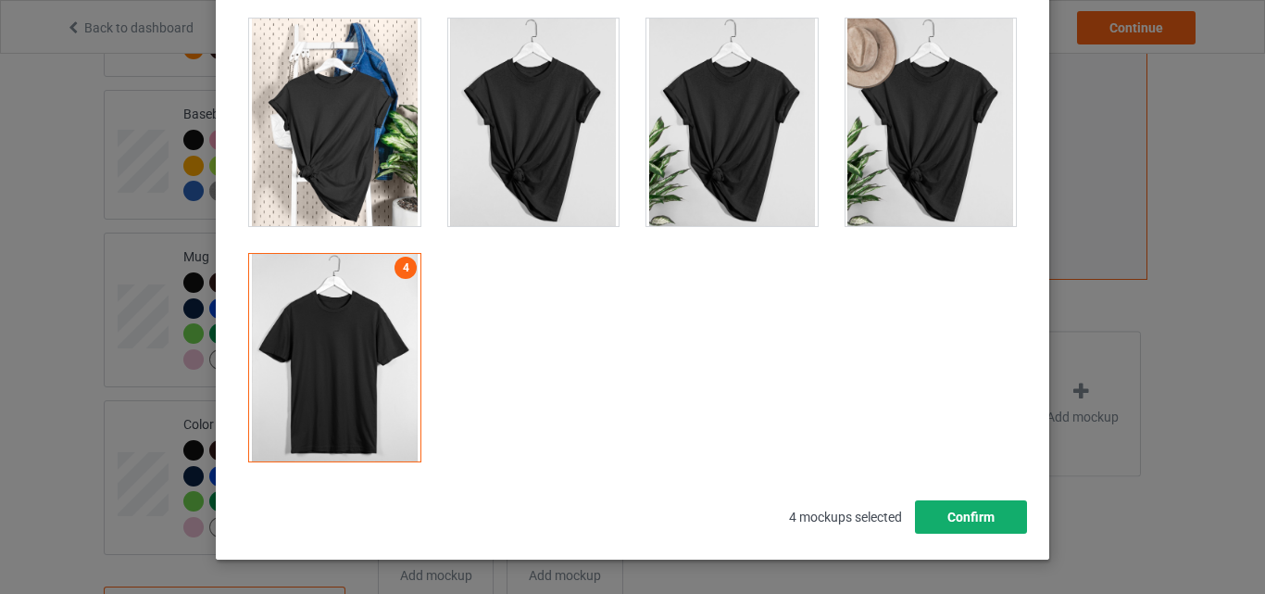
click at [936, 509] on button "Confirm" at bounding box center [971, 516] width 112 height 33
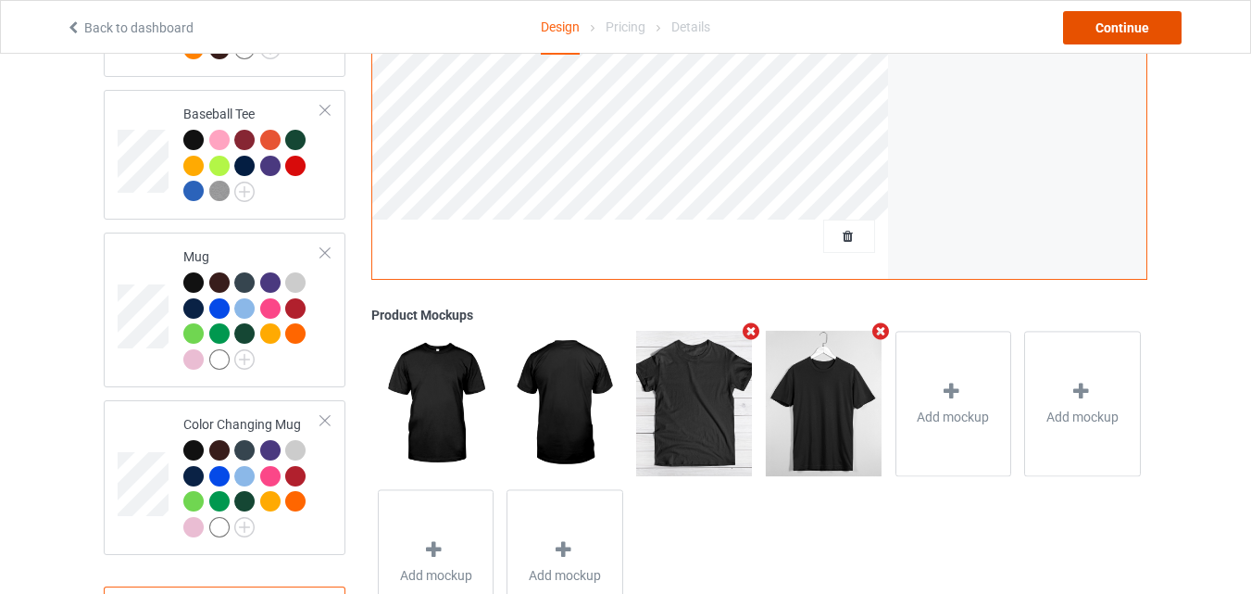
click at [1110, 13] on div "Continue" at bounding box center [1122, 27] width 119 height 33
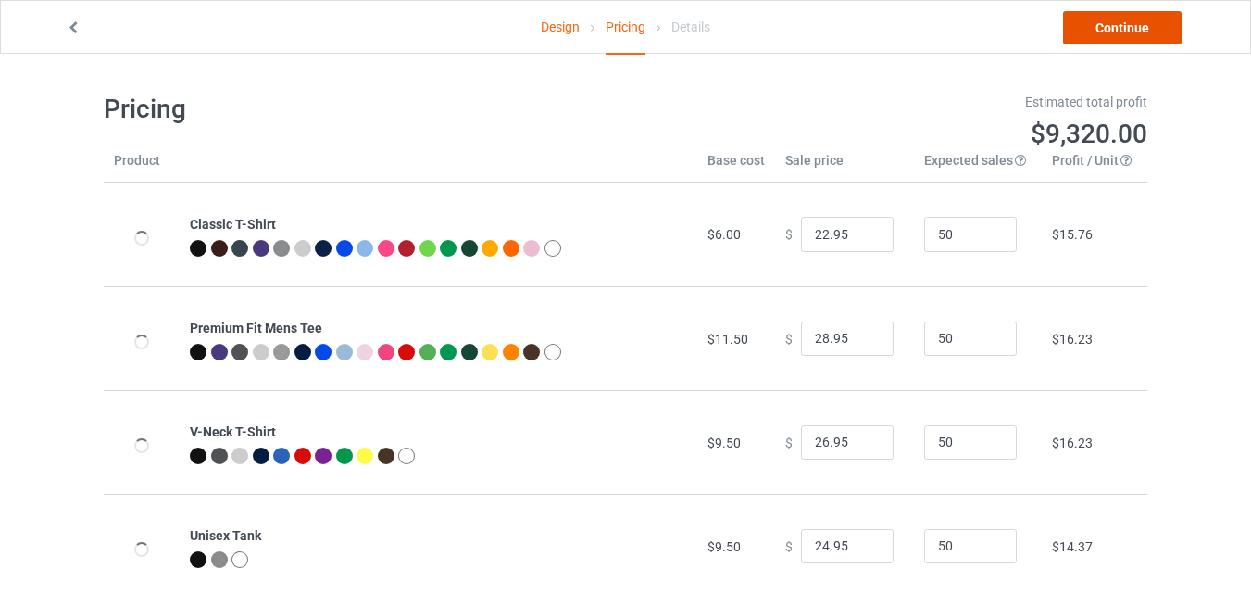
click at [1097, 39] on link "Continue" at bounding box center [1122, 27] width 119 height 33
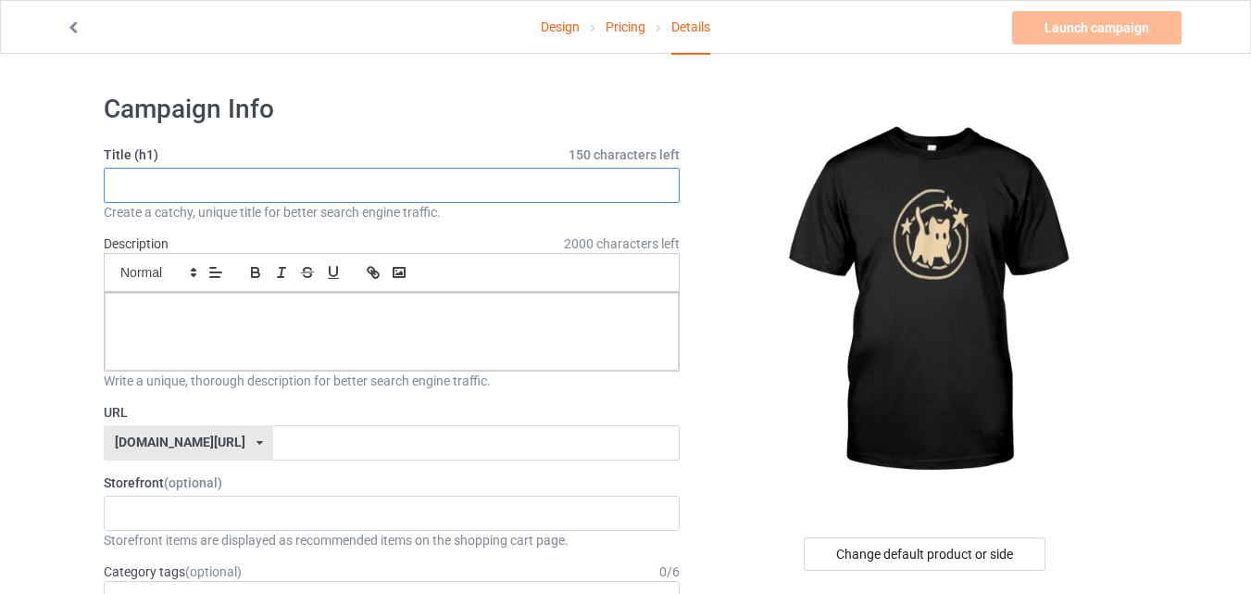
click at [294, 187] on input "text" at bounding box center [392, 185] width 576 height 35
type input "Cat Lover"
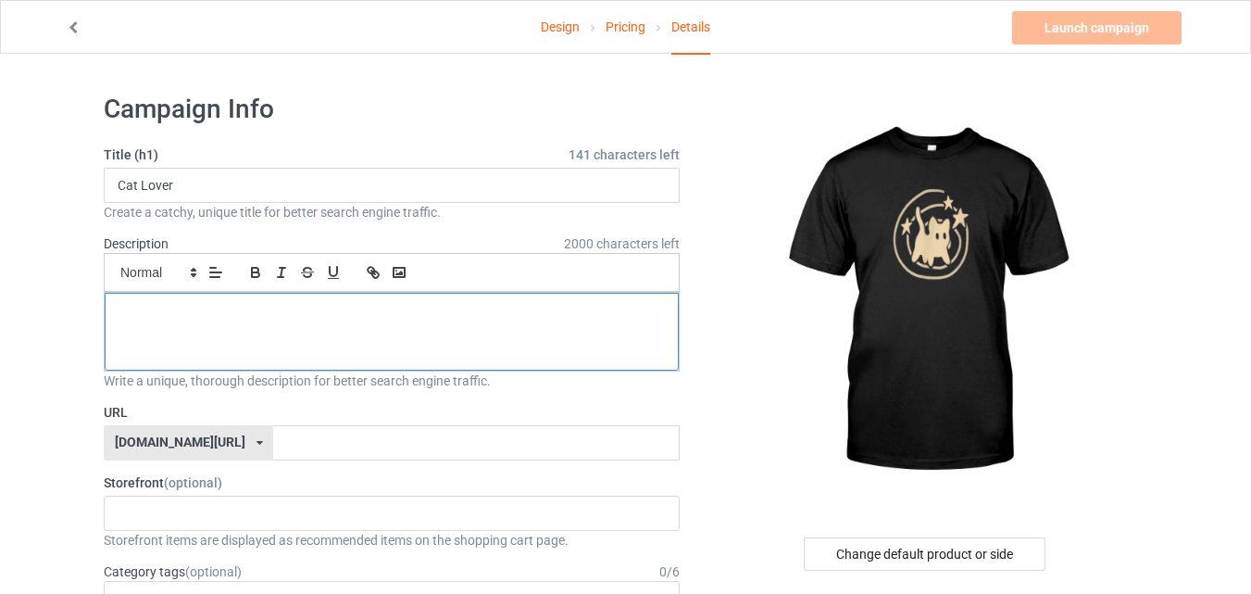
click at [287, 306] on p at bounding box center [391, 314] width 544 height 18
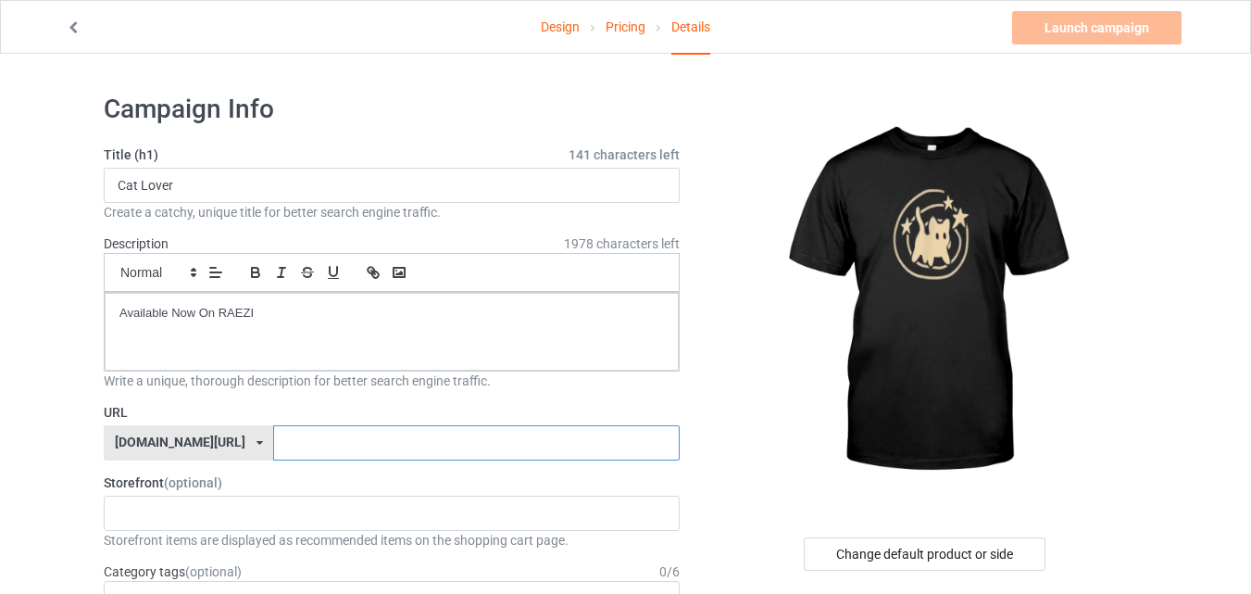
click at [320, 445] on input "text" at bounding box center [476, 442] width 406 height 35
type input "catloverx3"
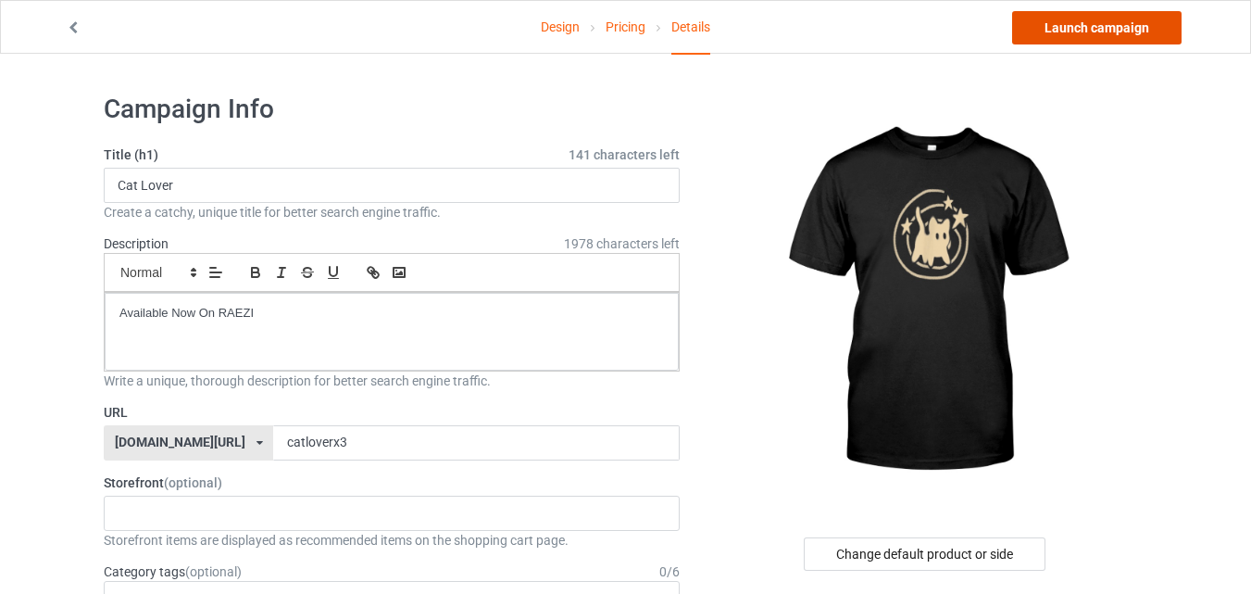
click at [1174, 25] on link "Launch campaign" at bounding box center [1096, 27] width 169 height 33
